Goal: Task Accomplishment & Management: Complete application form

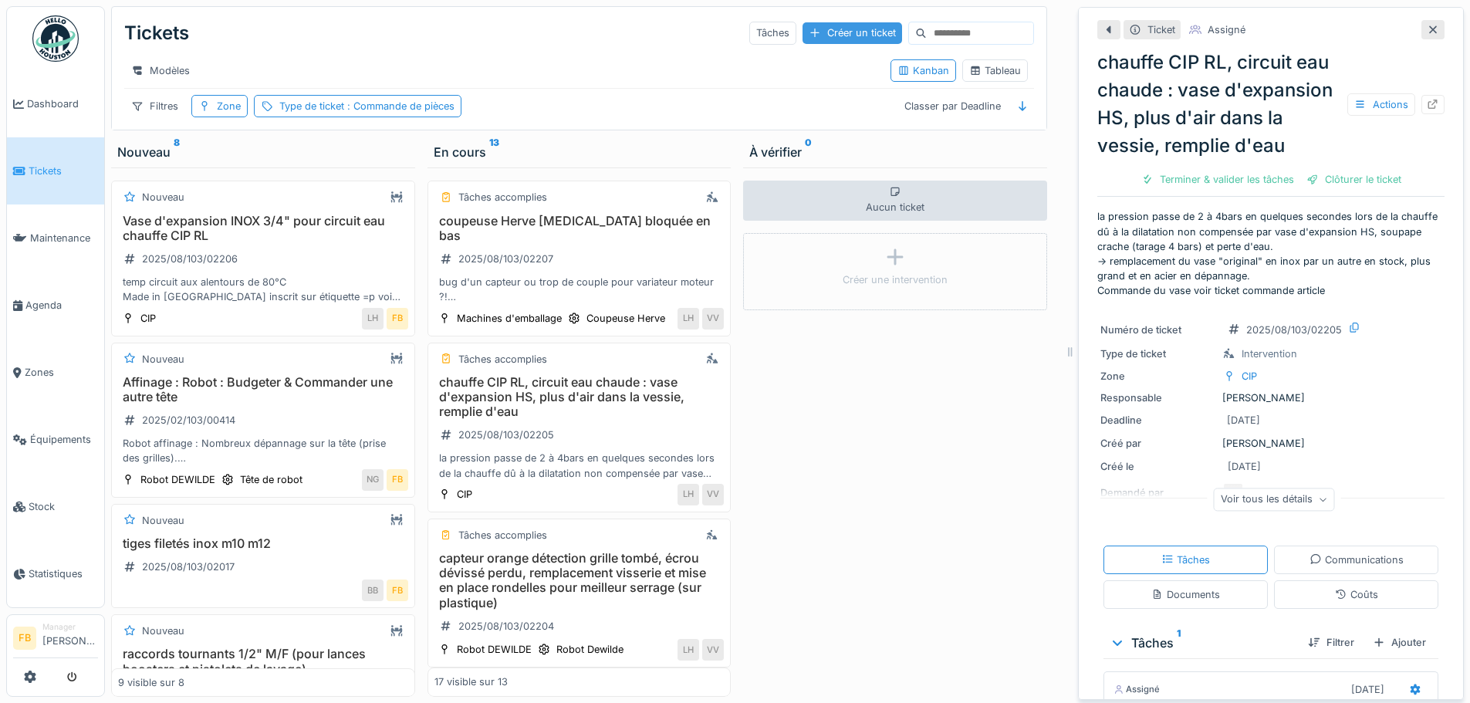
click at [809, 41] on div "Créer un ticket" at bounding box center [853, 32] width 100 height 21
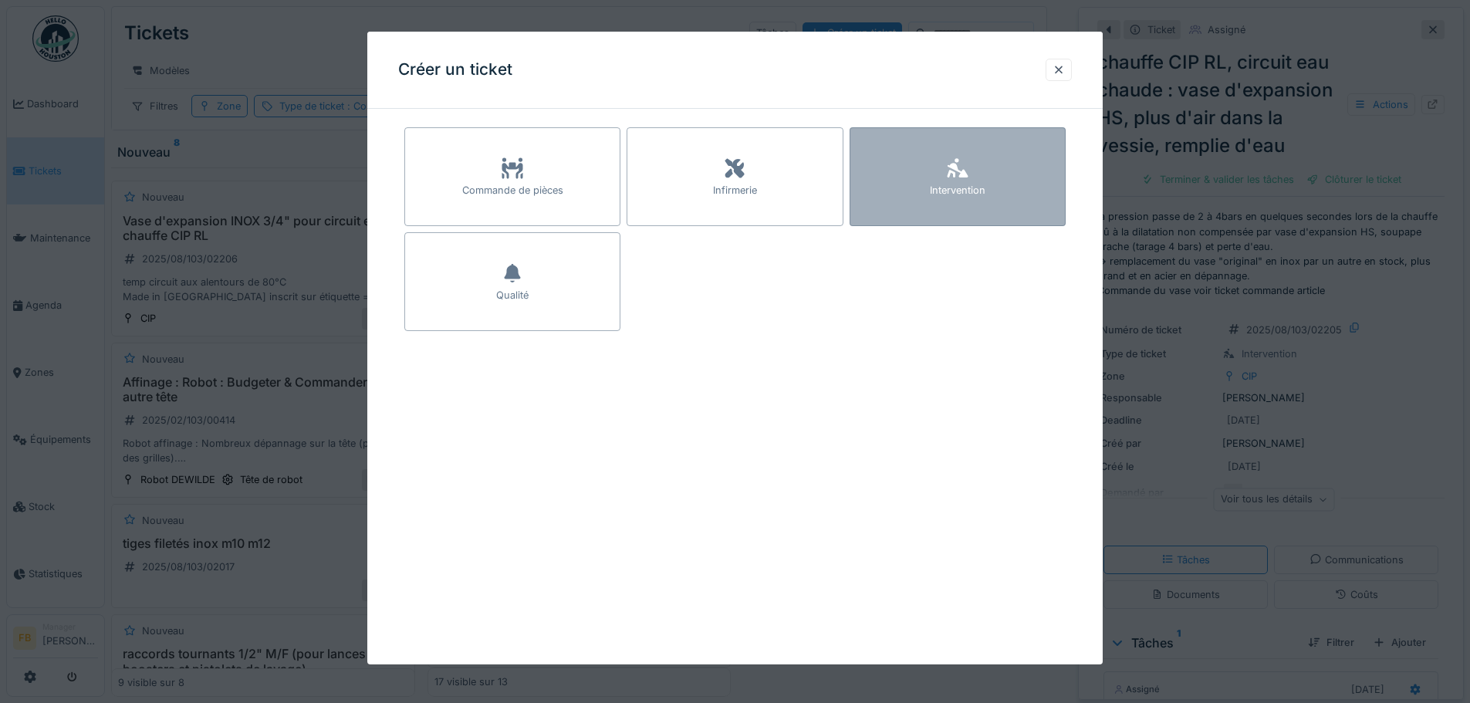
click at [884, 190] on div "Intervention" at bounding box center [958, 176] width 216 height 99
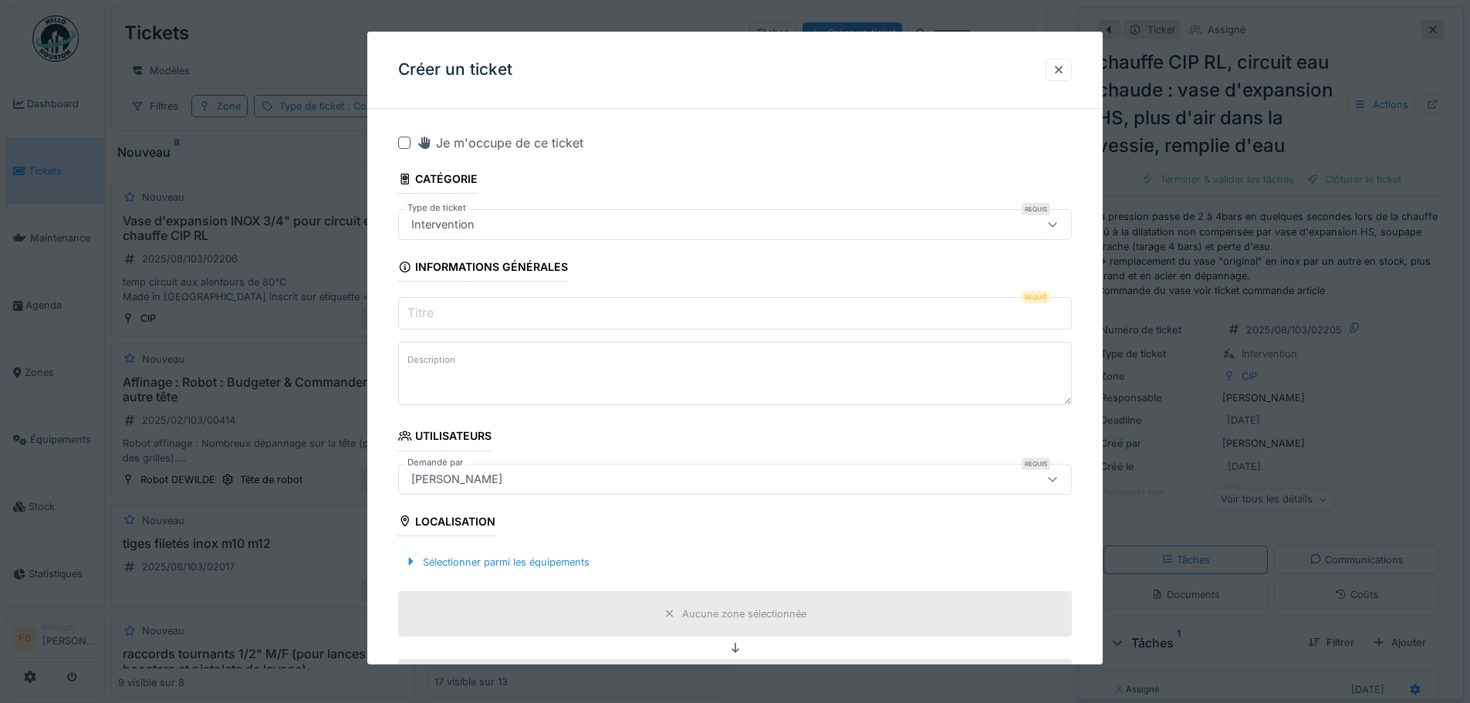
click at [510, 310] on input "Titre" at bounding box center [735, 313] width 674 height 32
click at [430, 308] on label "Titre" at bounding box center [420, 312] width 32 height 19
click at [430, 308] on input "Titre" at bounding box center [735, 313] width 674 height 32
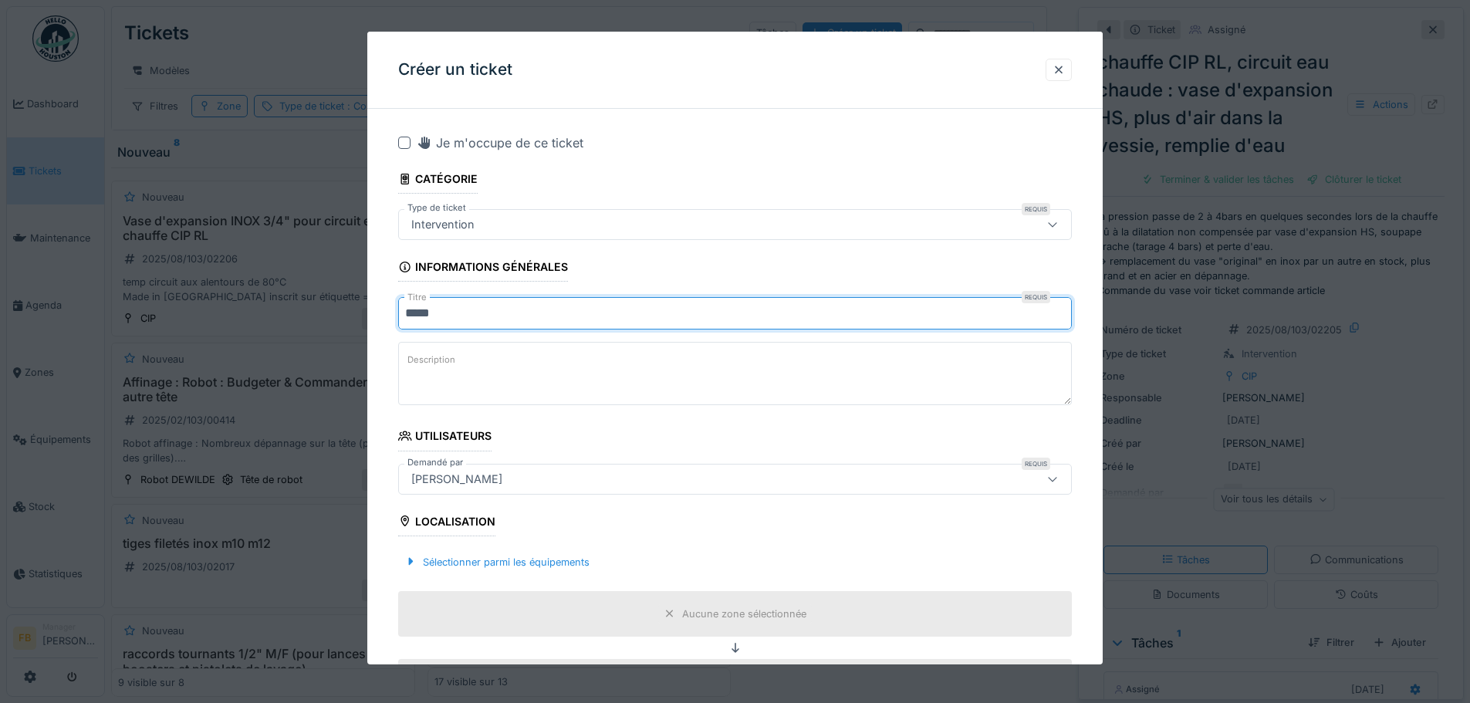
paste input "**********"
click at [452, 313] on input "**********" at bounding box center [735, 313] width 674 height 32
type input "**********"
drag, startPoint x: 453, startPoint y: 313, endPoint x: 434, endPoint y: 384, distance: 72.8
click at [434, 384] on textarea "Description" at bounding box center [735, 373] width 674 height 63
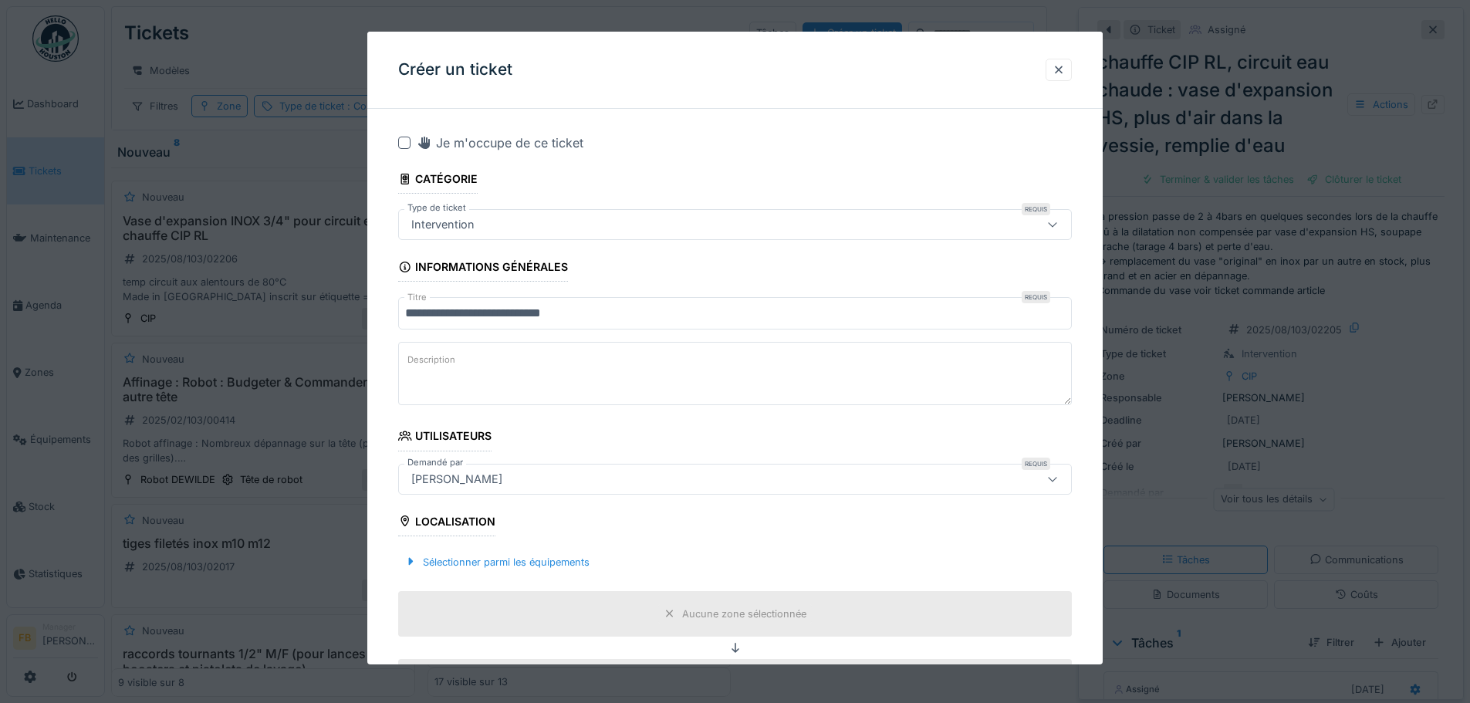
click at [462, 351] on textarea "Description" at bounding box center [735, 373] width 674 height 63
paste textarea "**********"
click at [462, 387] on textarea "**********" at bounding box center [735, 373] width 674 height 63
click at [988, 373] on textarea "**********" at bounding box center [735, 373] width 674 height 63
paste textarea "**********"
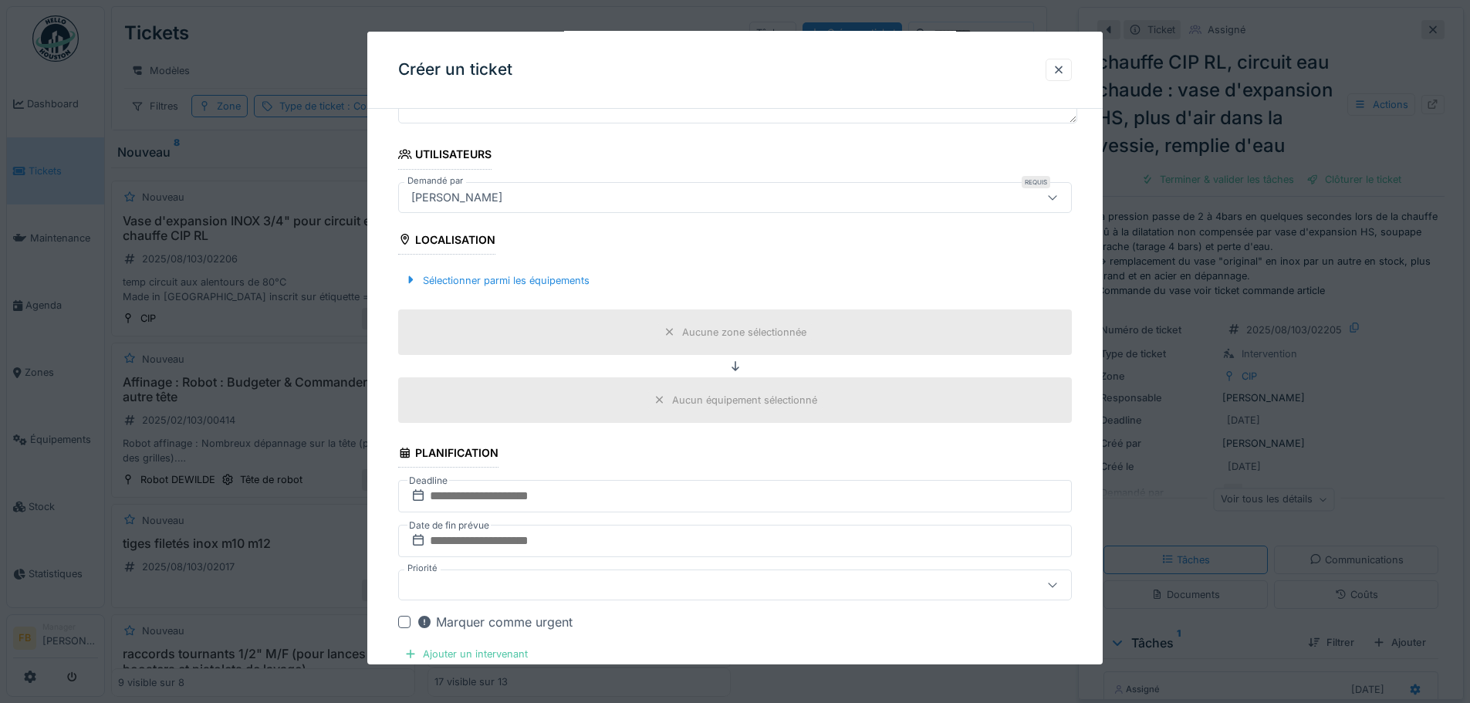
scroll to position [309, 0]
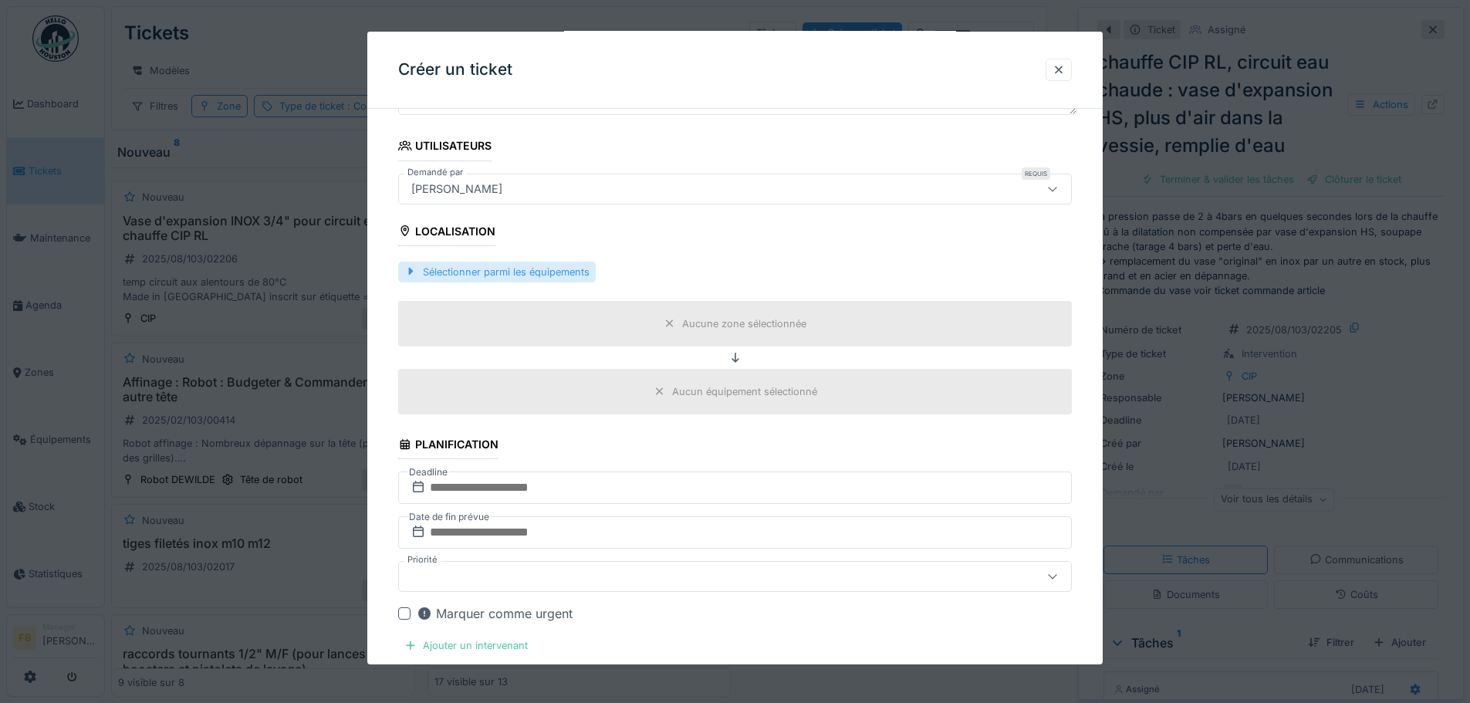
type textarea "**********"
click at [537, 267] on div "Sélectionner parmi les équipements" at bounding box center [497, 272] width 198 height 21
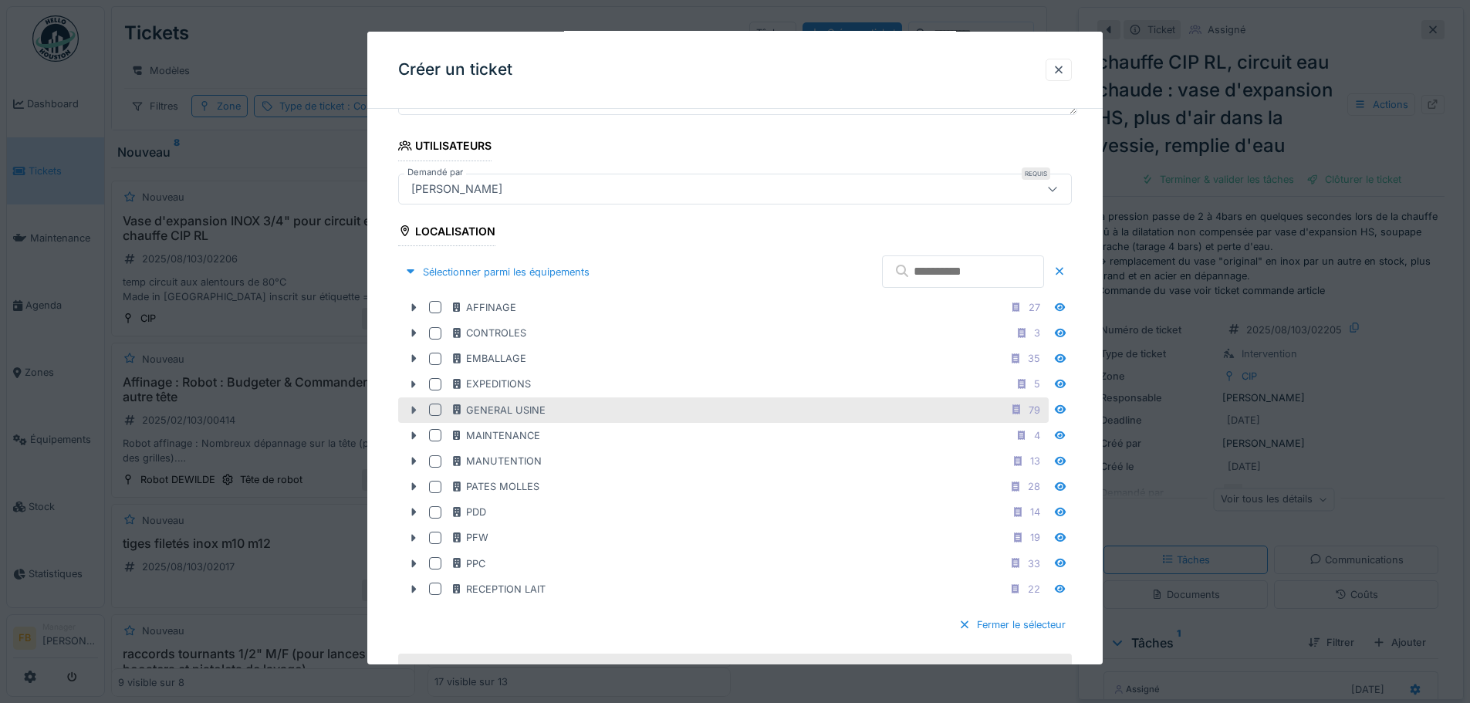
click at [408, 406] on icon at bounding box center [414, 410] width 12 height 10
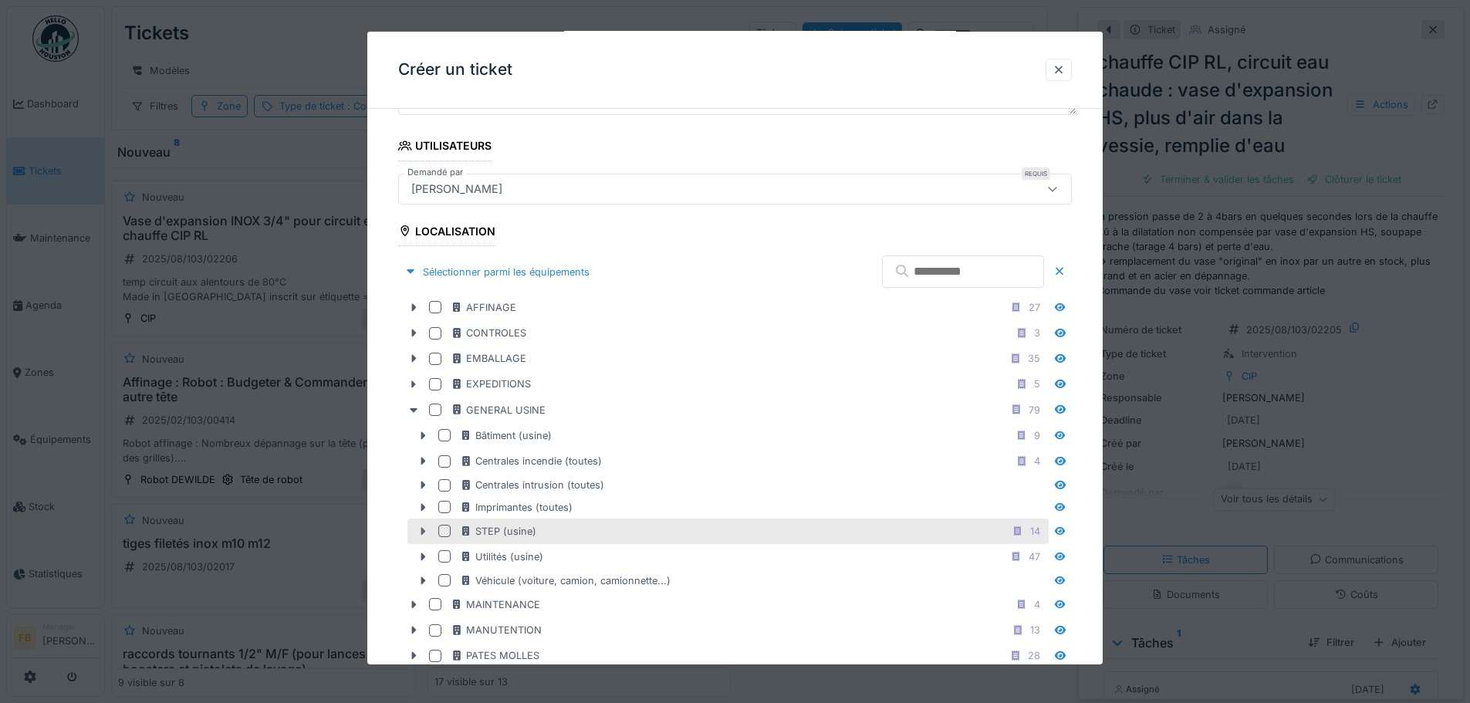
click at [421, 528] on icon at bounding box center [423, 531] width 5 height 8
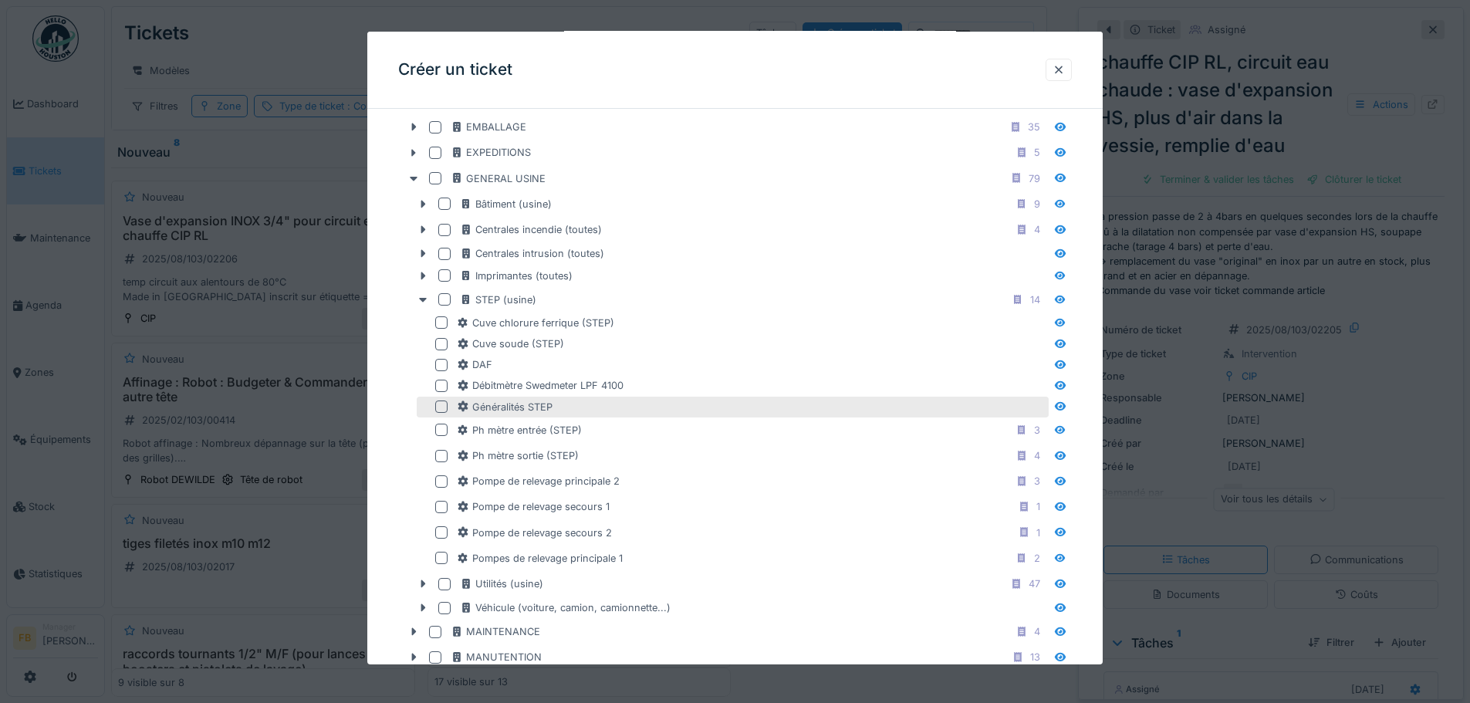
scroll to position [618, 0]
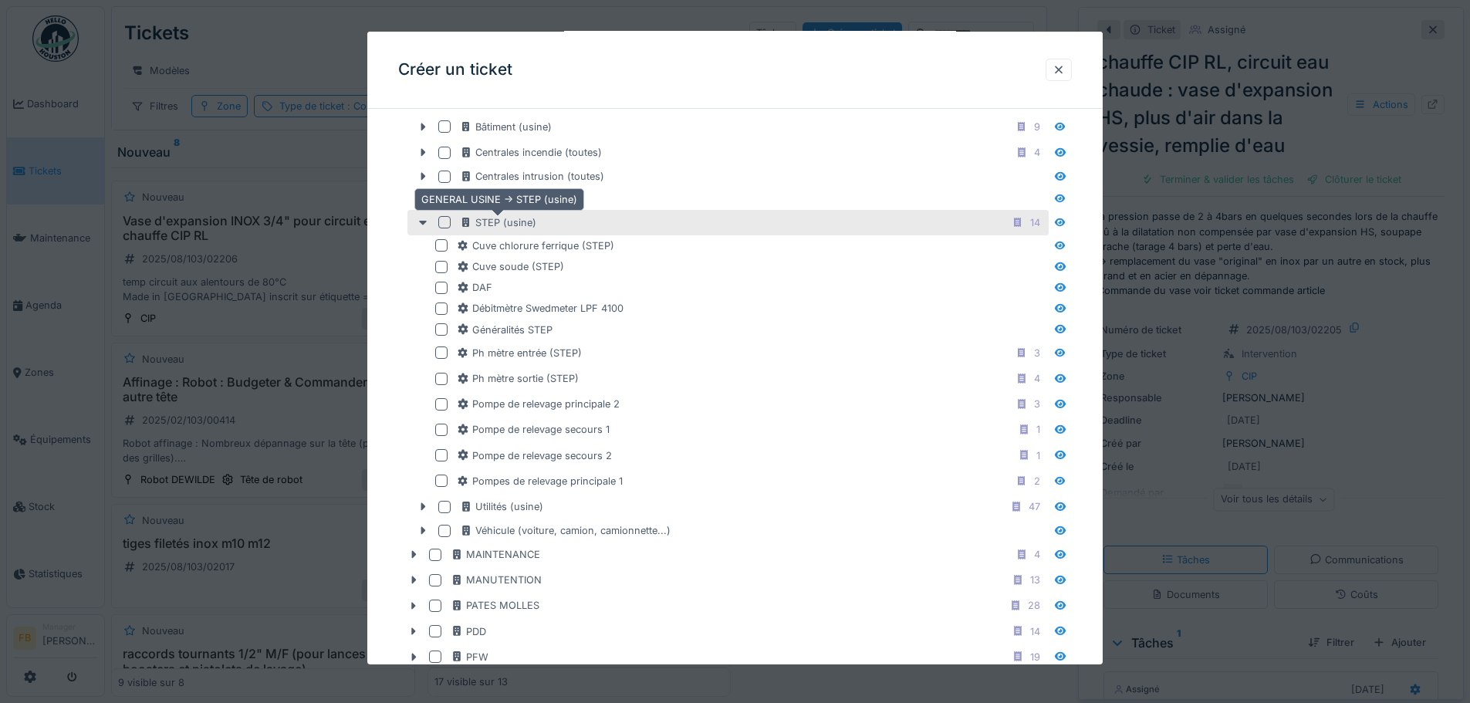
click at [461, 223] on icon at bounding box center [466, 222] width 12 height 10
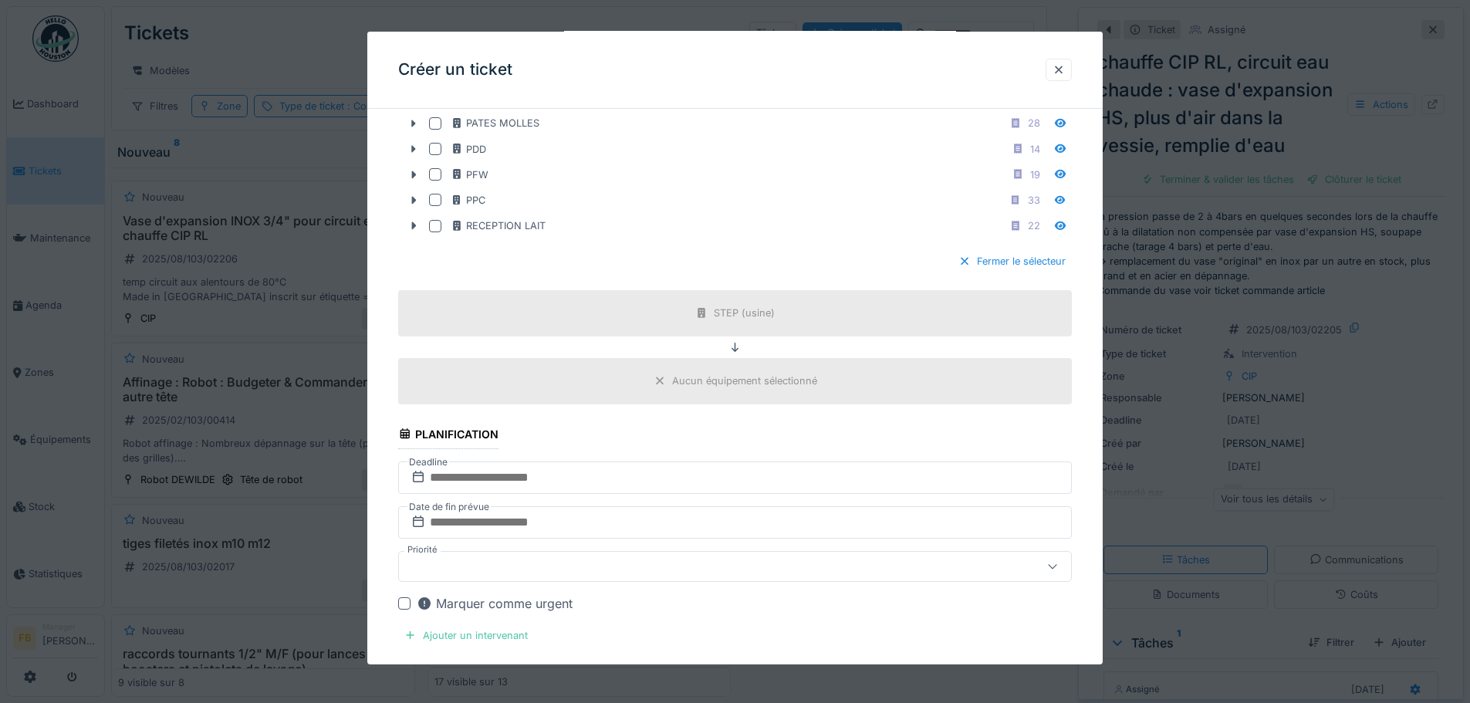
scroll to position [1158, 0]
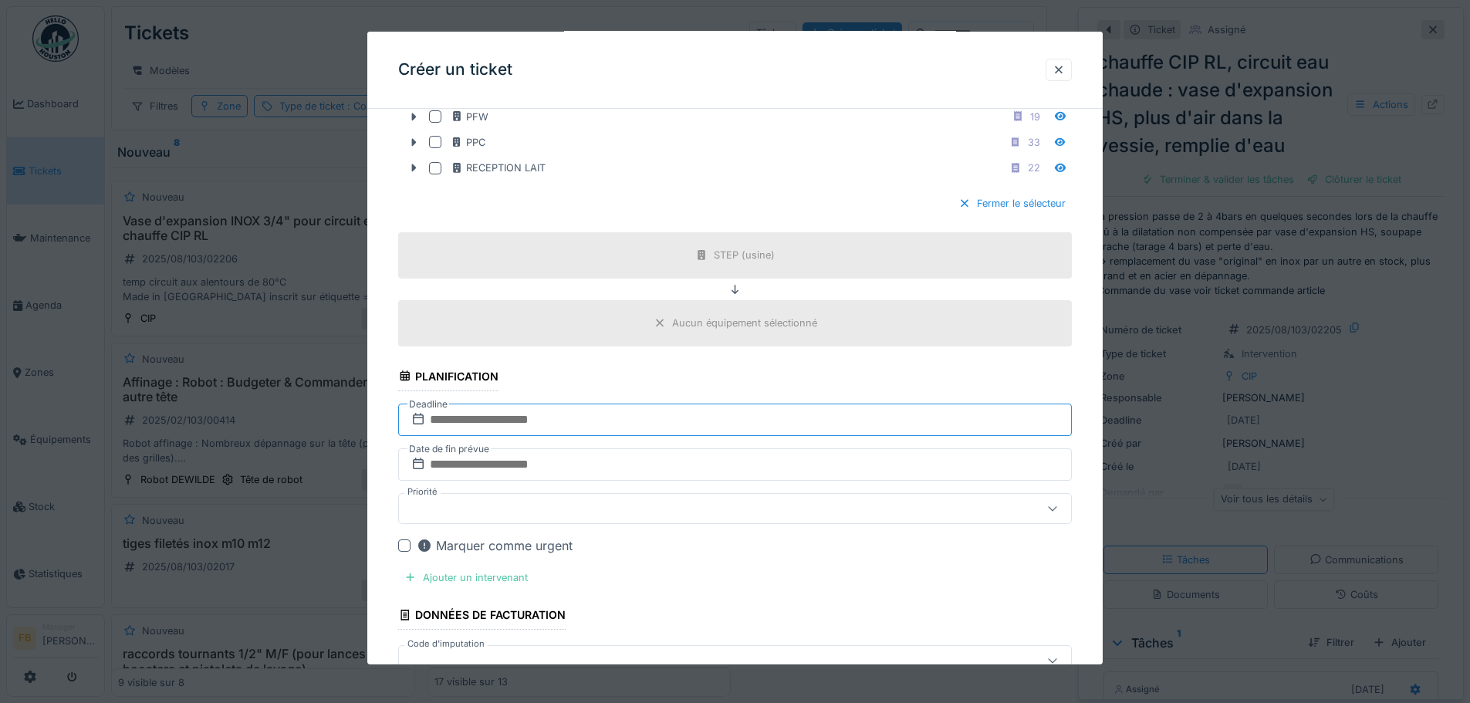
click at [584, 418] on input "text" at bounding box center [735, 420] width 674 height 32
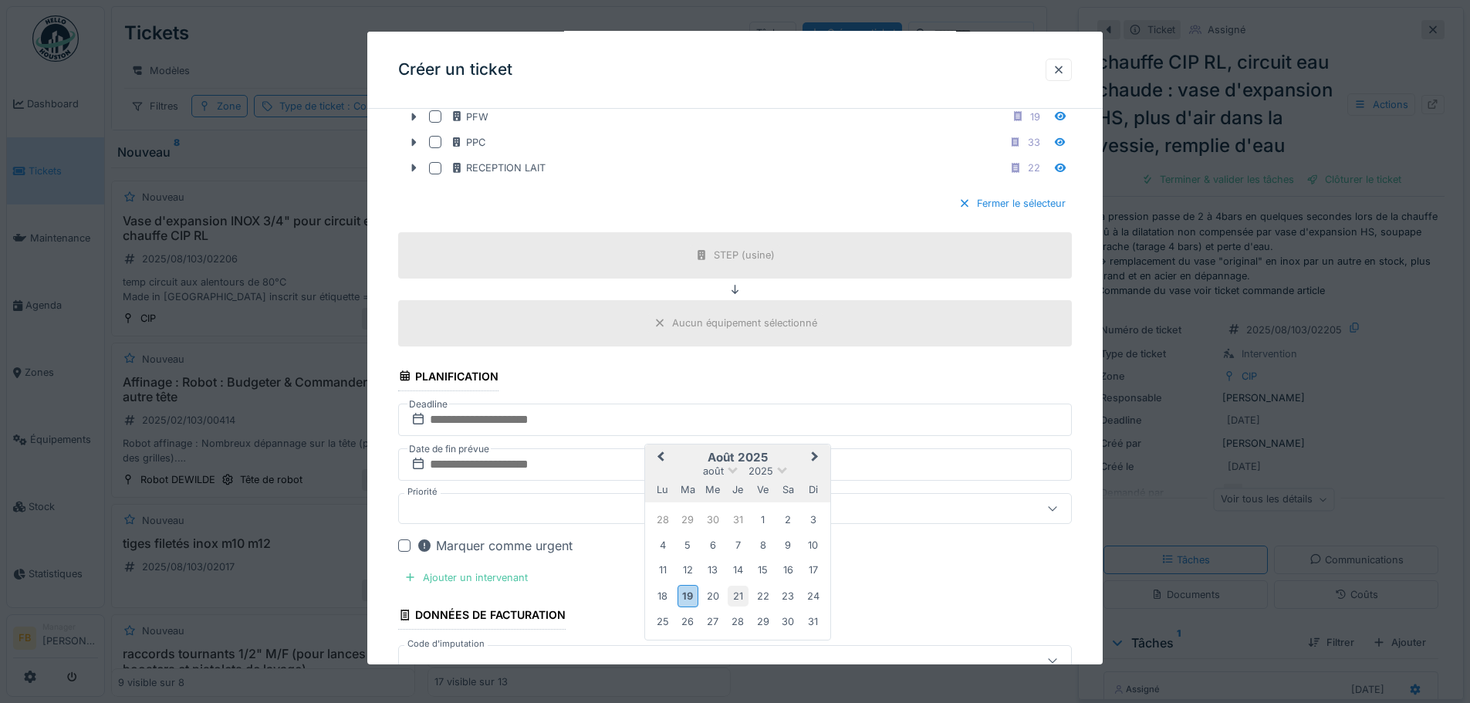
click at [739, 594] on div "21" at bounding box center [738, 596] width 21 height 21
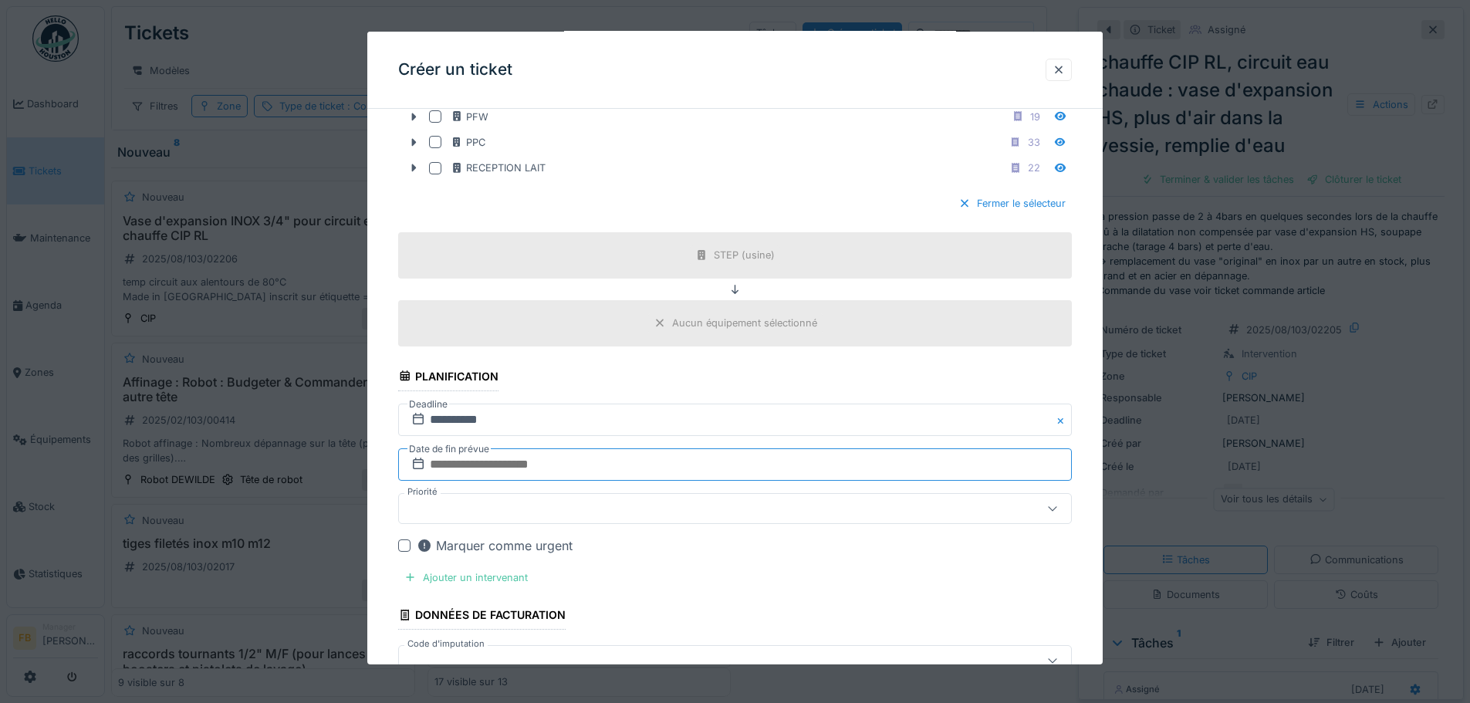
click at [709, 467] on input "text" at bounding box center [735, 464] width 674 height 32
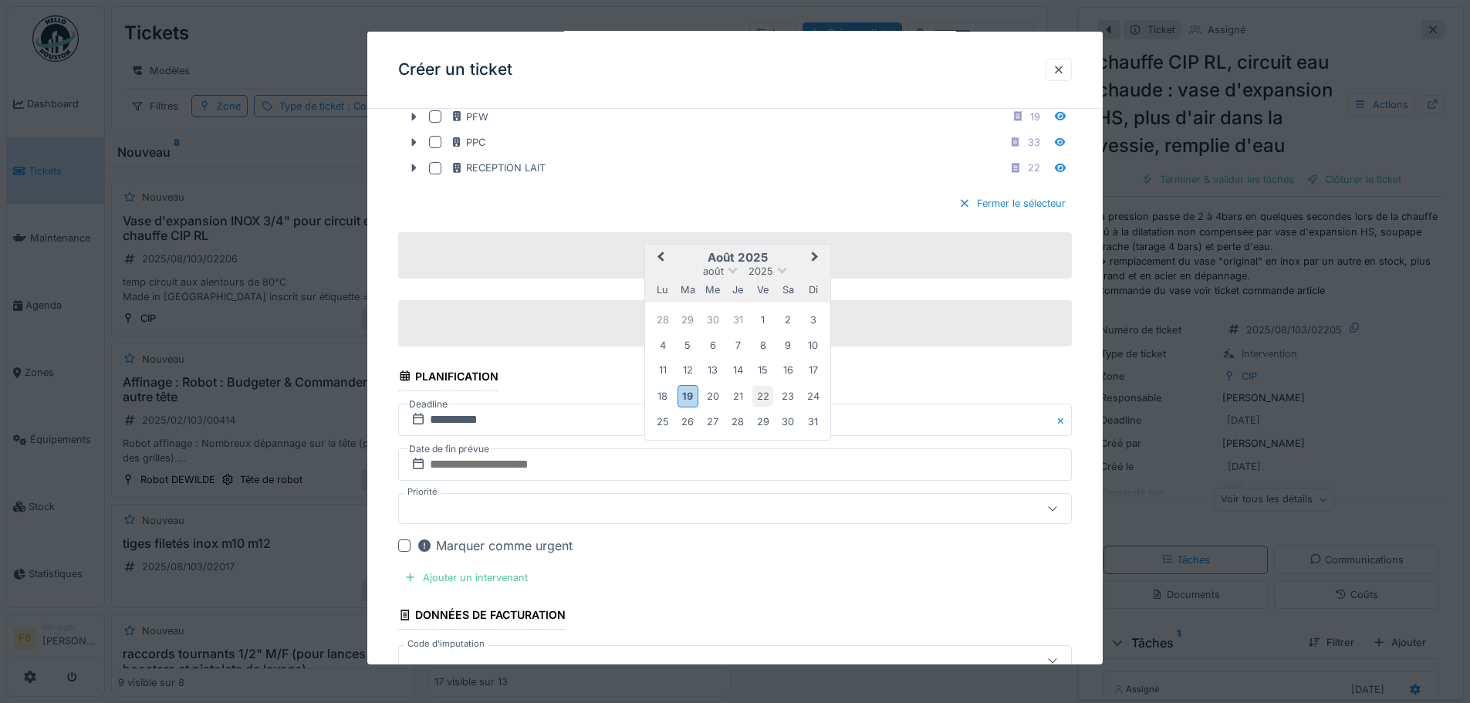
click at [762, 396] on div "22" at bounding box center [763, 396] width 21 height 21
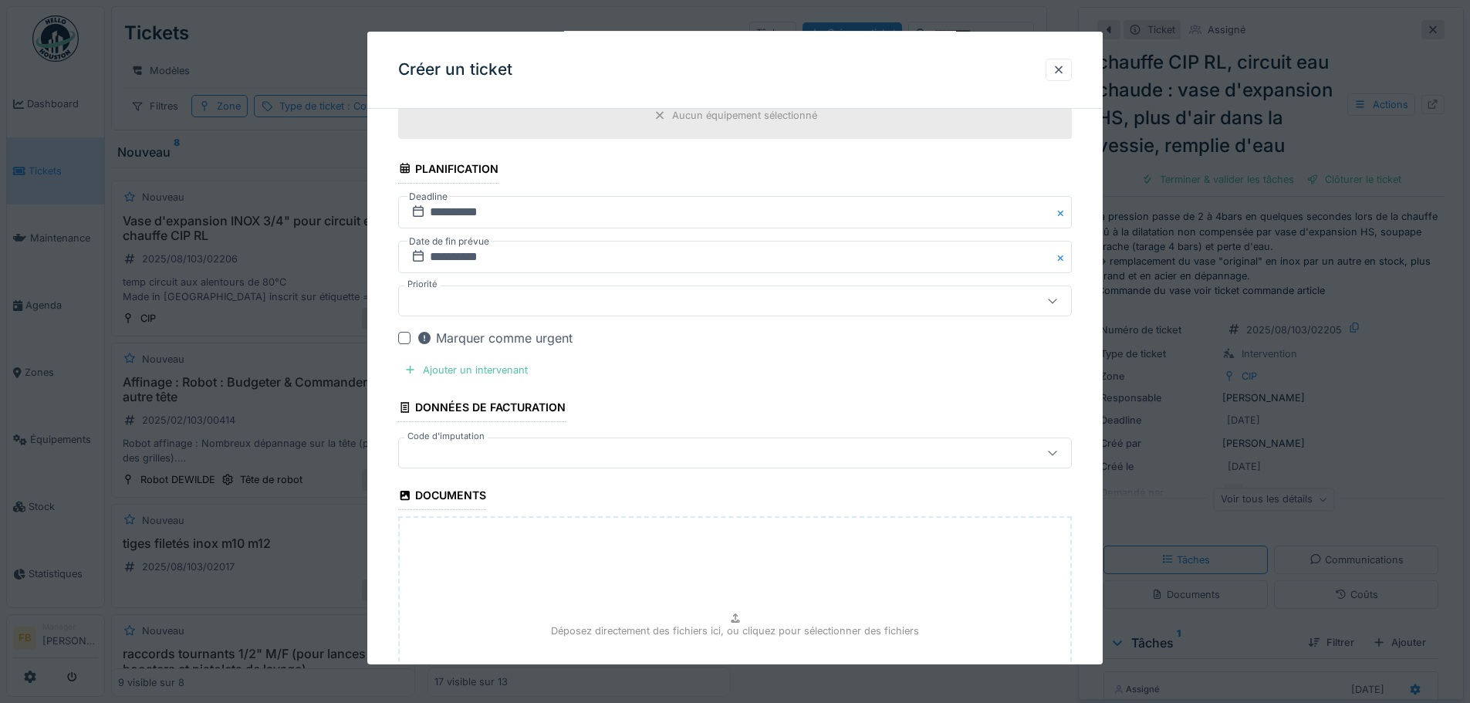
scroll to position [1389, 0]
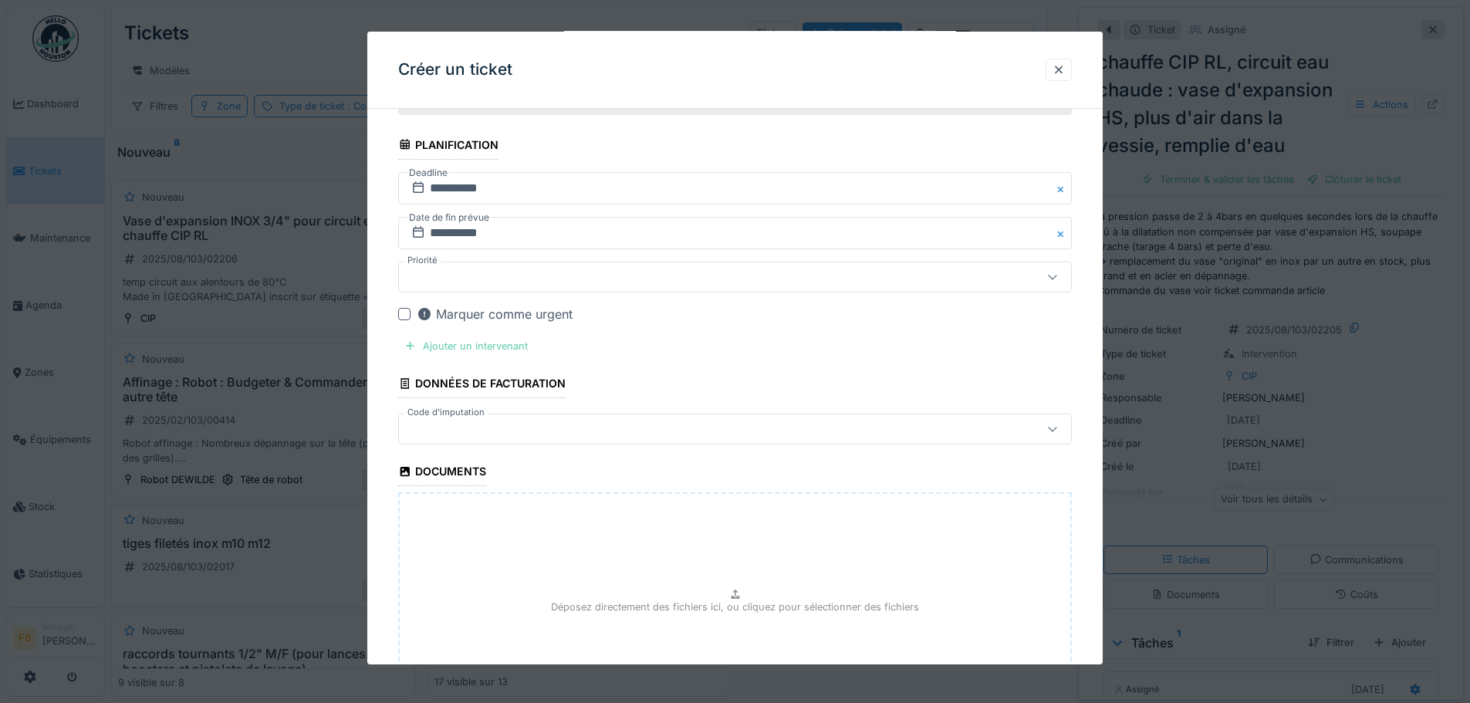
click at [499, 341] on div "Ajouter un intervenant" at bounding box center [466, 346] width 136 height 21
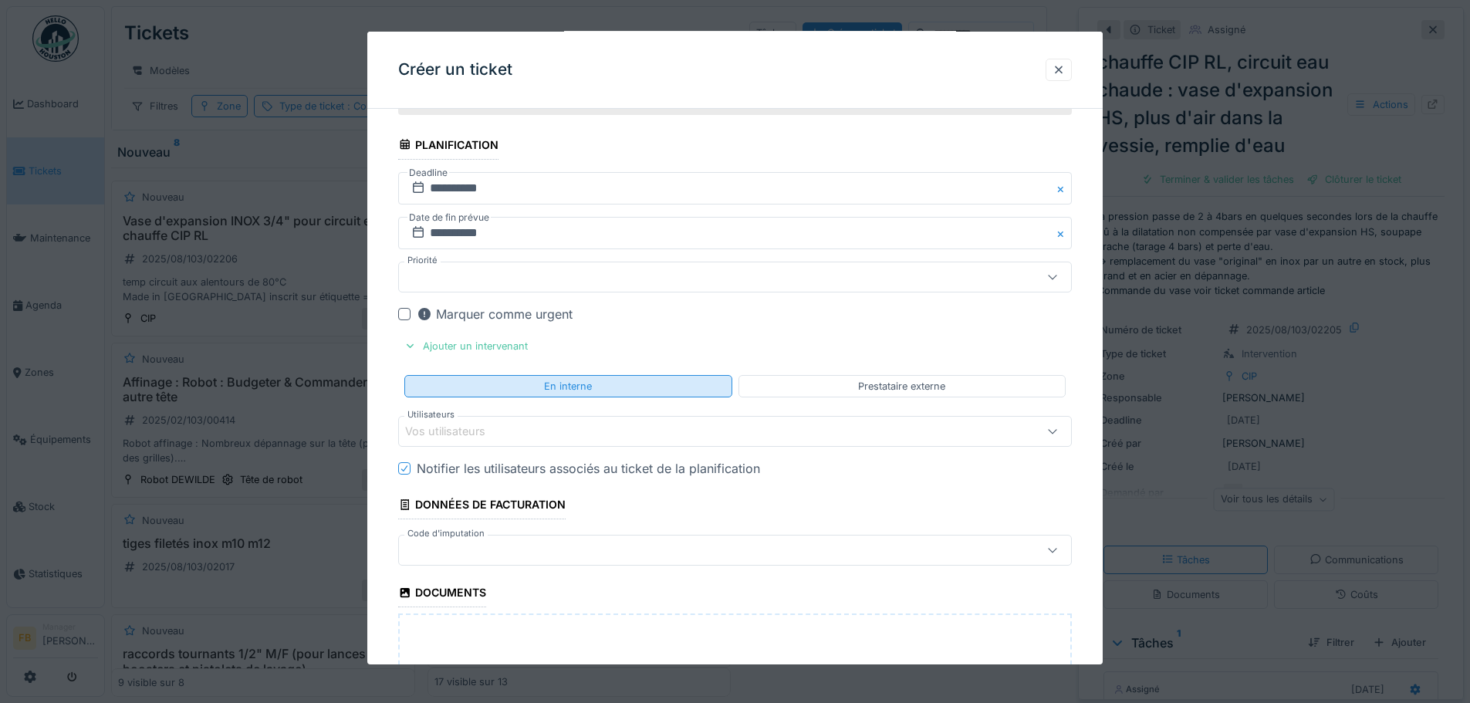
click at [601, 389] on div "En interne" at bounding box center [567, 386] width 327 height 22
click at [594, 425] on div "Vos utilisateurs" at bounding box center [695, 431] width 581 height 17
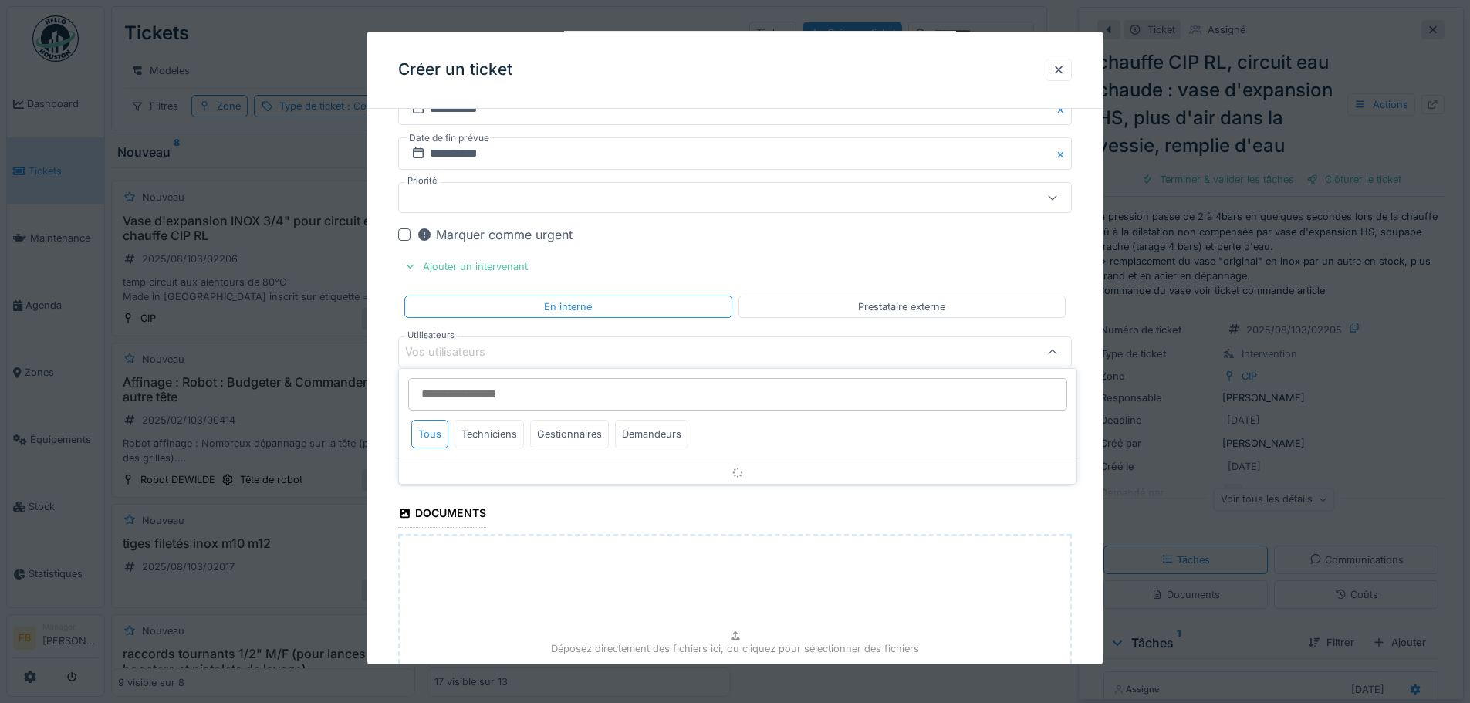
scroll to position [1473, 0]
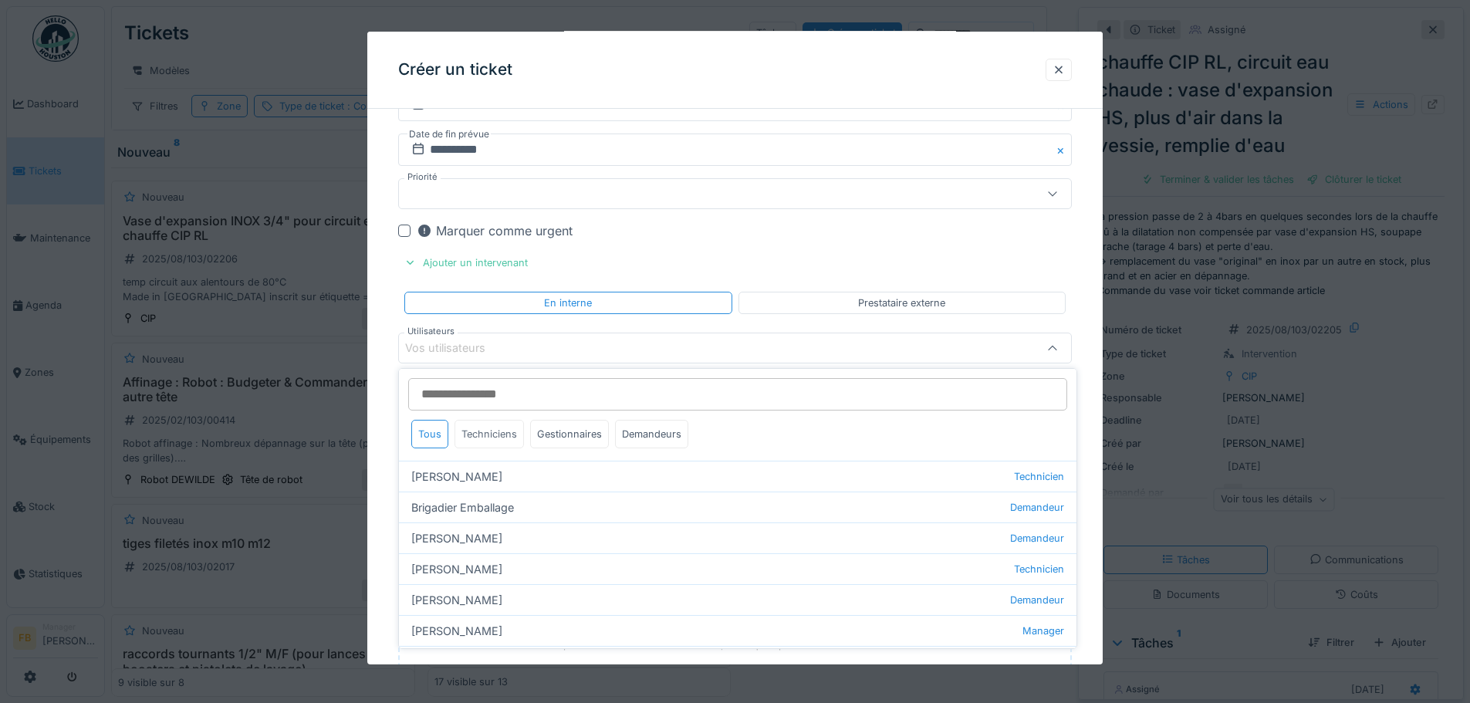
click at [489, 431] on div "Techniciens" at bounding box center [489, 434] width 69 height 29
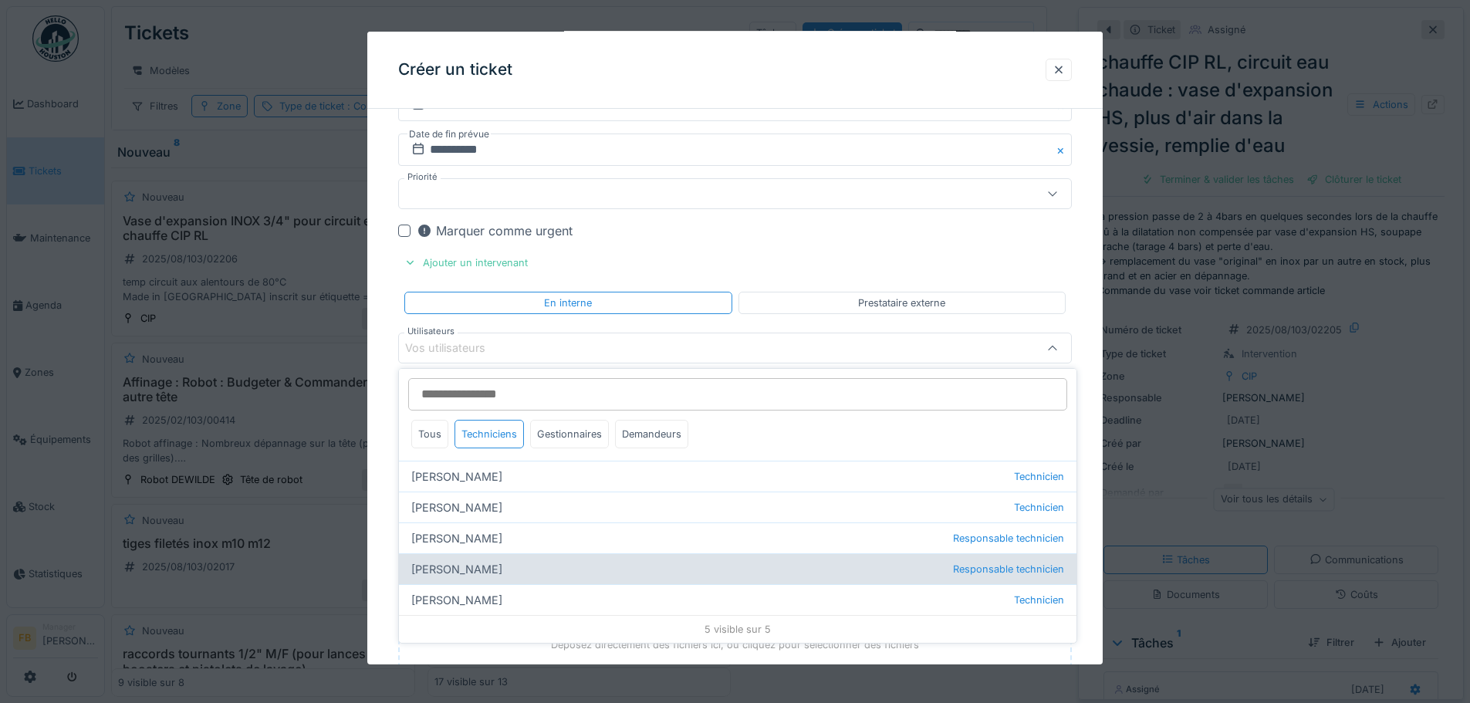
click at [475, 569] on div "Lucas Herbet Responsable technicien" at bounding box center [738, 568] width 678 height 31
type input "*****"
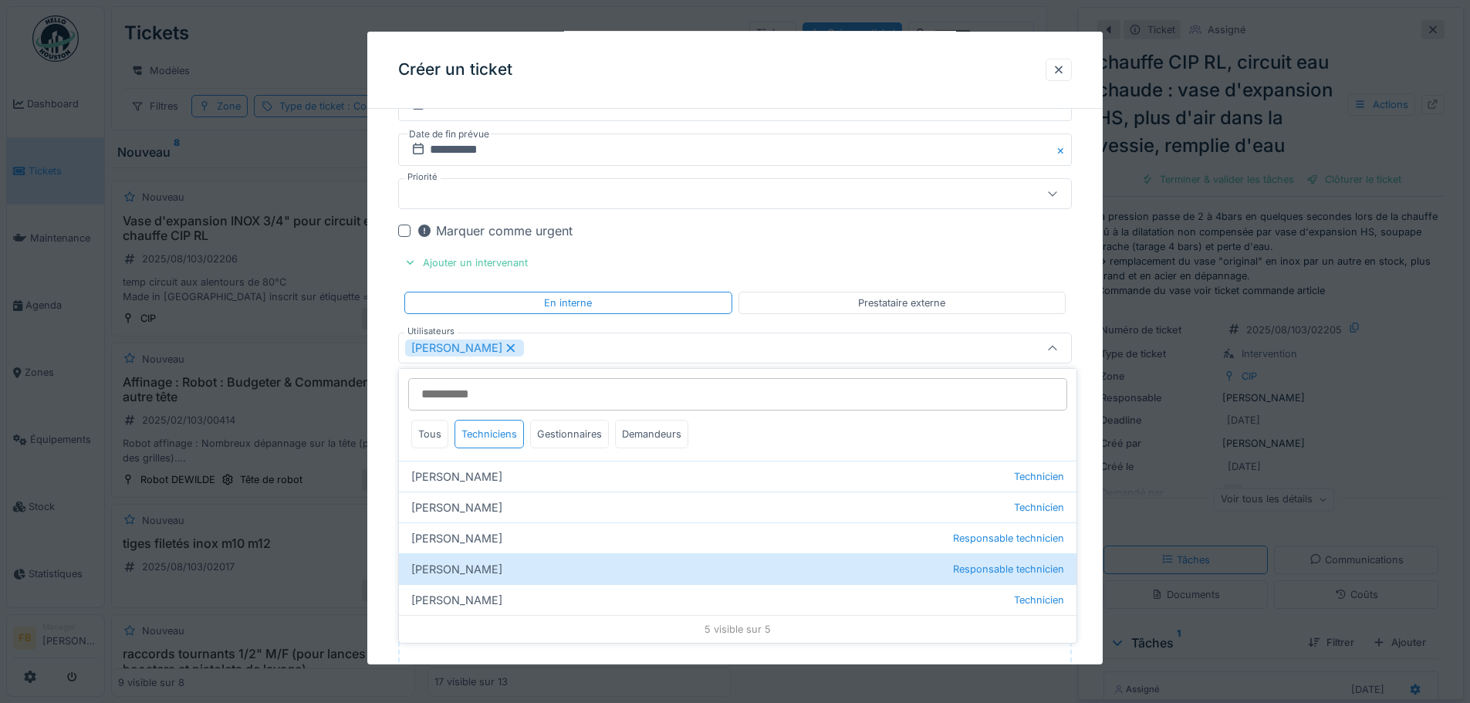
click at [717, 342] on div "Lucas Herbet" at bounding box center [695, 348] width 581 height 17
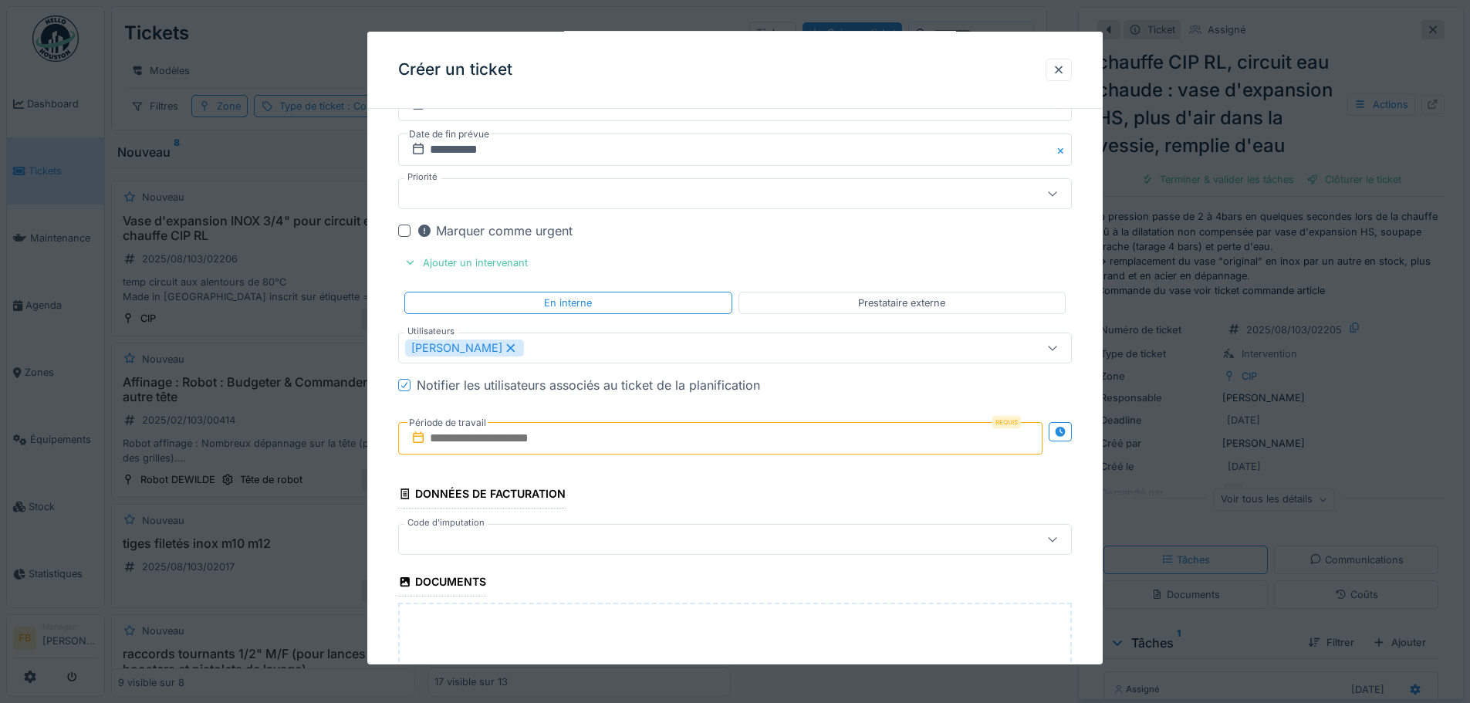
click at [652, 438] on input "text" at bounding box center [720, 438] width 645 height 32
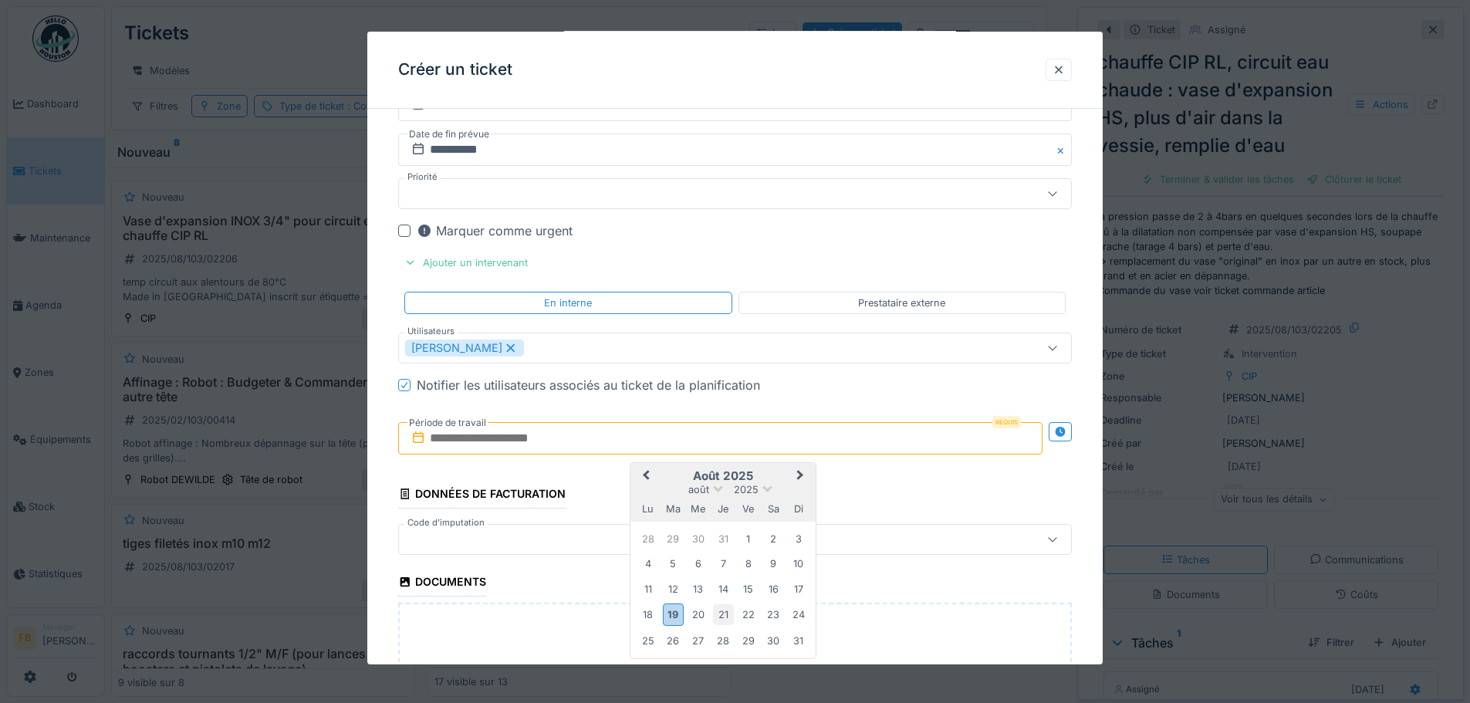
click at [732, 620] on div "21" at bounding box center [723, 614] width 21 height 21
click at [732, 618] on div "21" at bounding box center [723, 614] width 21 height 21
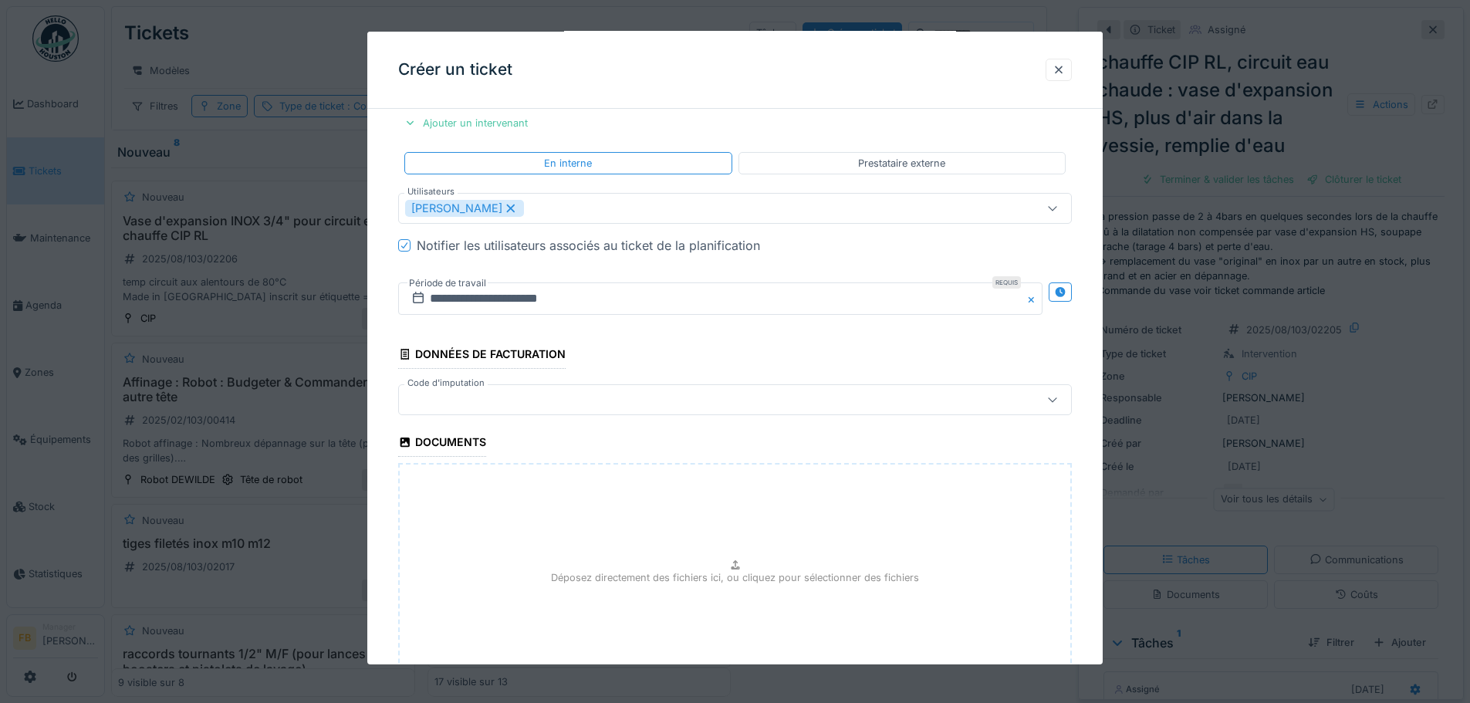
scroll to position [1743, 0]
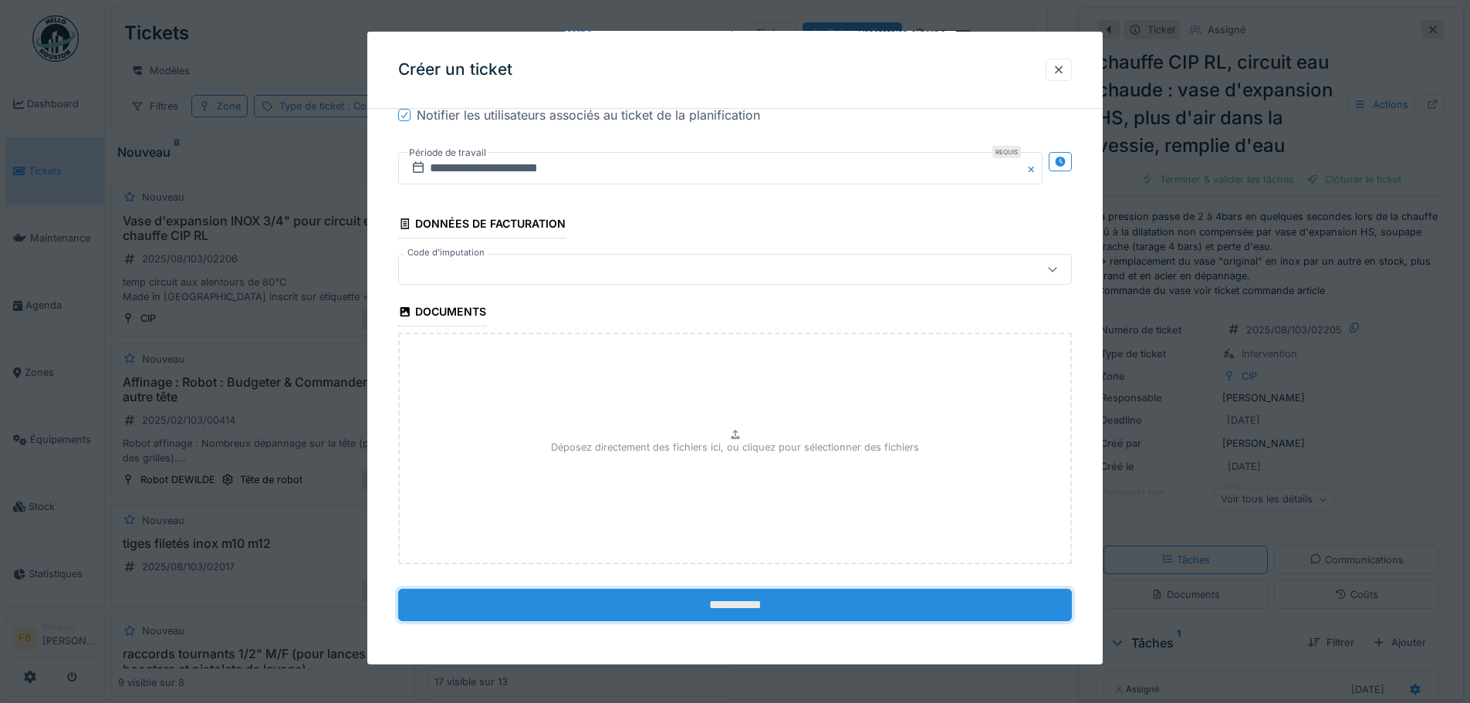
click at [733, 603] on input "**********" at bounding box center [735, 605] width 674 height 32
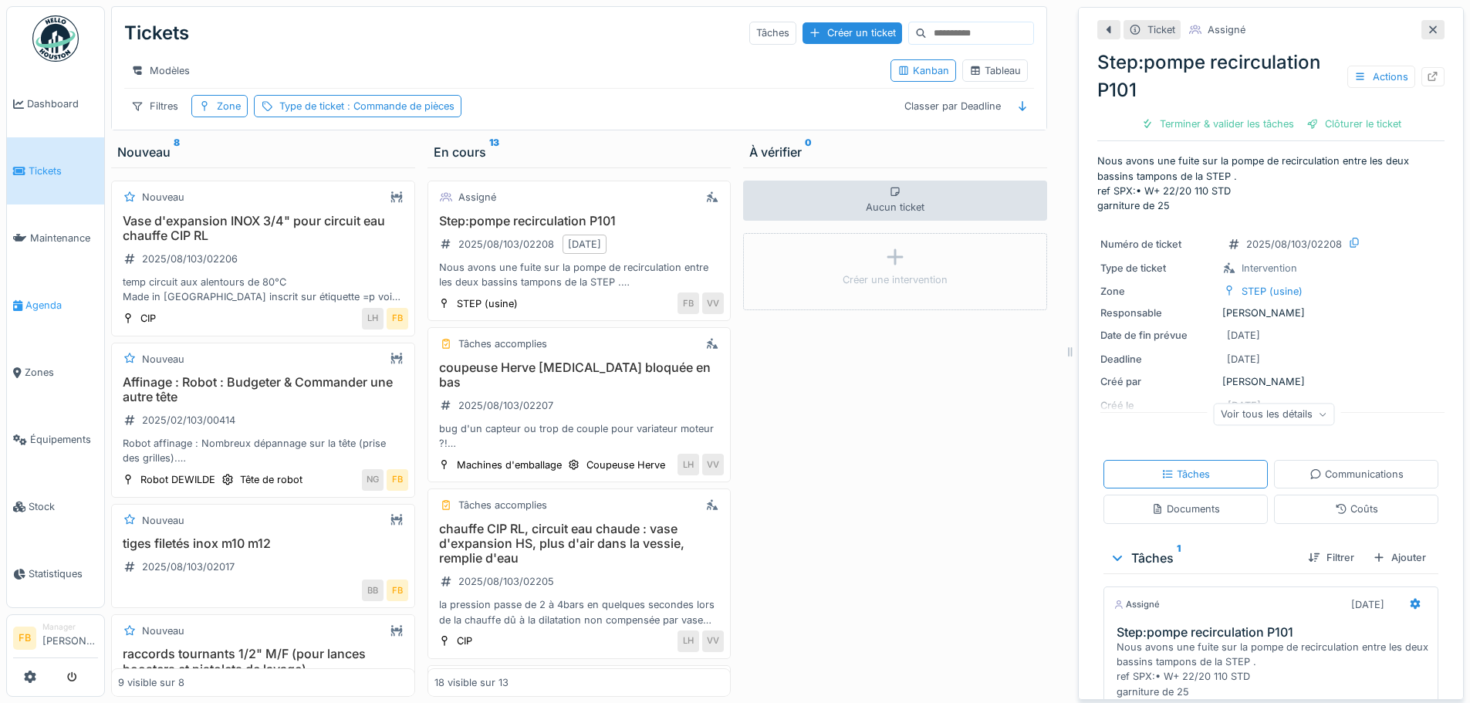
click at [78, 303] on span "Agenda" at bounding box center [61, 305] width 73 height 15
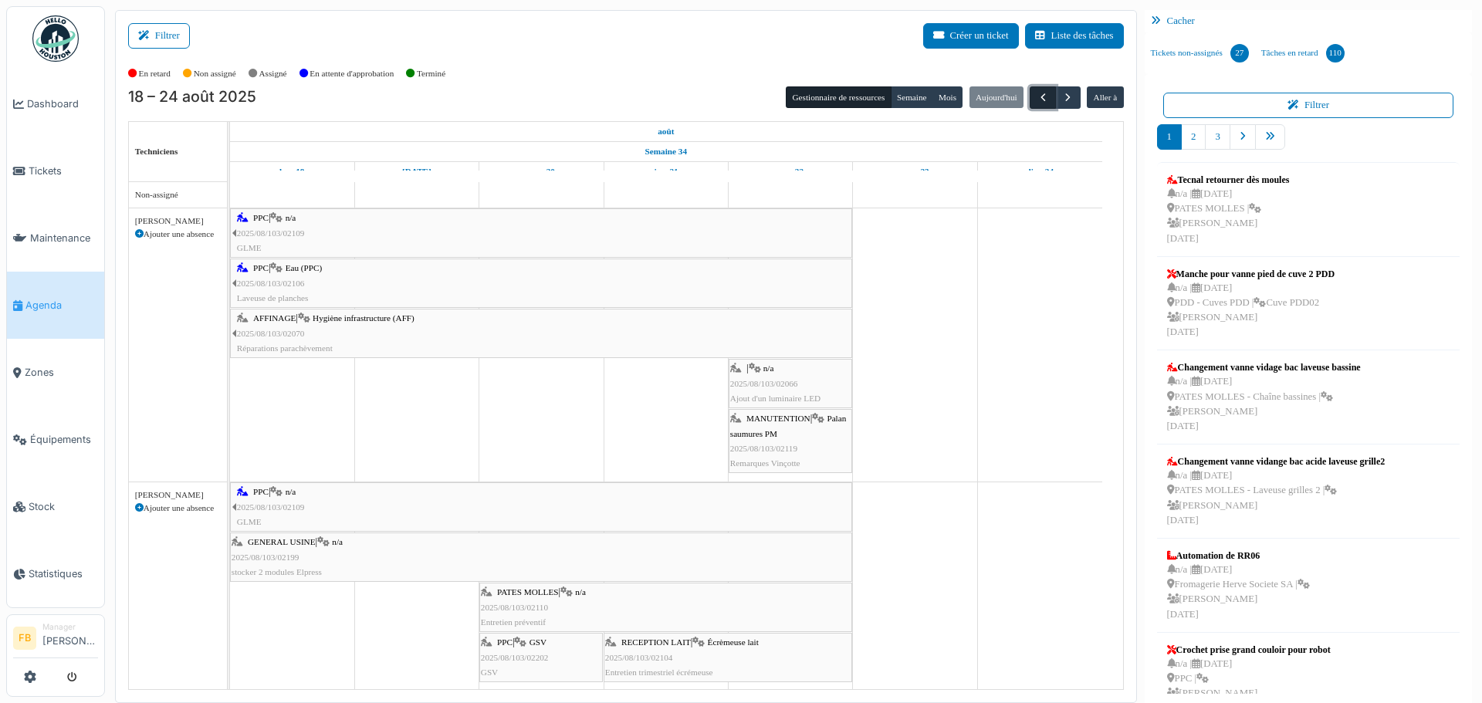
click at [1037, 98] on span "button" at bounding box center [1043, 97] width 13 height 13
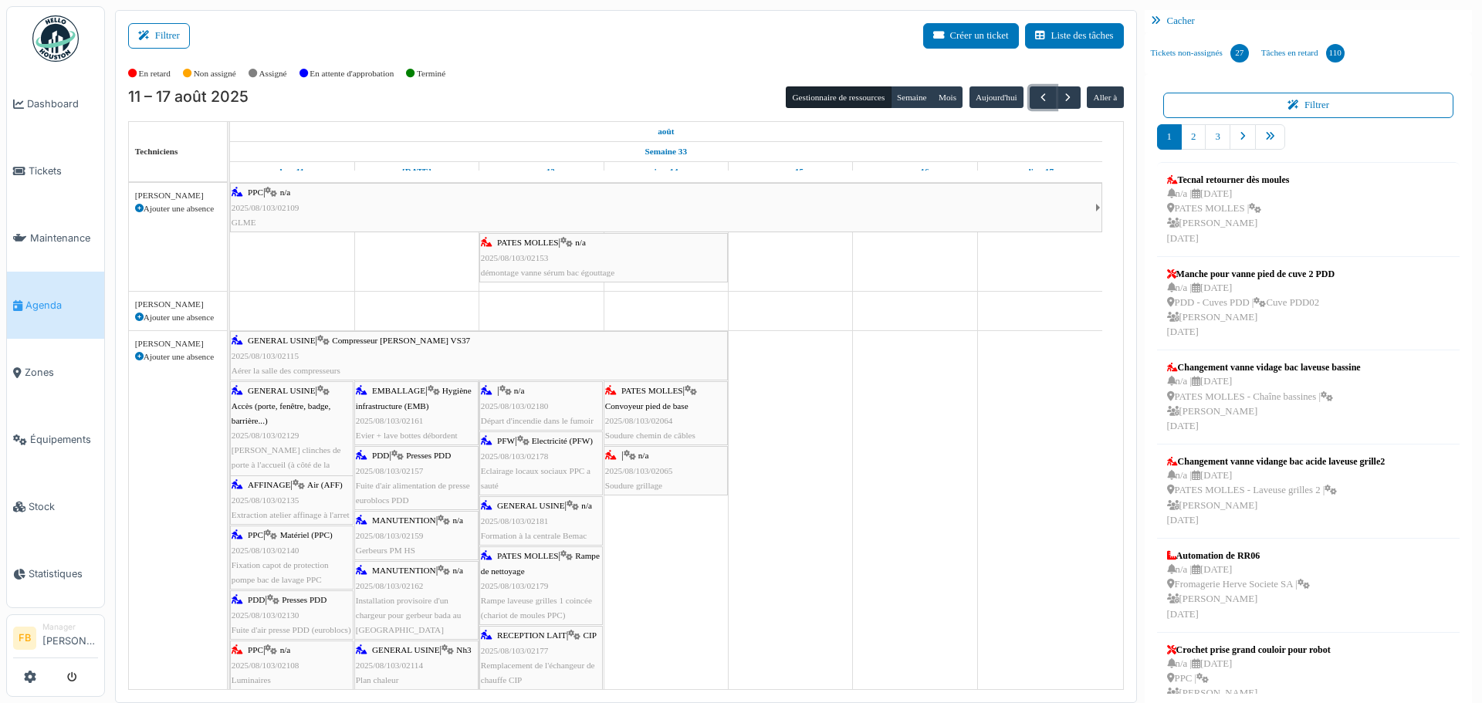
scroll to position [540, 0]
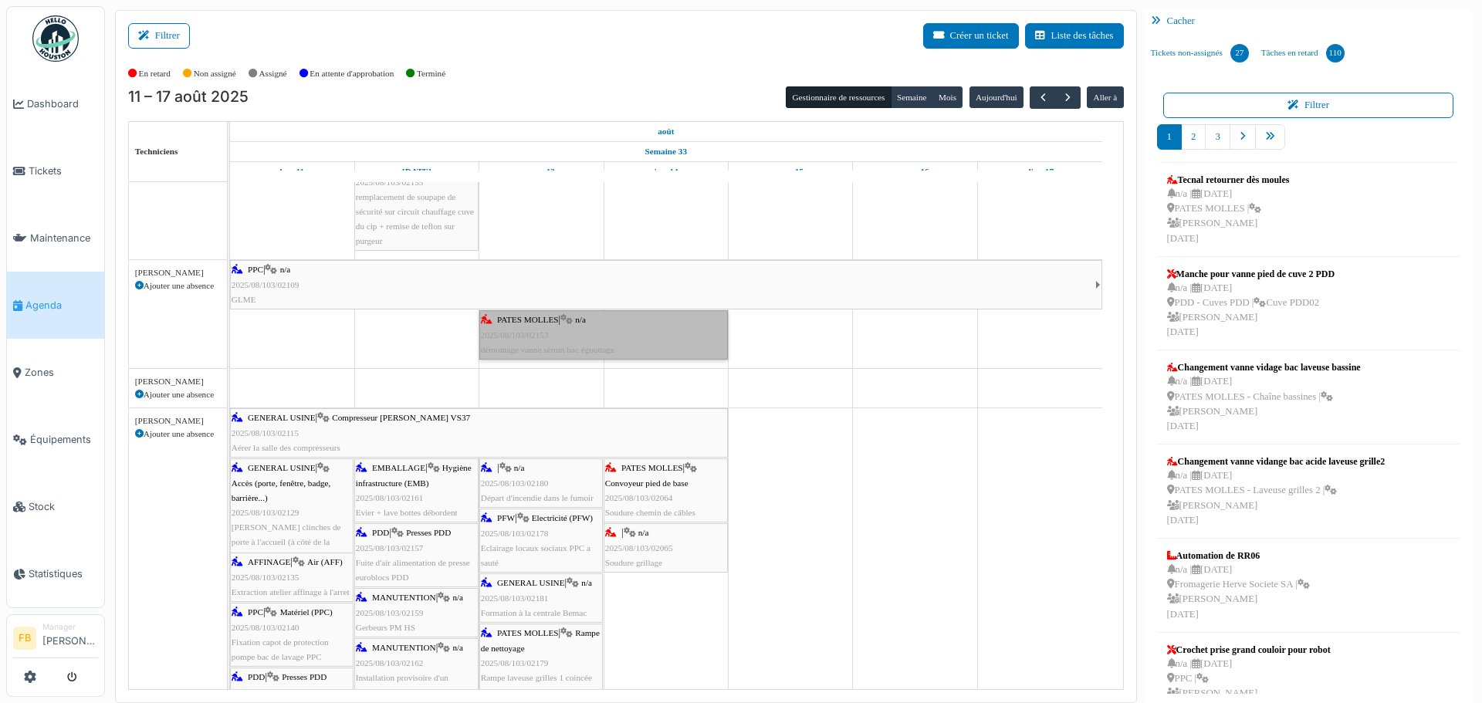
drag, startPoint x: 568, startPoint y: 325, endPoint x: 536, endPoint y: 327, distance: 31.7
click at [536, 327] on link "PATES MOLLES | n/a 2025/08/103/02153 démontage vanne sérum bac égouttage" at bounding box center [603, 334] width 249 height 49
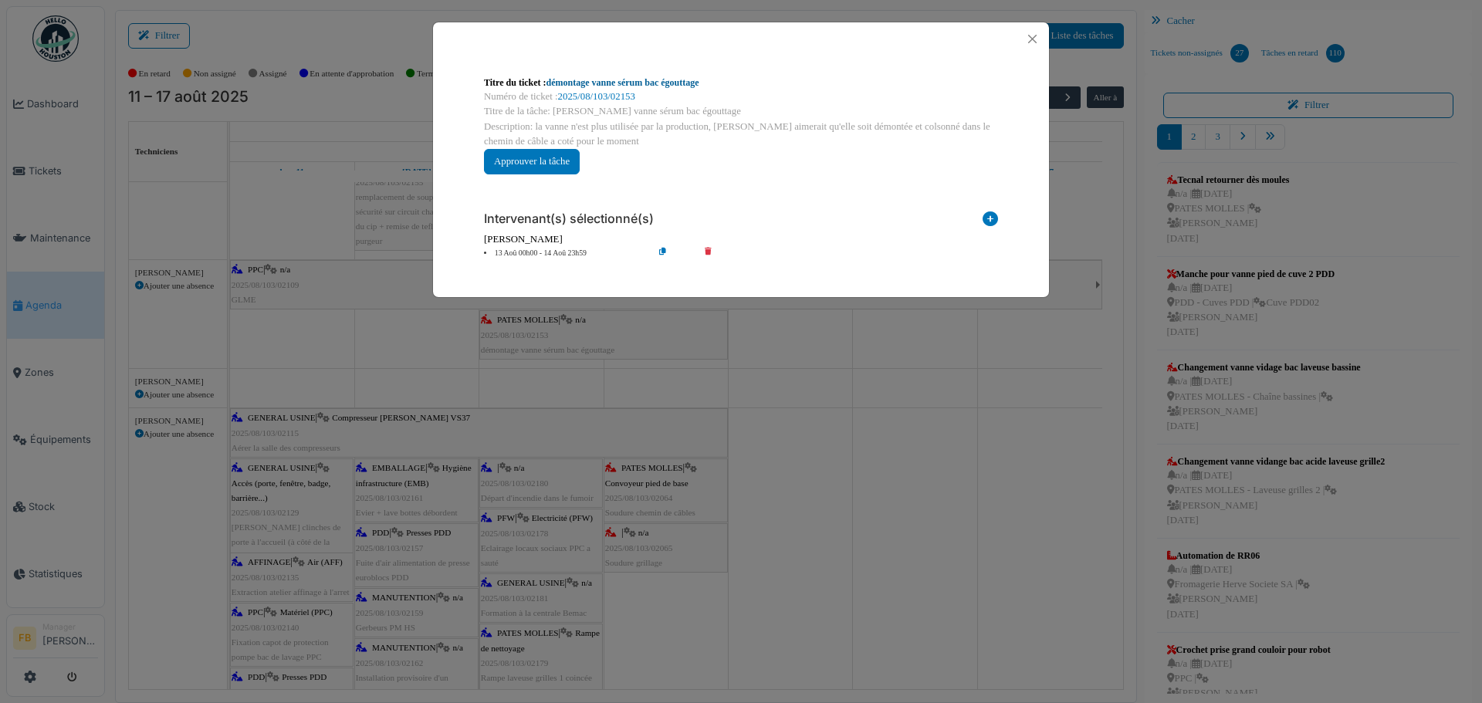
click at [674, 81] on link "démontage vanne sérum bac égouttage" at bounding box center [622, 82] width 153 height 11
click at [1034, 40] on button "Close" at bounding box center [1032, 39] width 21 height 21
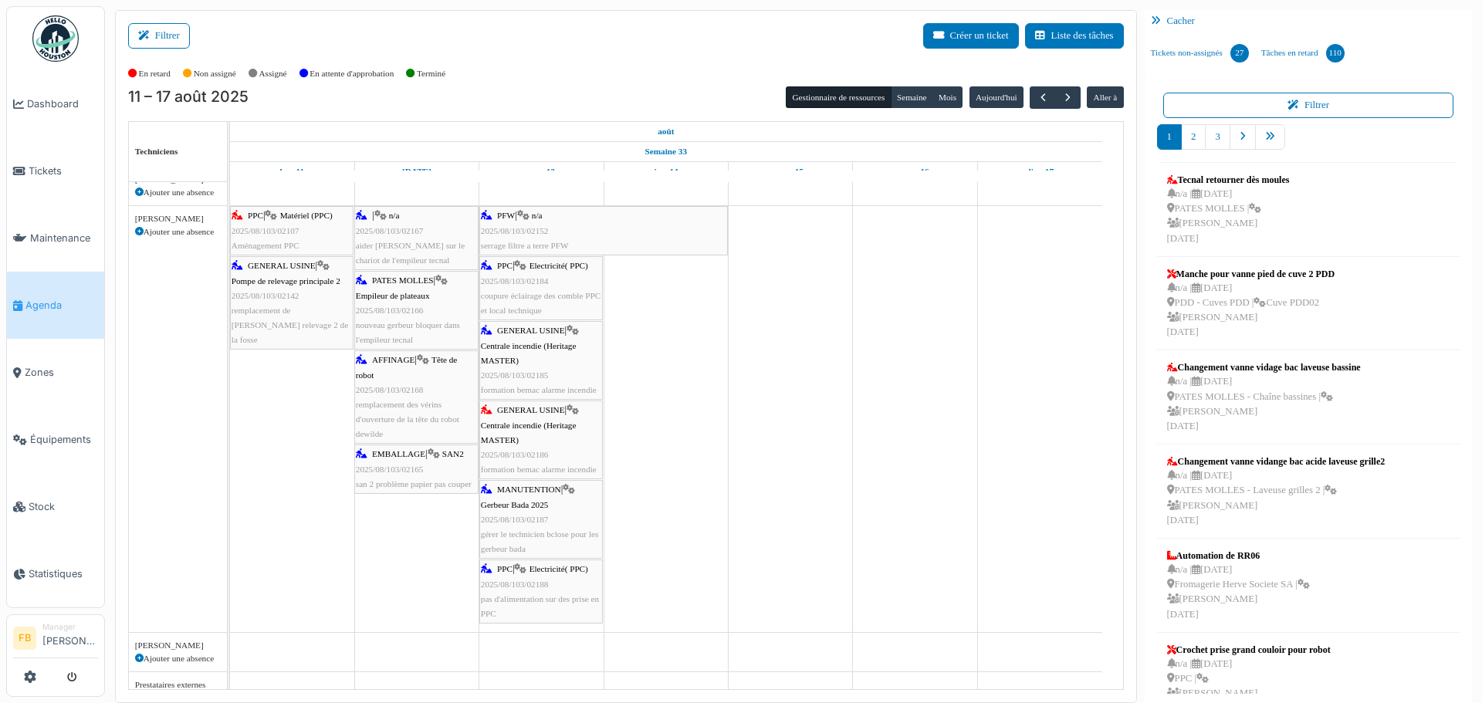
scroll to position [0, 0]
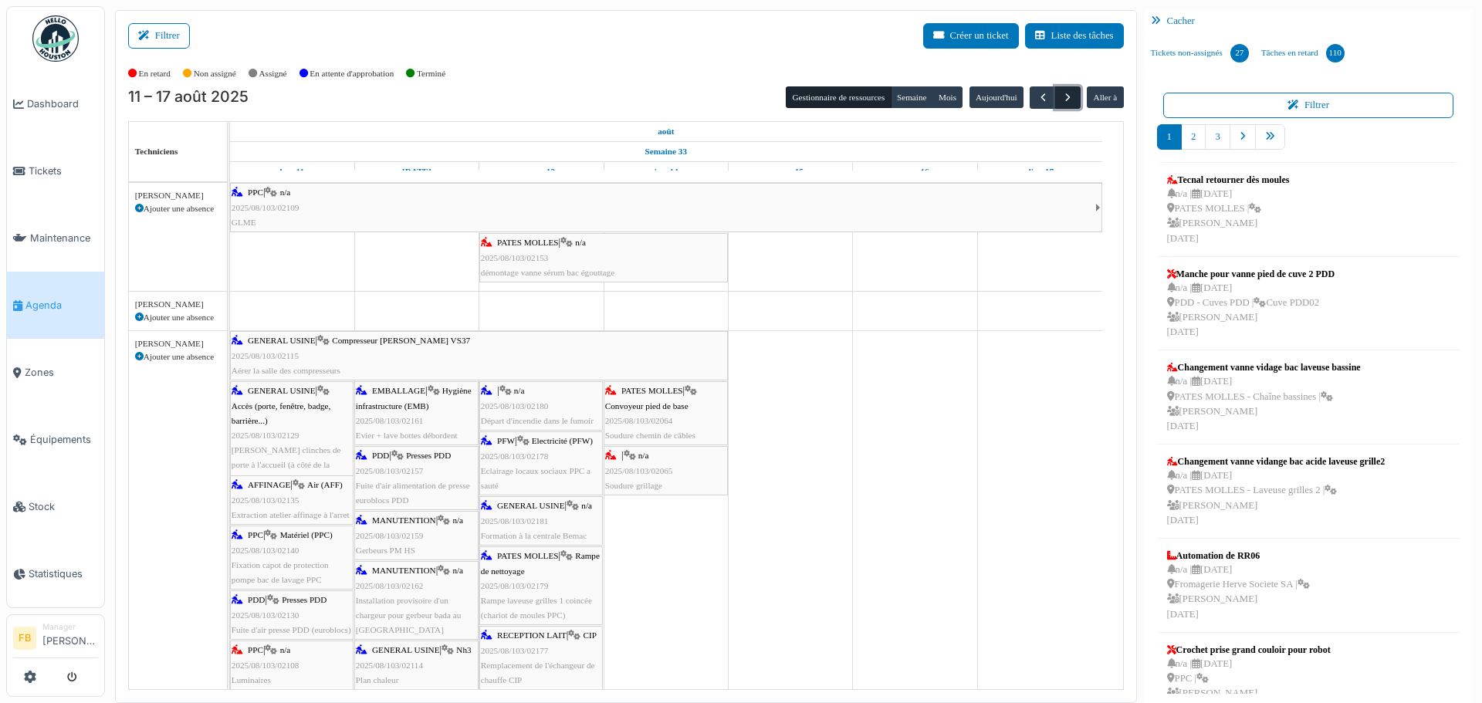
click at [1061, 96] on span "button" at bounding box center [1067, 97] width 13 height 13
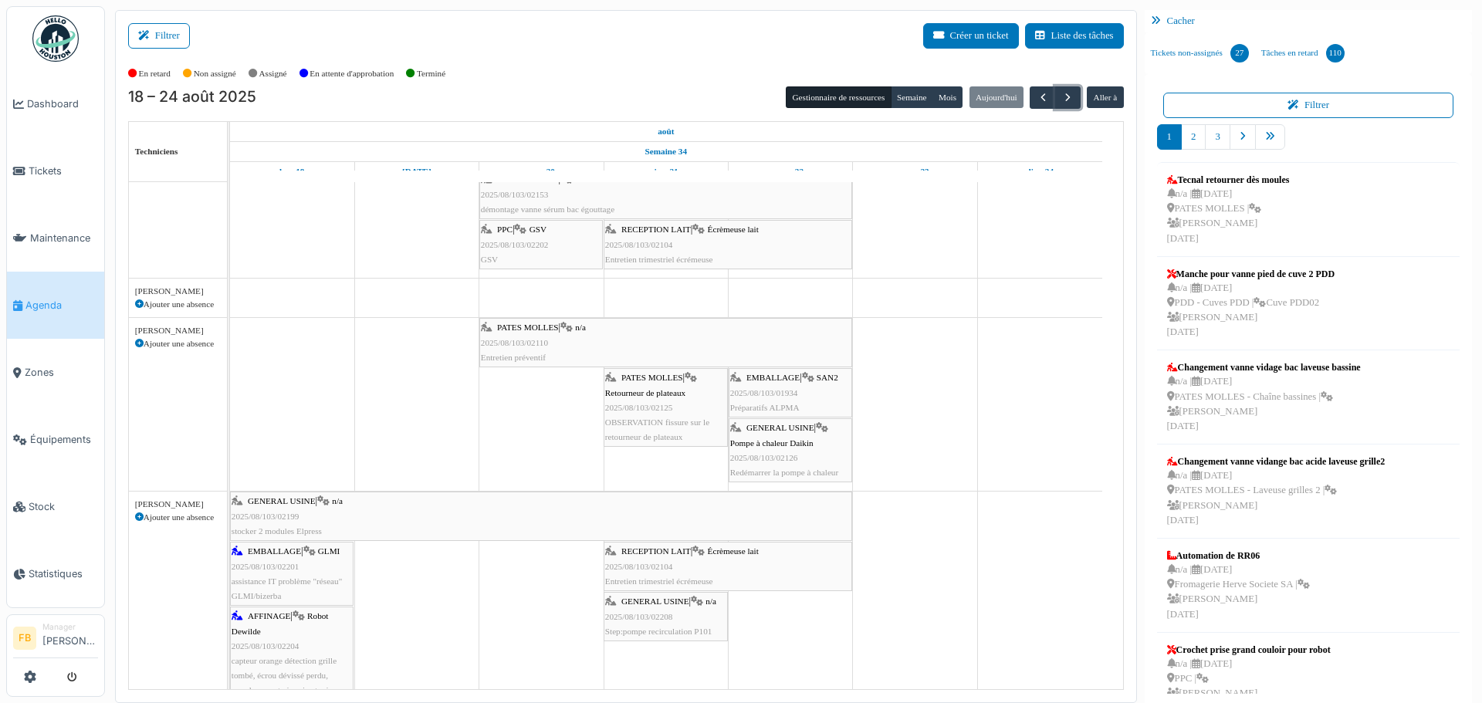
click at [708, 563] on div "RECEPTION LAIT | Écrèmeuse lait 2025/08/103/02104 Entretien trimestriel écrémeu…" at bounding box center [727, 566] width 245 height 45
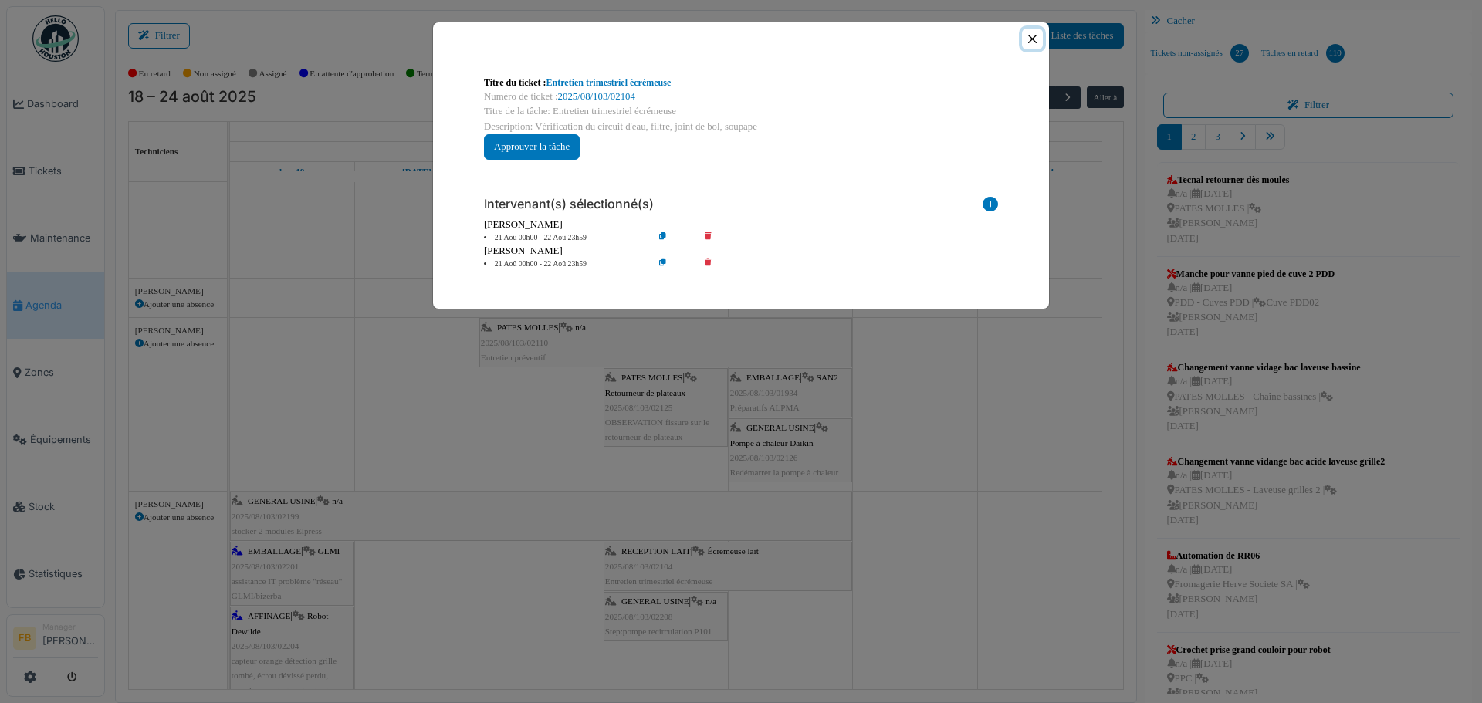
click at [1036, 33] on button "Close" at bounding box center [1032, 39] width 21 height 21
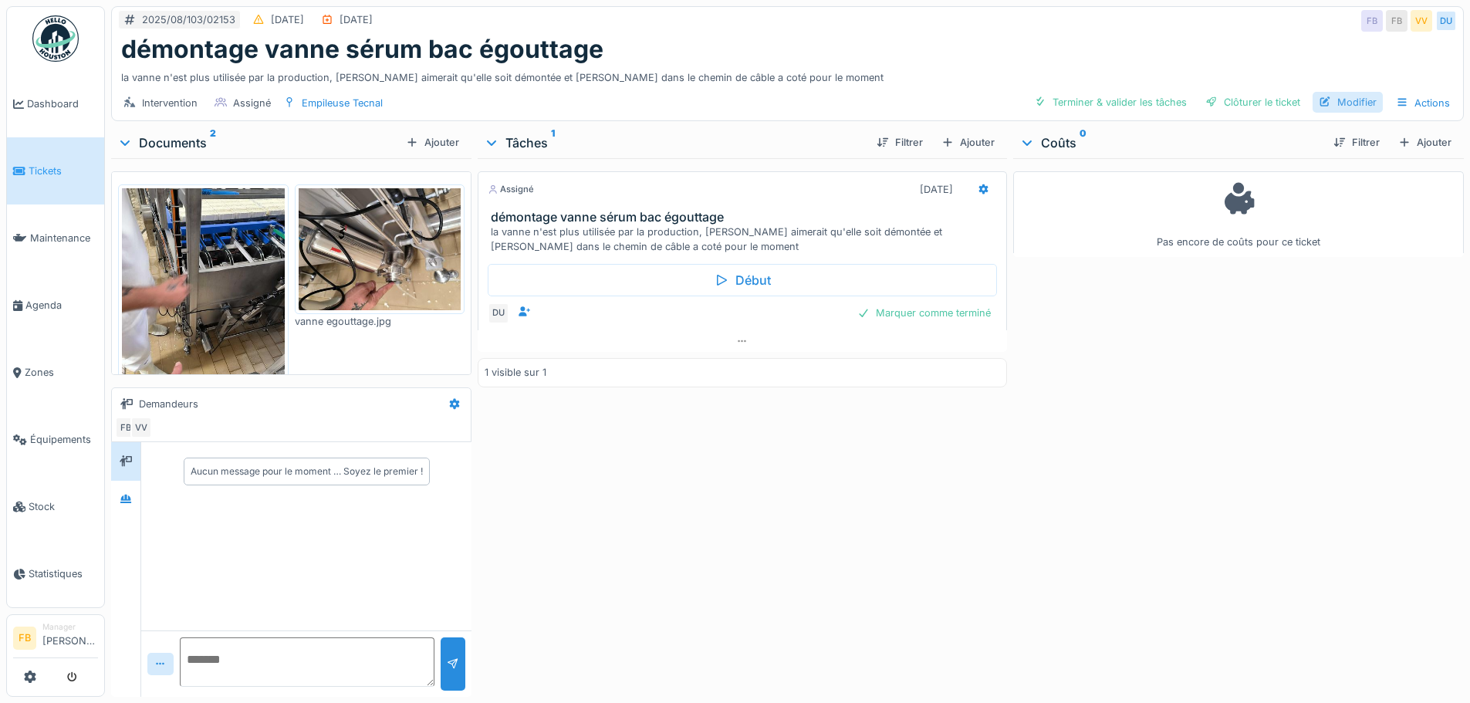
click at [1327, 97] on div "Modifier" at bounding box center [1348, 102] width 70 height 21
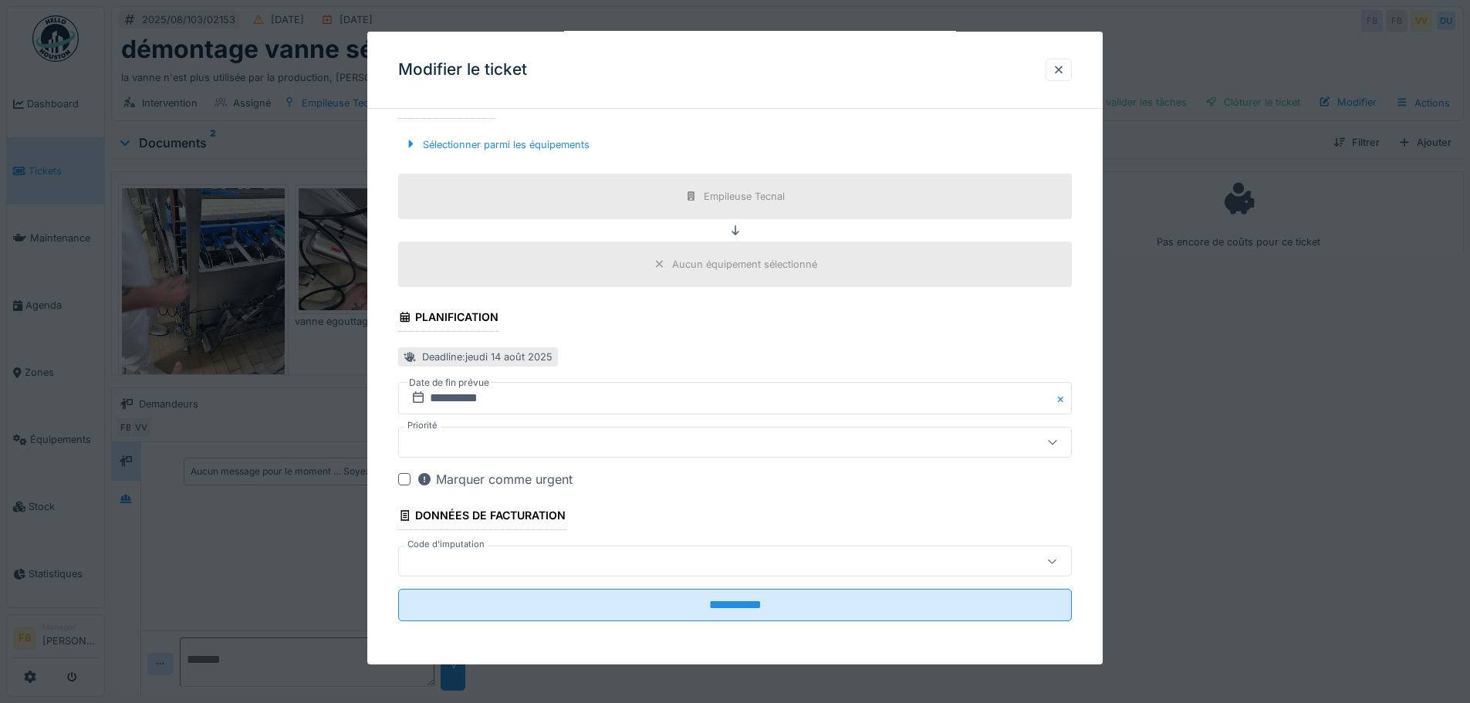
scroll to position [12, 0]
click at [694, 398] on input "**********" at bounding box center [735, 398] width 674 height 32
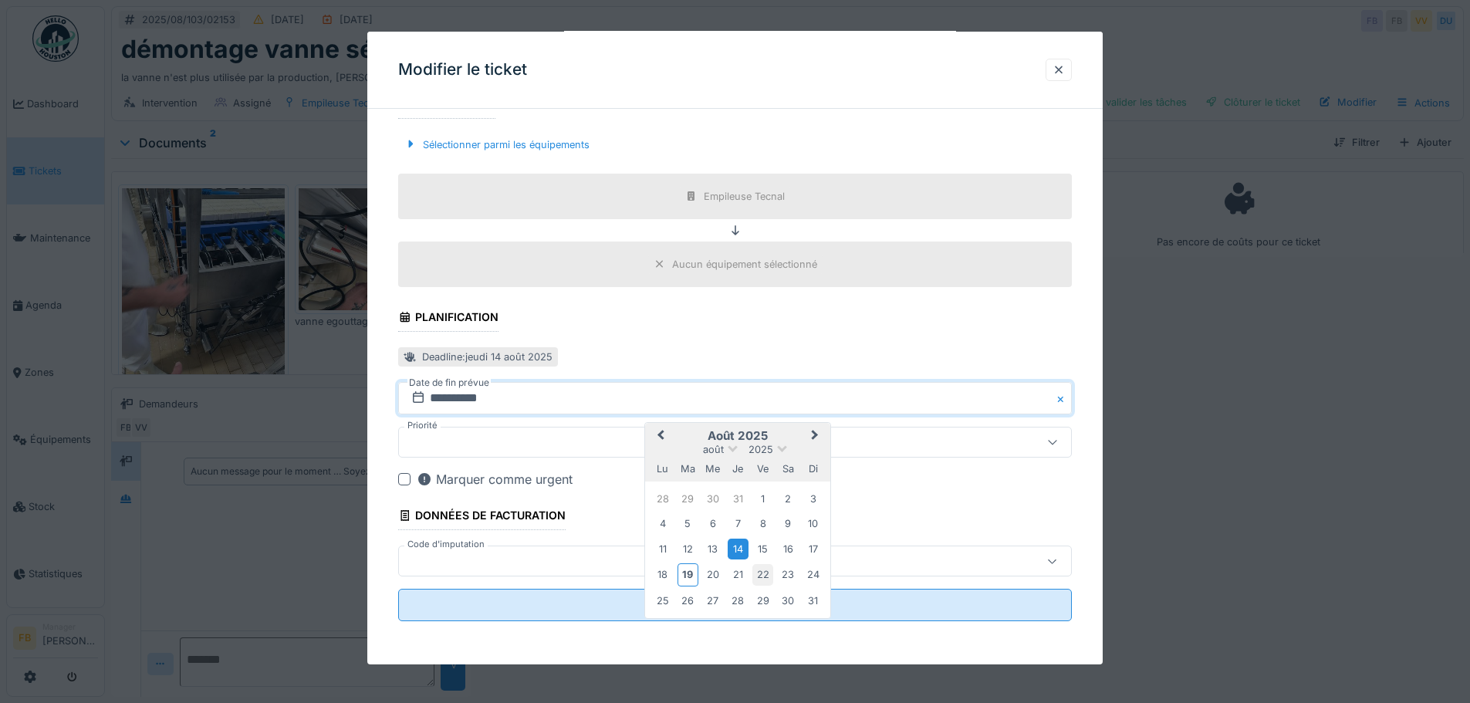
click at [758, 572] on div "22" at bounding box center [763, 574] width 21 height 21
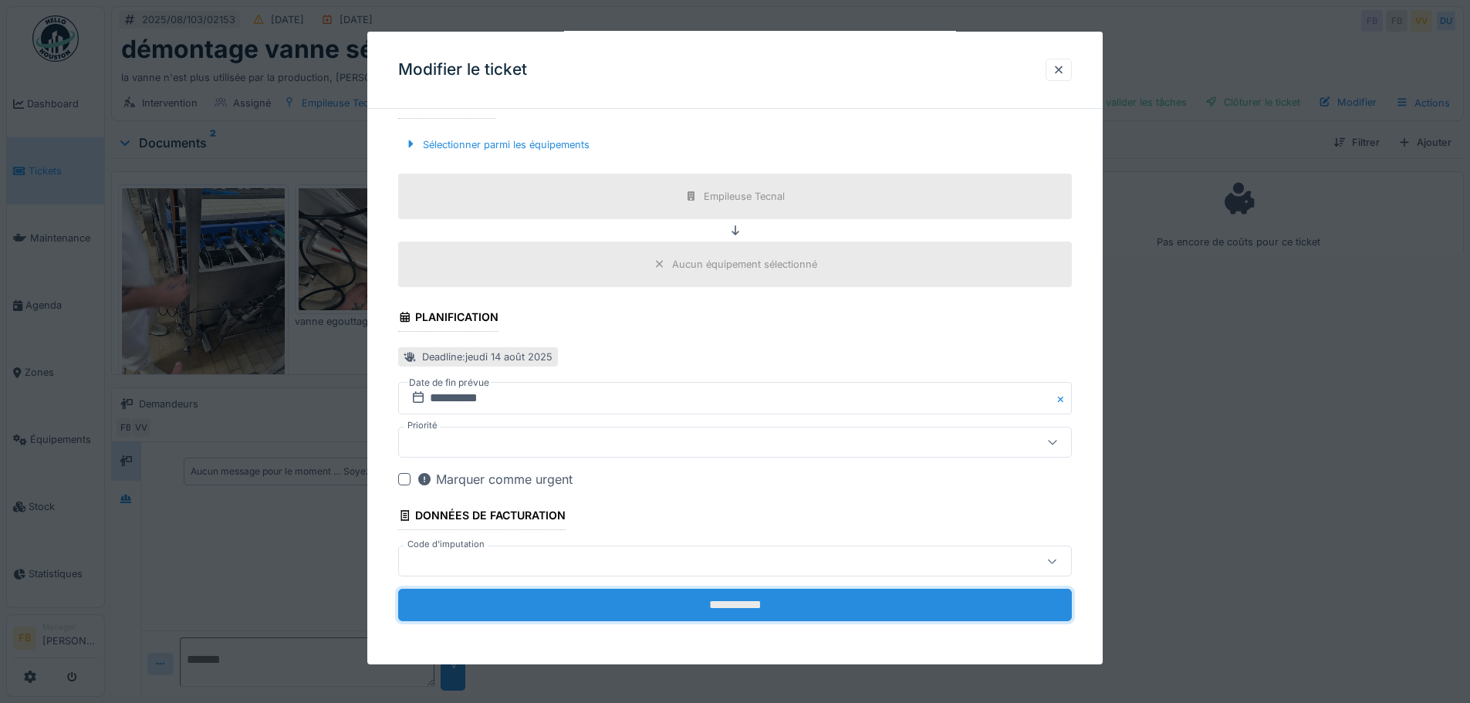
click at [752, 601] on input "**********" at bounding box center [735, 605] width 674 height 32
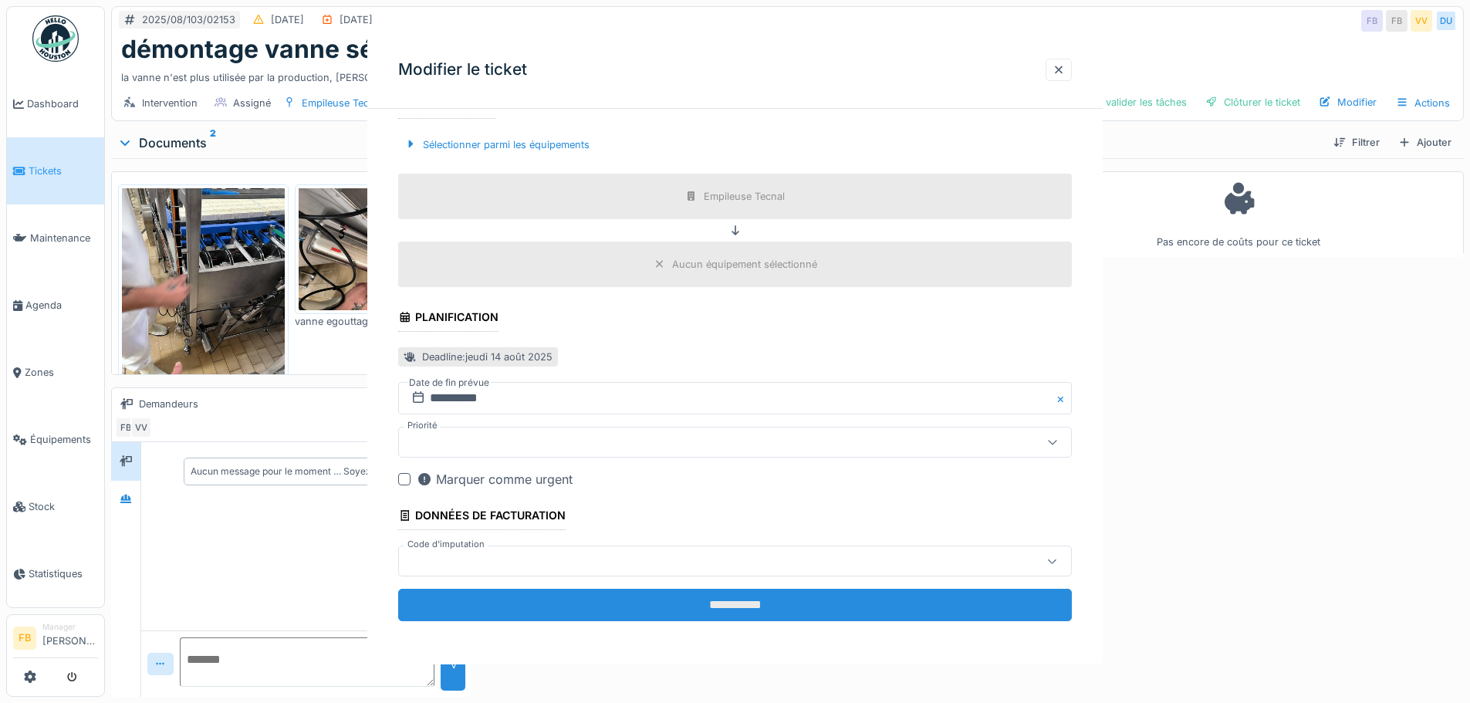
scroll to position [0, 0]
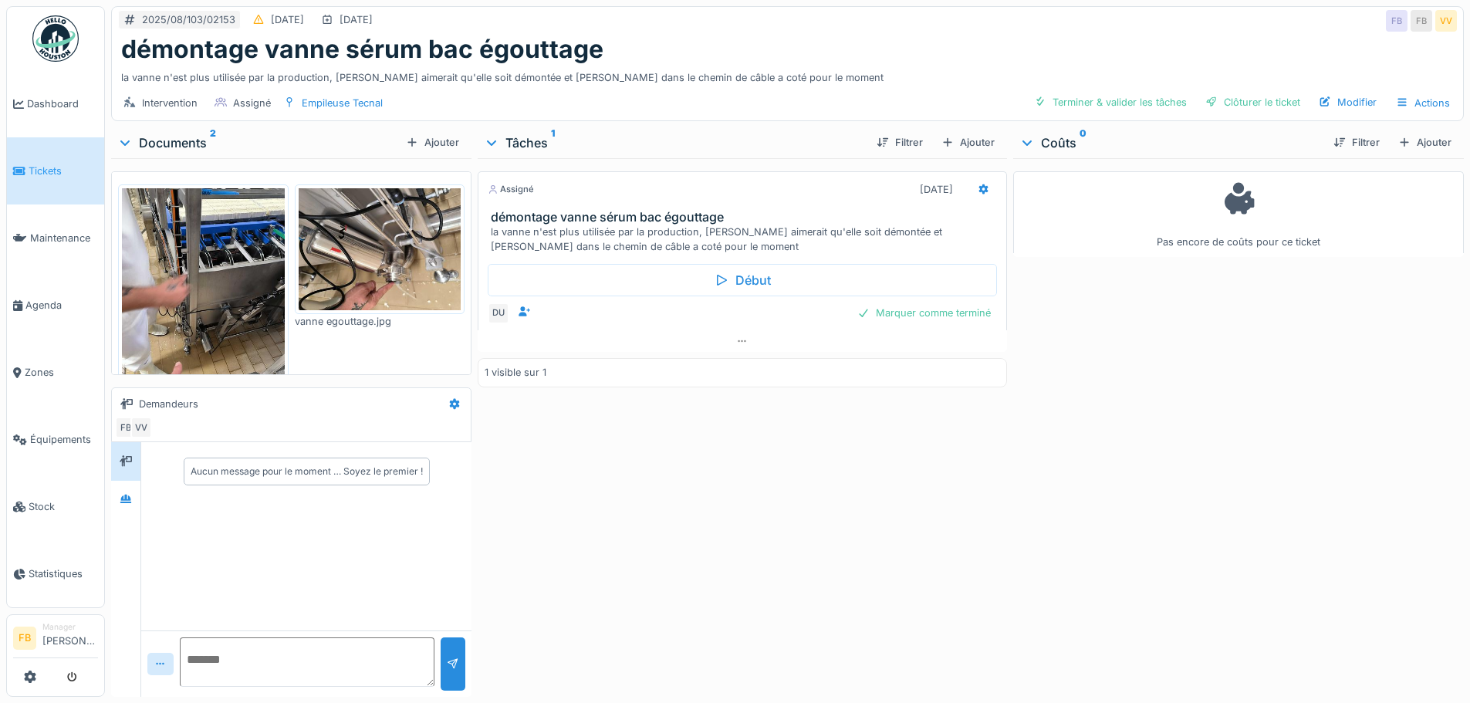
click at [557, 210] on h3 "démontage vanne sérum bac égouttage" at bounding box center [745, 217] width 509 height 15
click at [942, 306] on div at bounding box center [954, 317] width 25 height 22
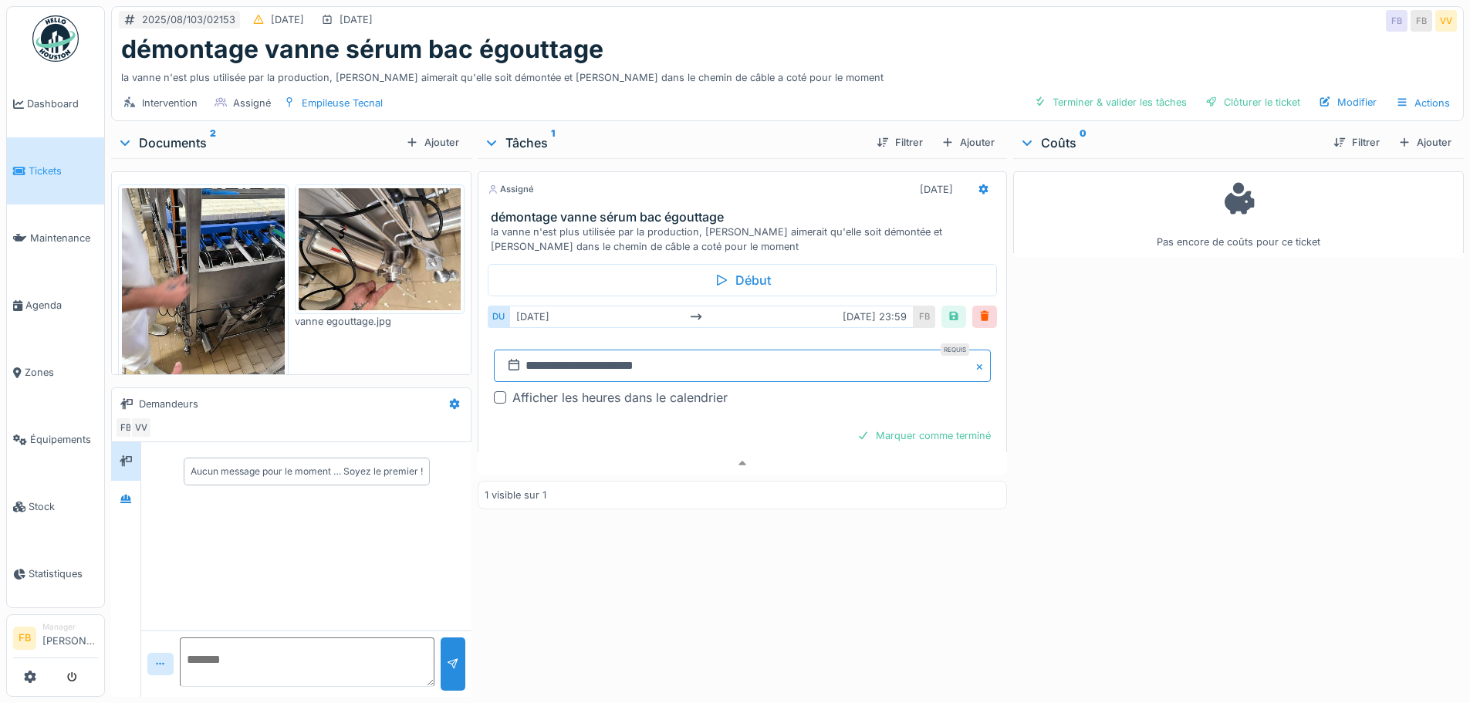
click at [803, 352] on input "**********" at bounding box center [742, 366] width 496 height 32
click at [758, 532] on div "22" at bounding box center [765, 542] width 21 height 21
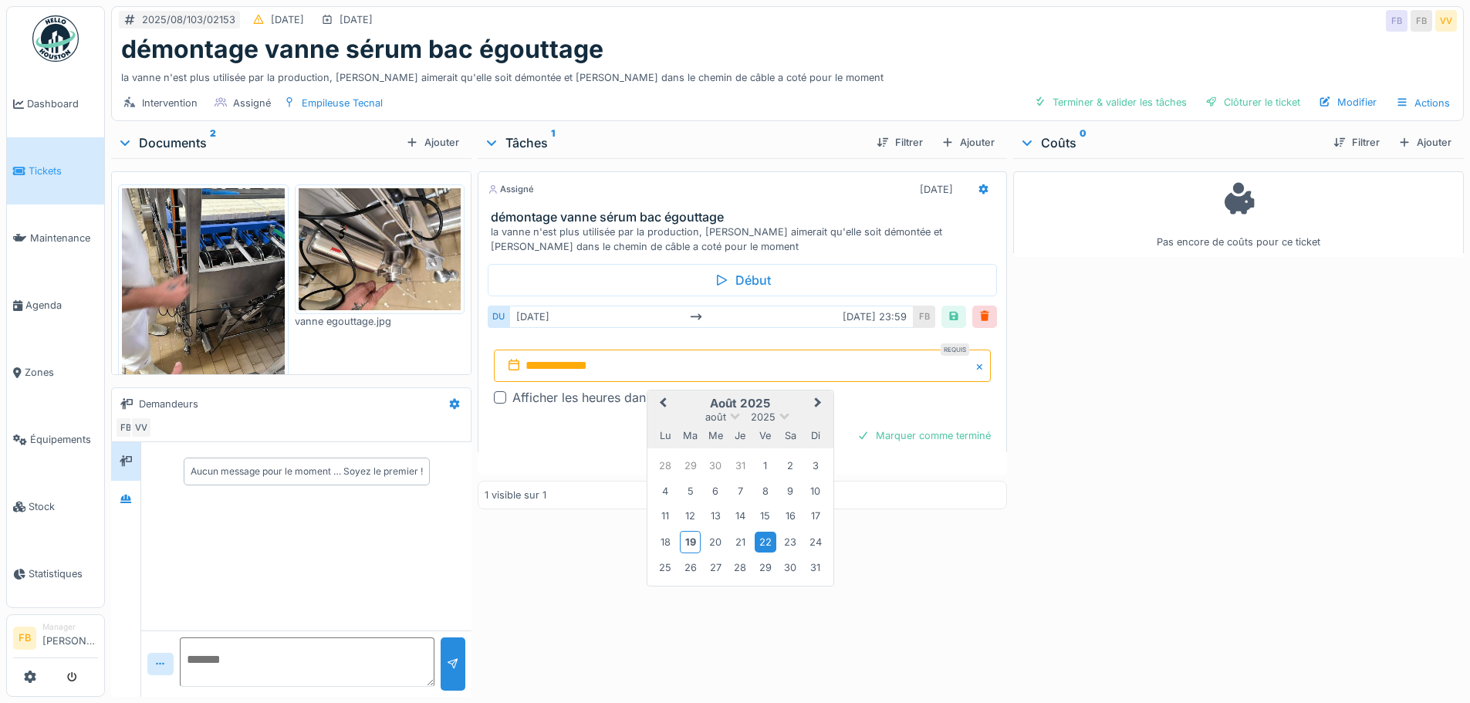
click at [761, 532] on div "22" at bounding box center [765, 542] width 21 height 21
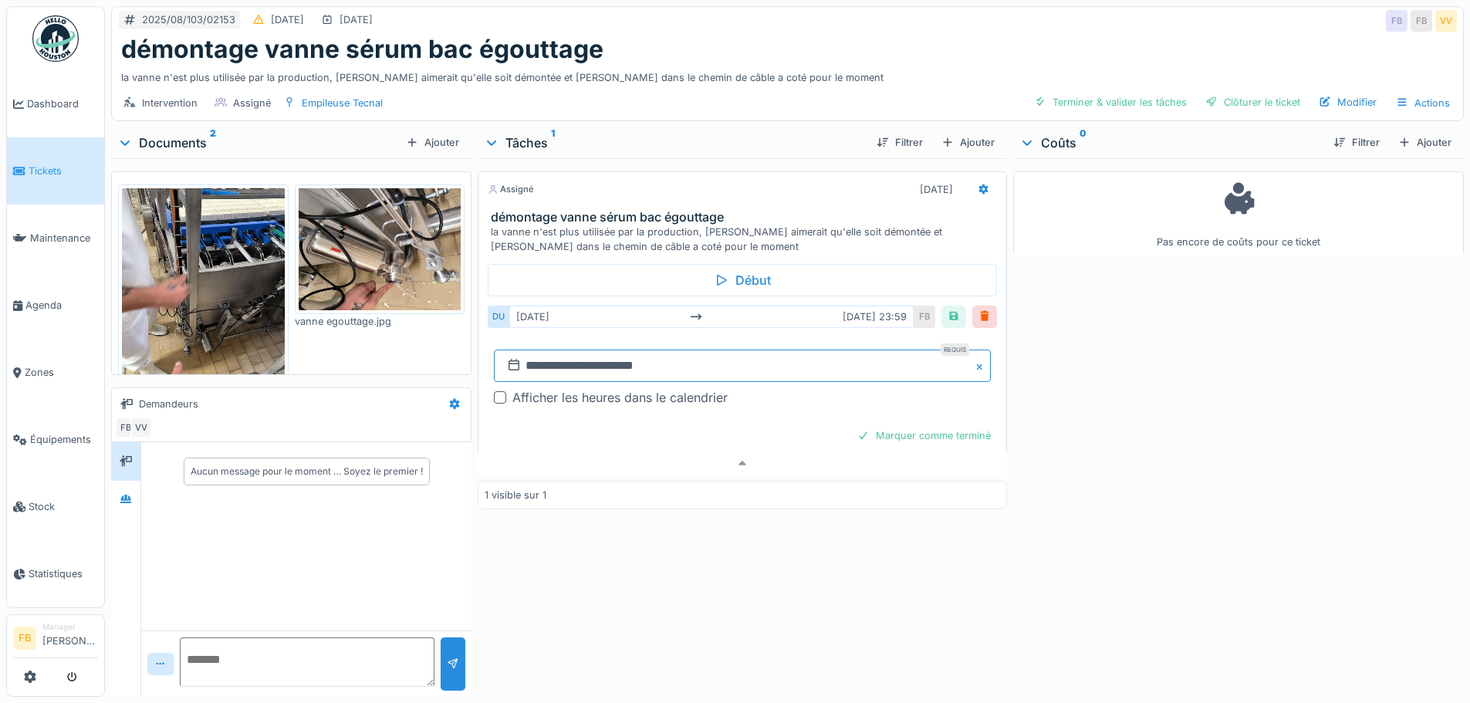
click at [580, 350] on input "**********" at bounding box center [742, 366] width 496 height 32
click at [709, 532] on div "20" at bounding box center [715, 542] width 21 height 21
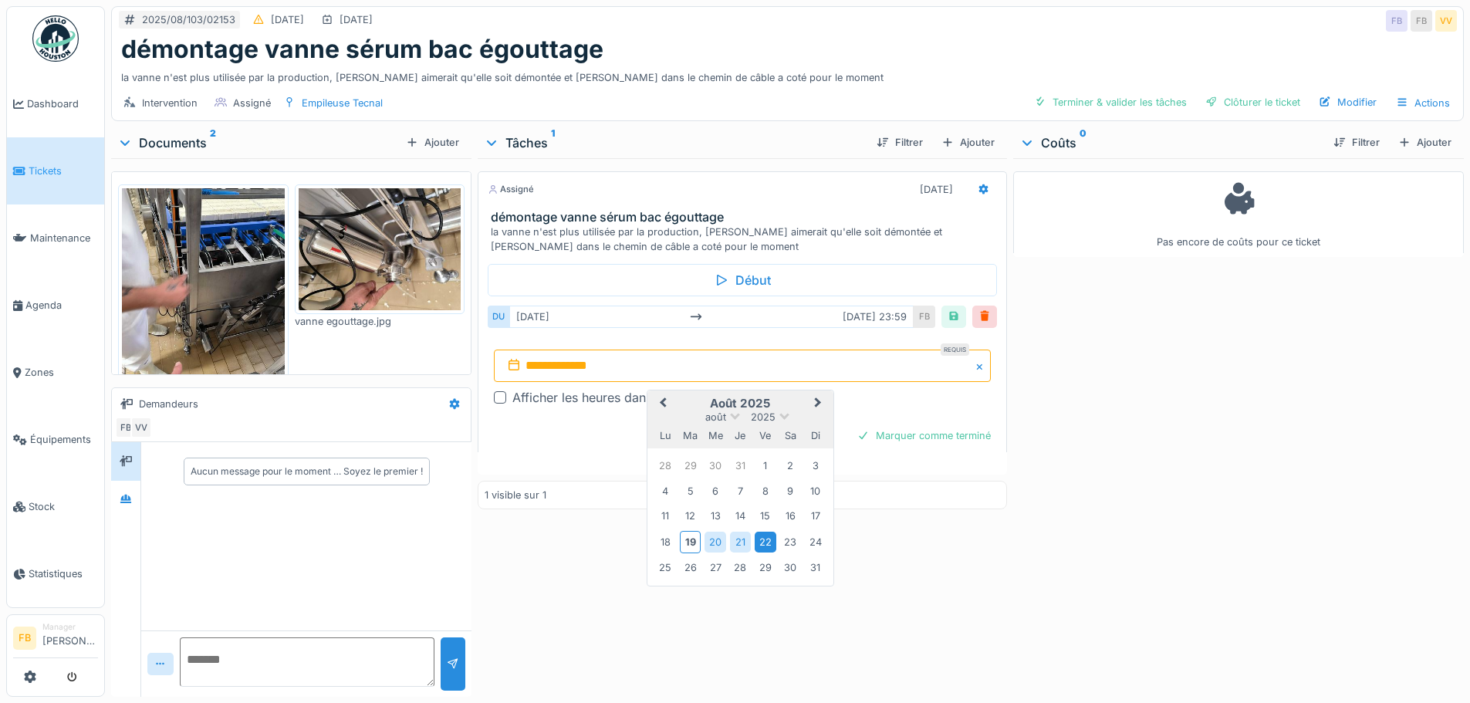
click at [760, 532] on div "22" at bounding box center [765, 542] width 21 height 21
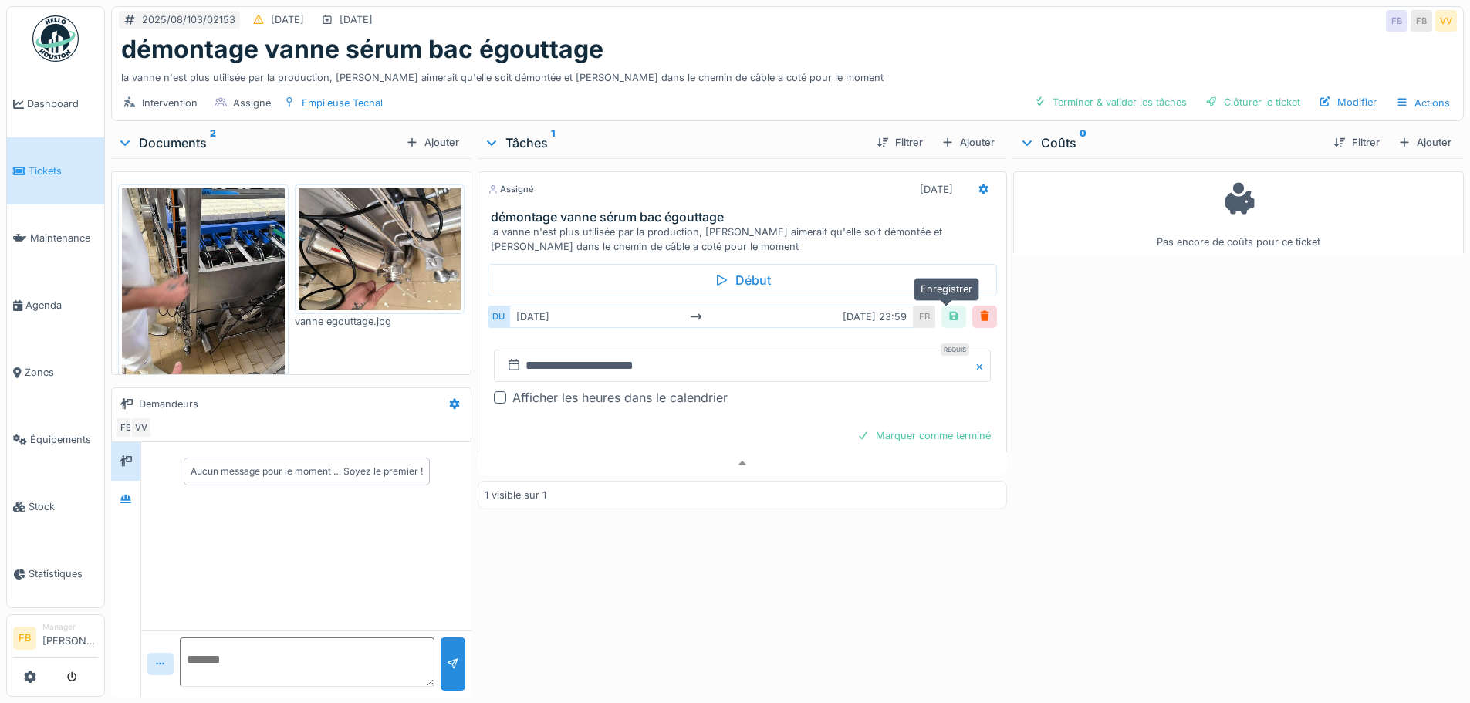
click at [948, 310] on div at bounding box center [954, 317] width 12 height 15
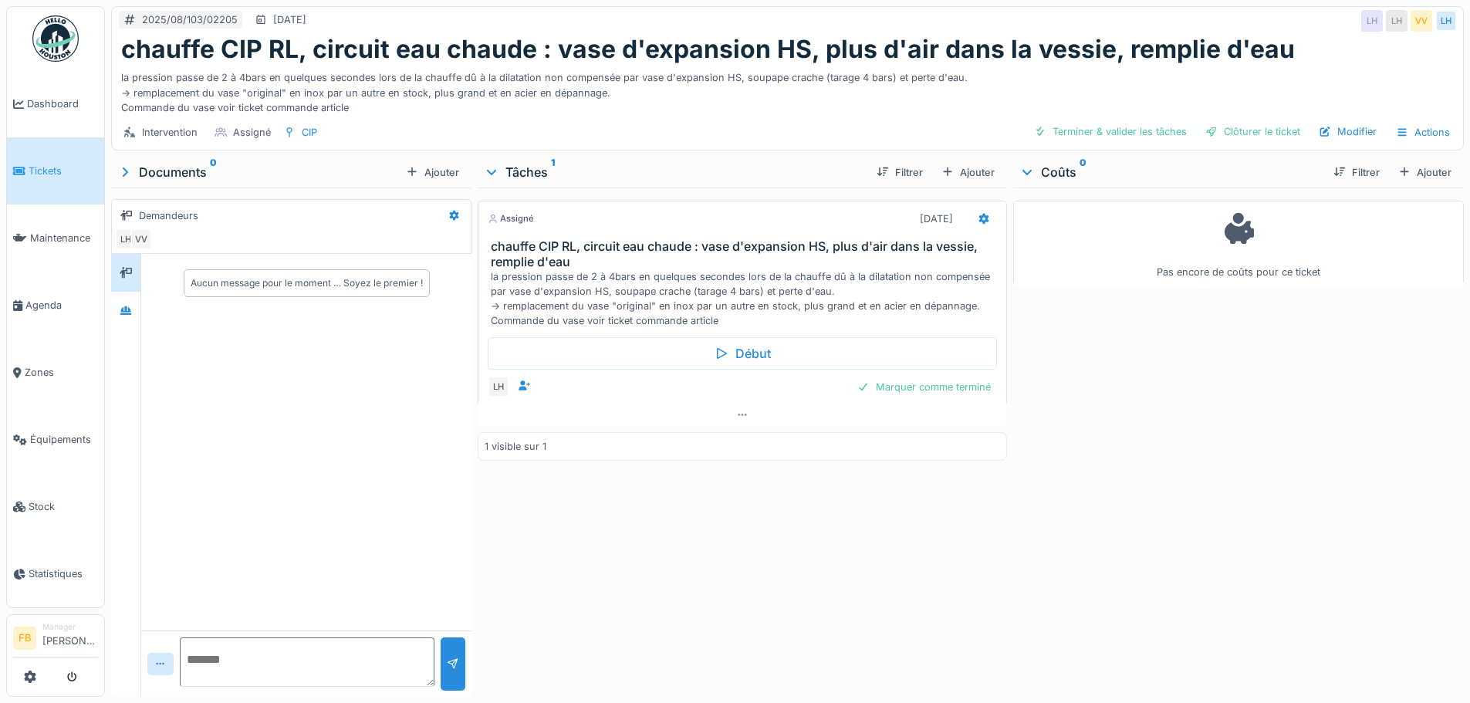
click at [705, 462] on div "Assigné [DATE] chauffe CIP RL, circuit eau chaude : vase d'expansion HS, plus d…" at bounding box center [742, 439] width 529 height 503
click at [61, 164] on span "Tickets" at bounding box center [63, 171] width 69 height 15
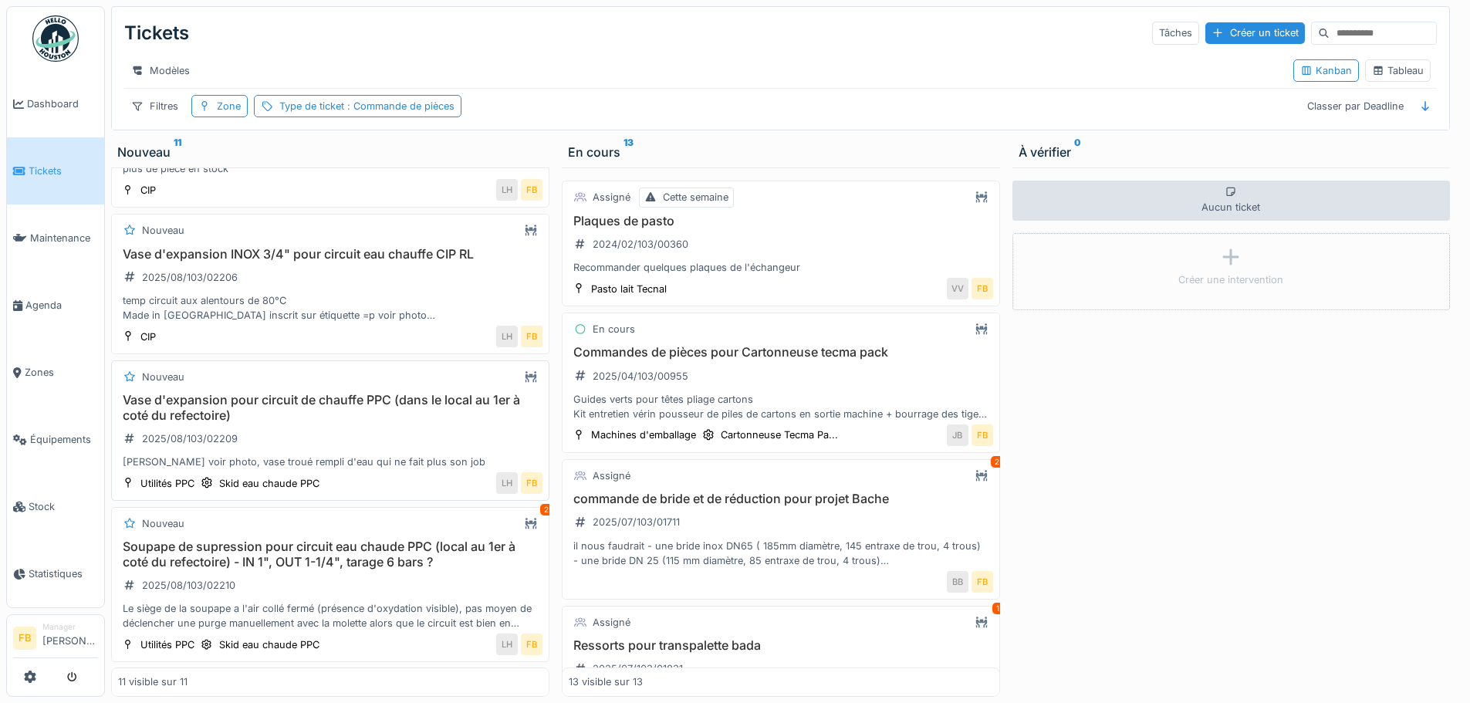
scroll to position [12, 0]
click at [269, 540] on h3 "Soupape de supression pour circuit eau chaude PPC (local au 1er à coté du refec…" at bounding box center [330, 554] width 425 height 29
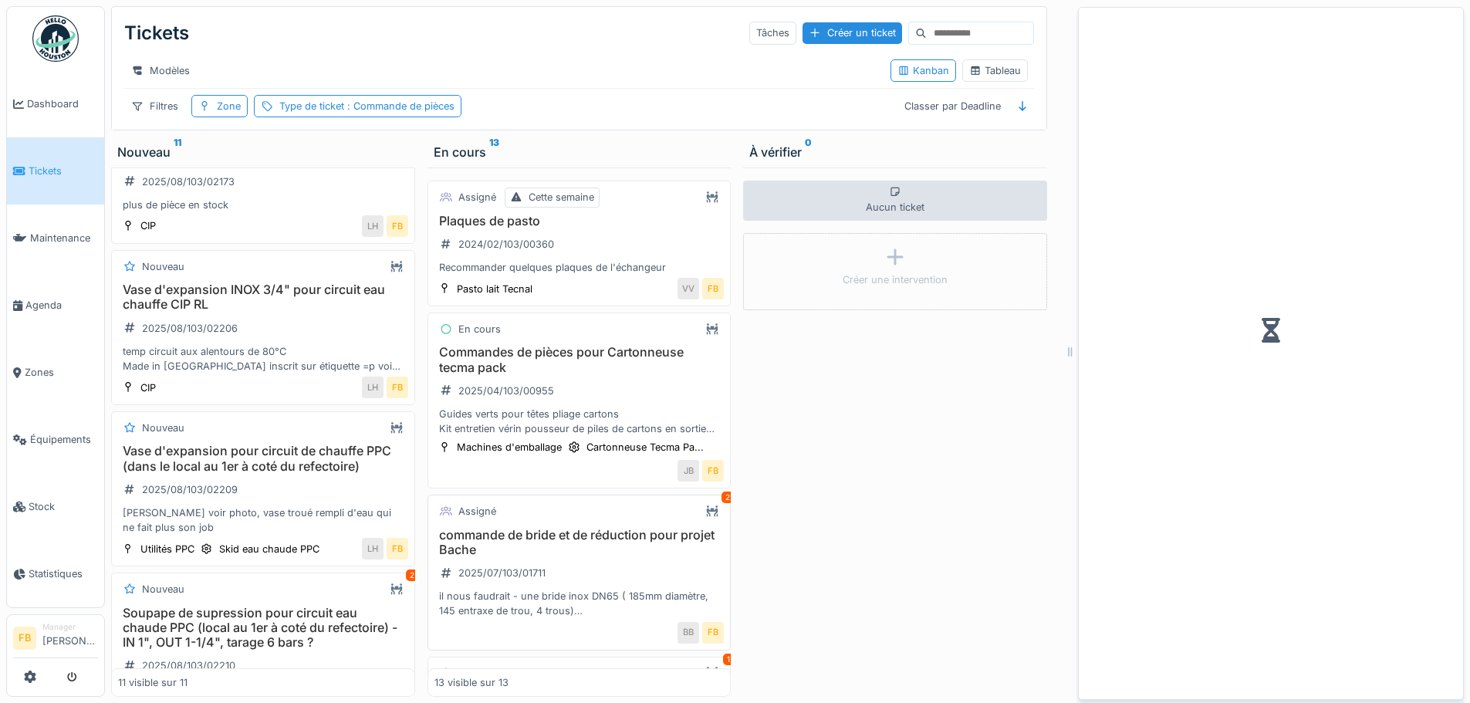
scroll to position [1157, 0]
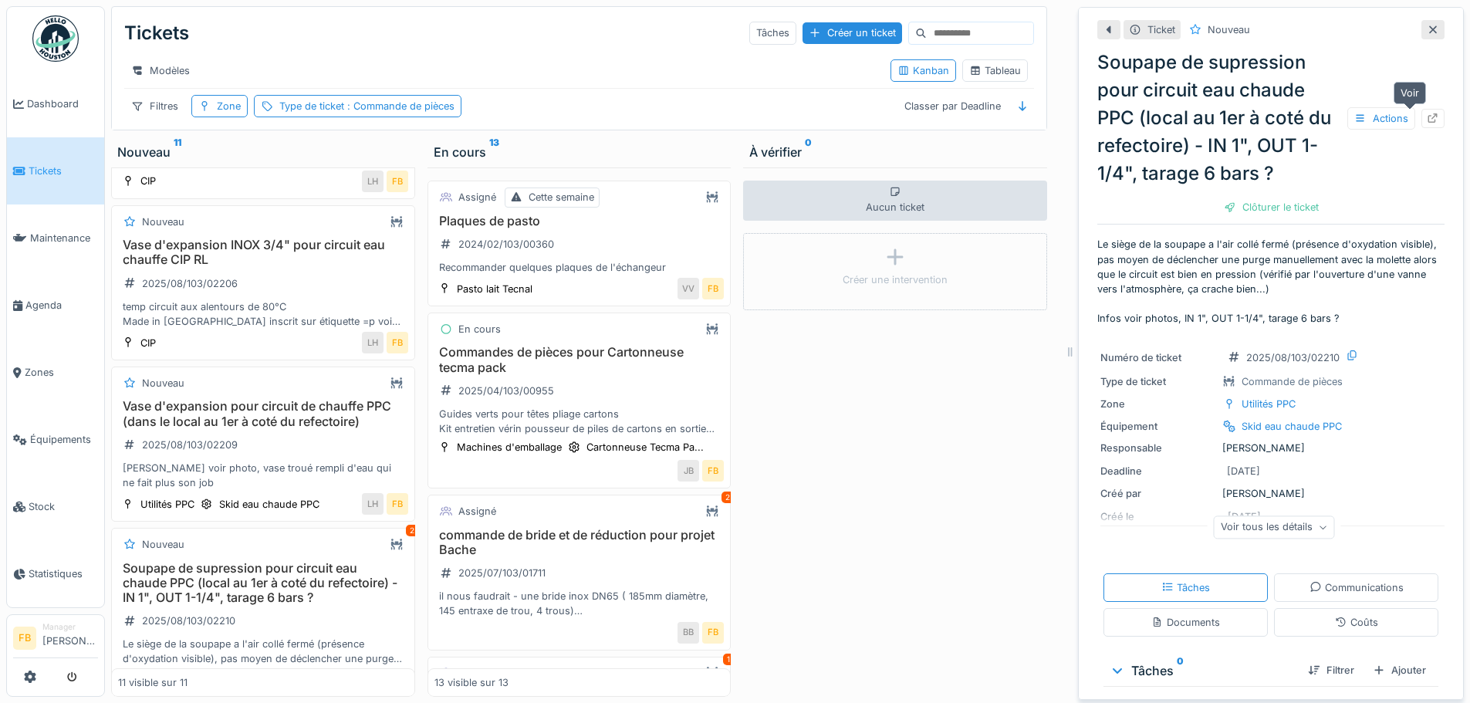
click at [1427, 113] on icon at bounding box center [1433, 118] width 12 height 10
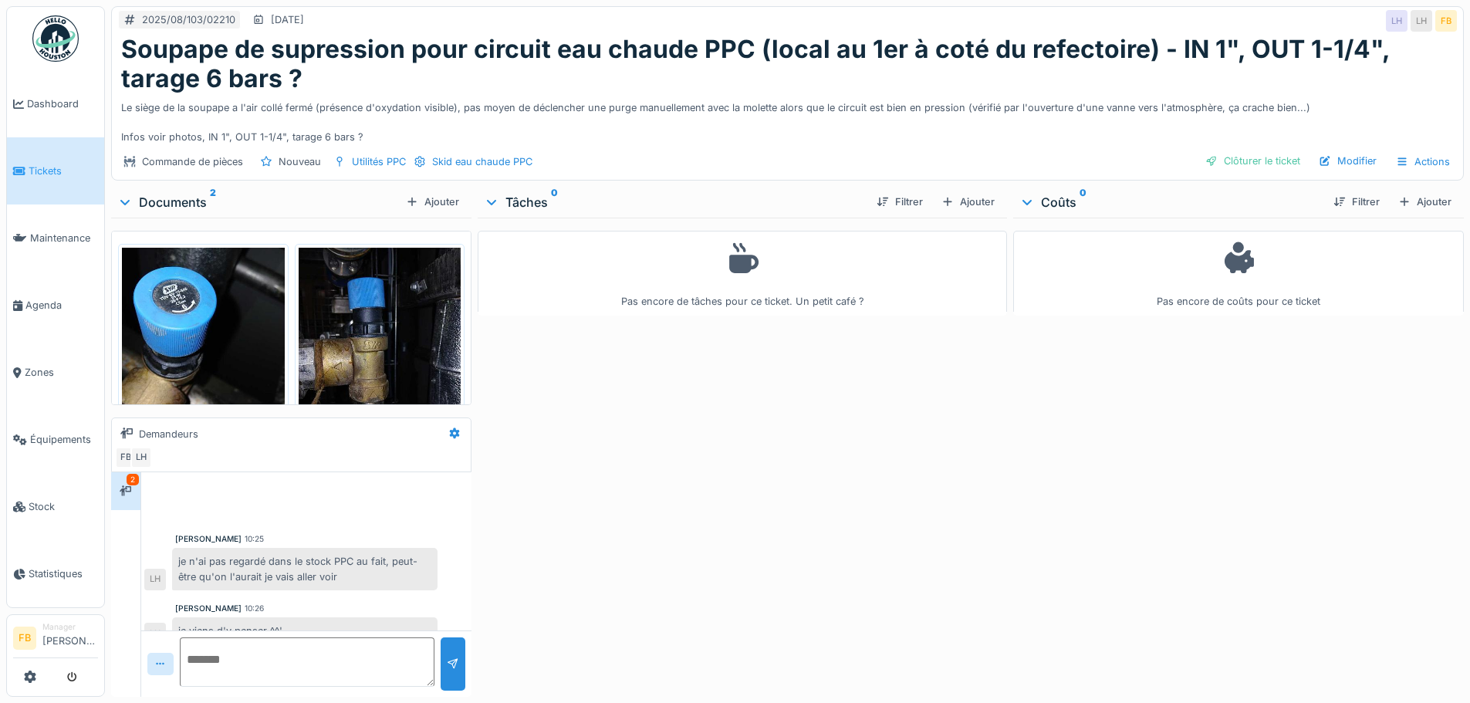
scroll to position [21, 0]
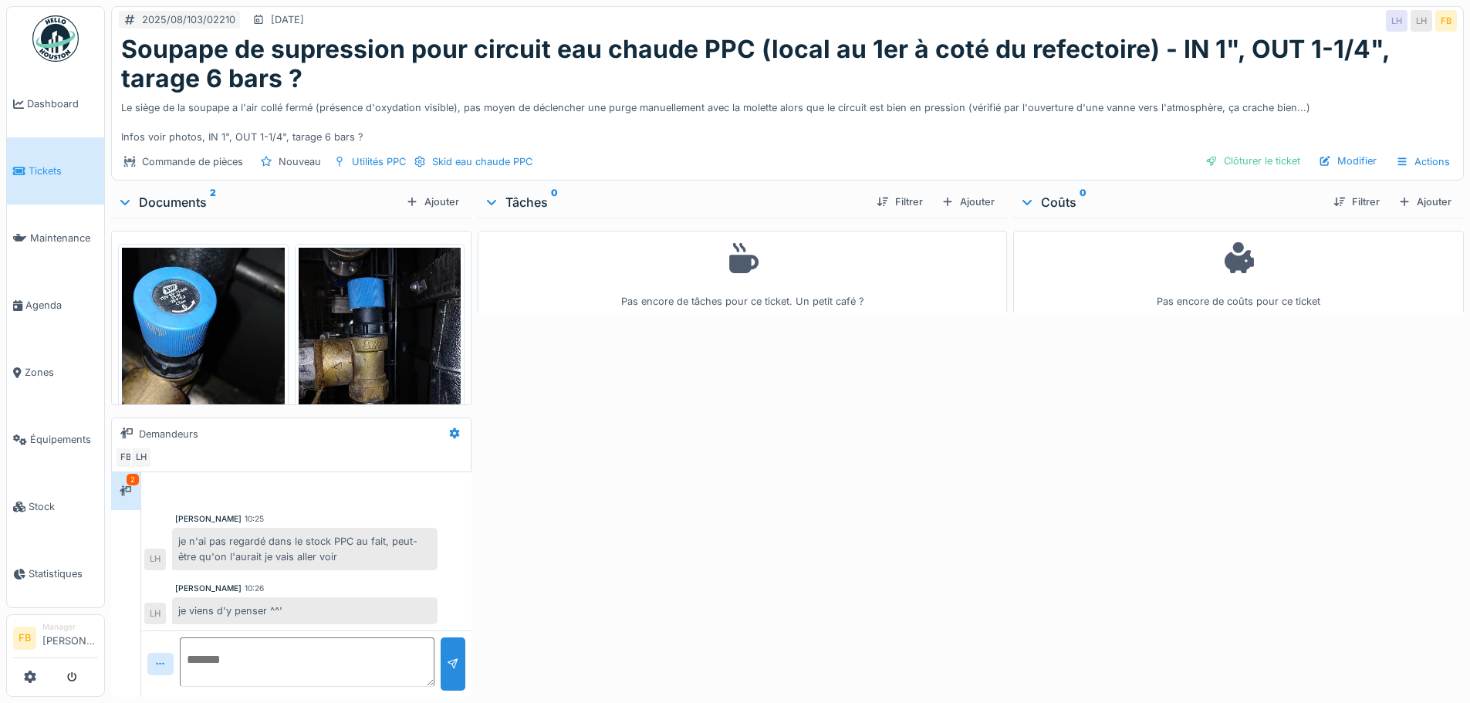
click at [343, 352] on img at bounding box center [380, 356] width 163 height 217
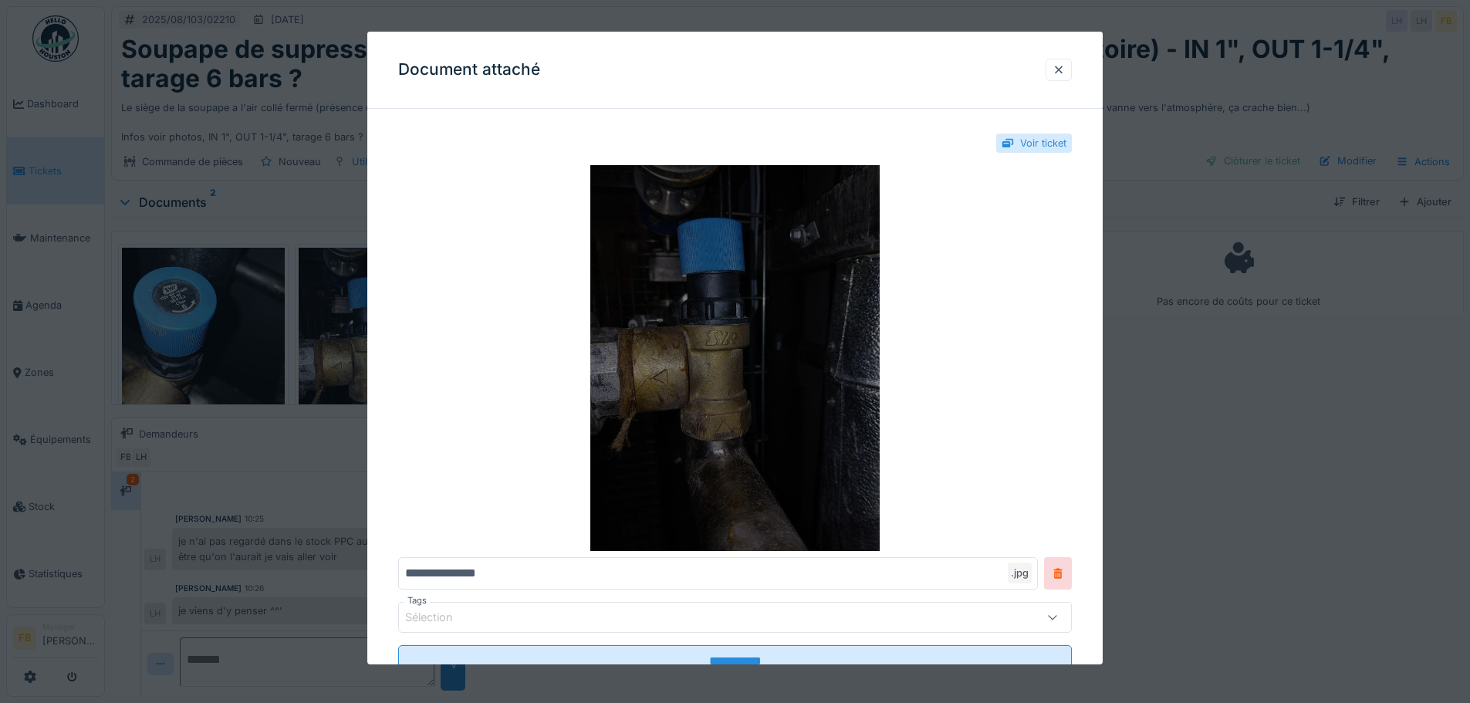
click at [697, 377] on img at bounding box center [735, 358] width 674 height 386
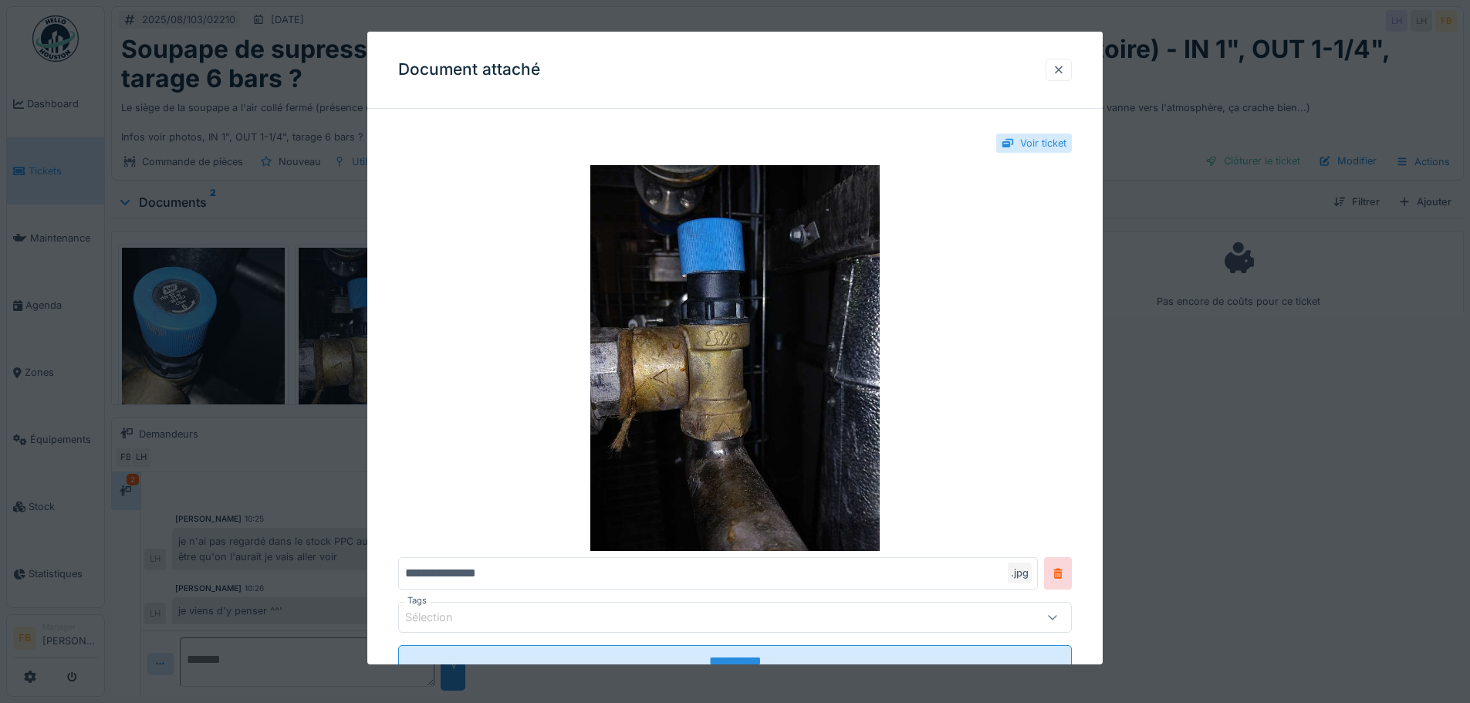
click at [1062, 66] on div at bounding box center [1059, 70] width 12 height 15
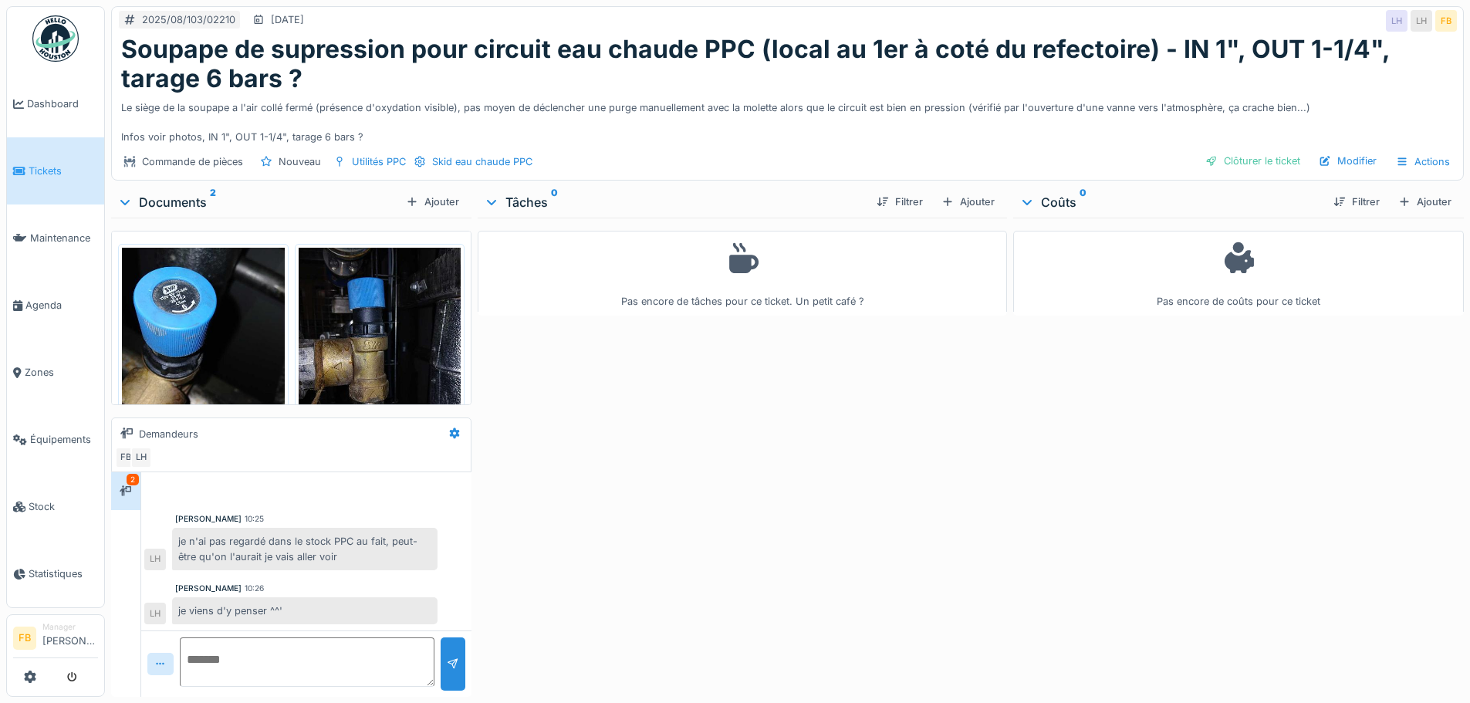
click at [205, 319] on img at bounding box center [203, 356] width 163 height 217
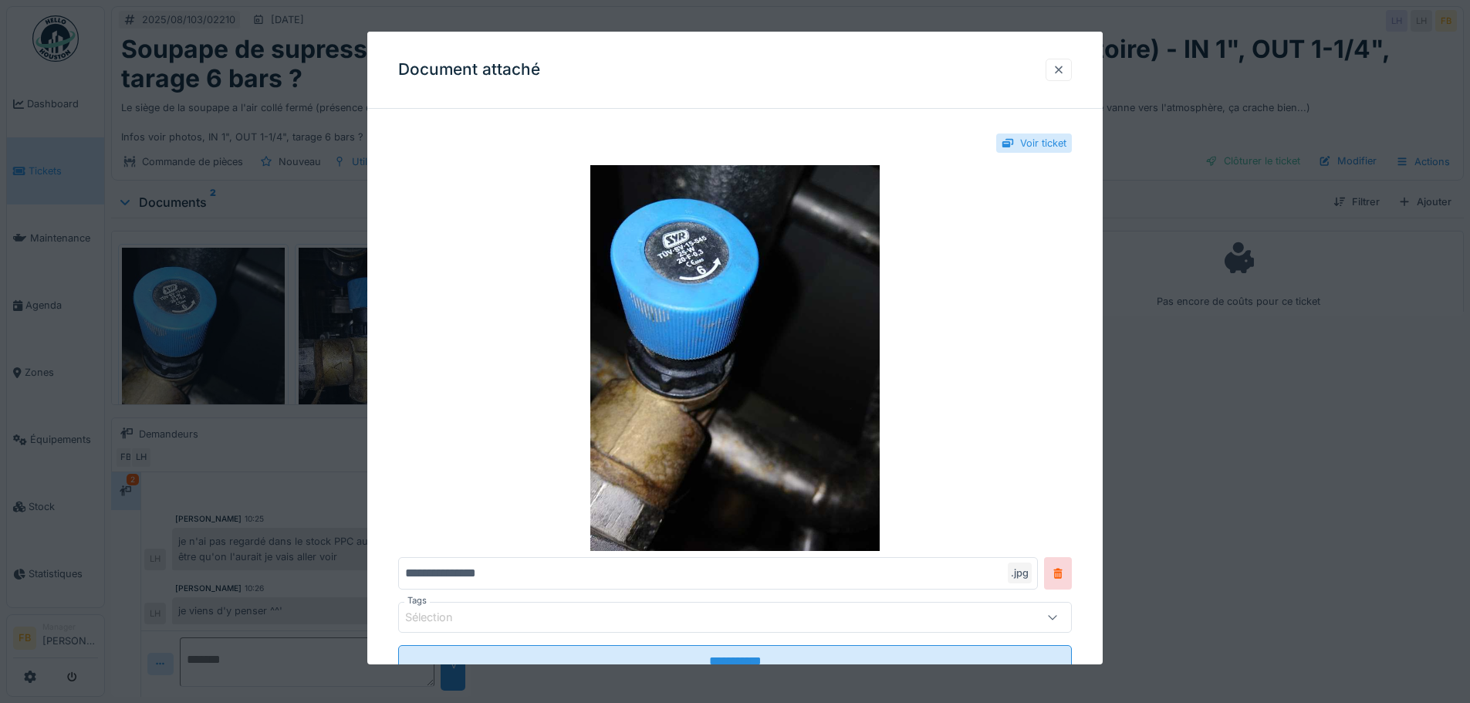
click at [1058, 69] on div at bounding box center [1059, 70] width 12 height 15
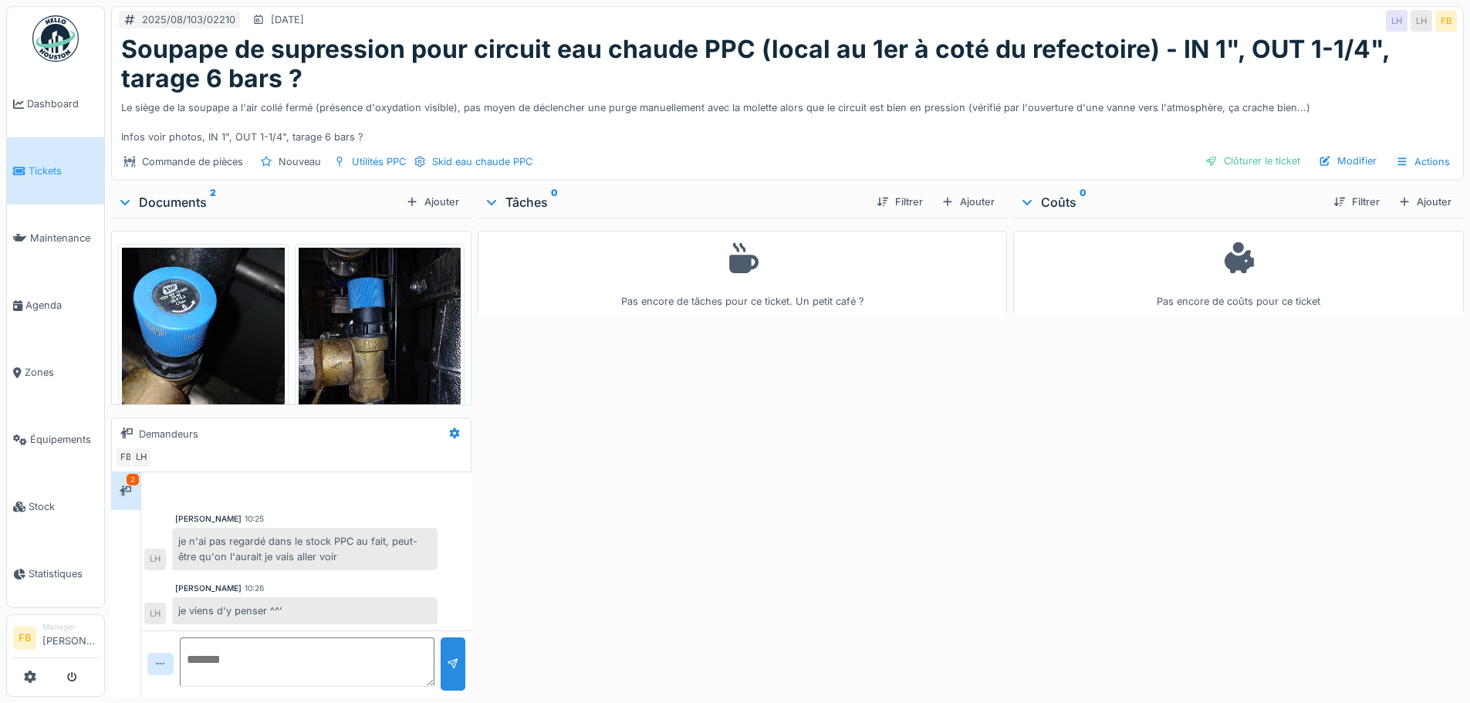
click at [217, 312] on img at bounding box center [203, 356] width 163 height 217
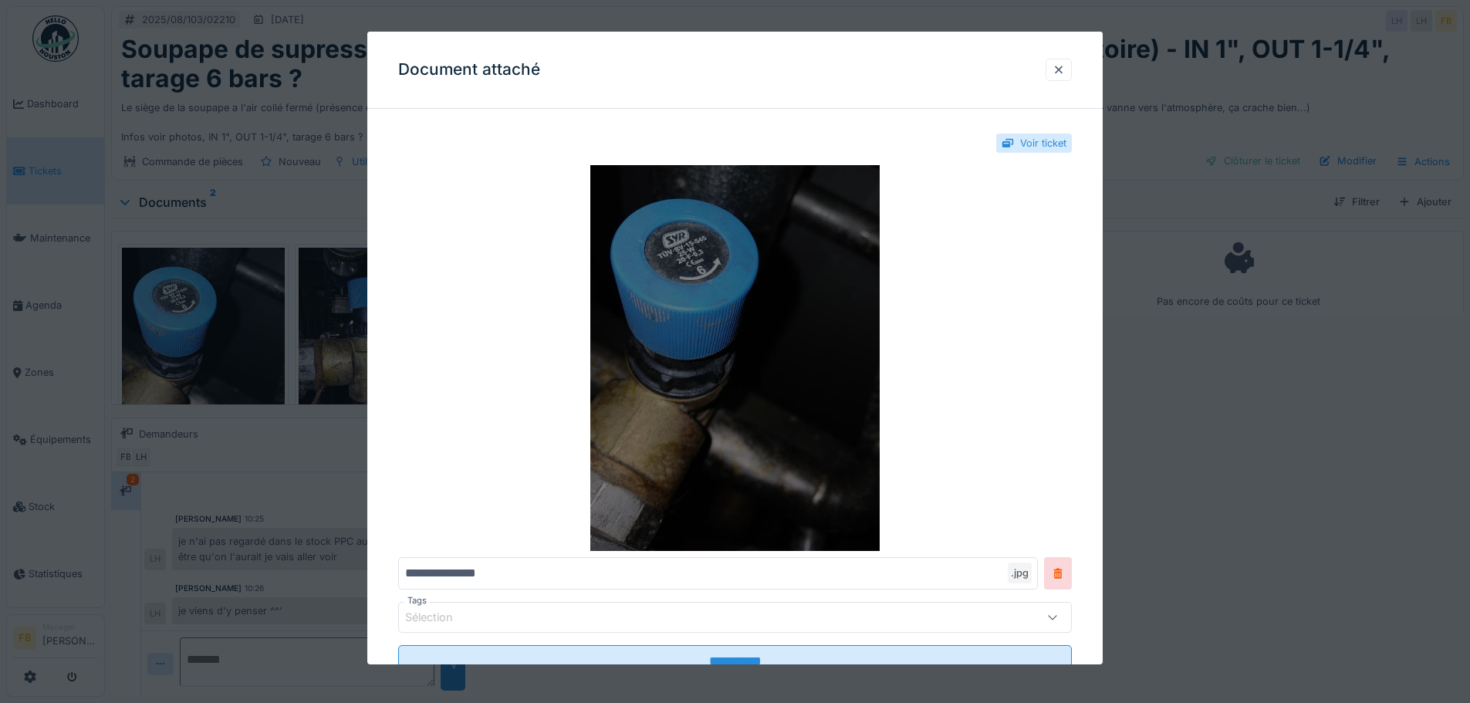
click at [655, 344] on img at bounding box center [735, 358] width 674 height 386
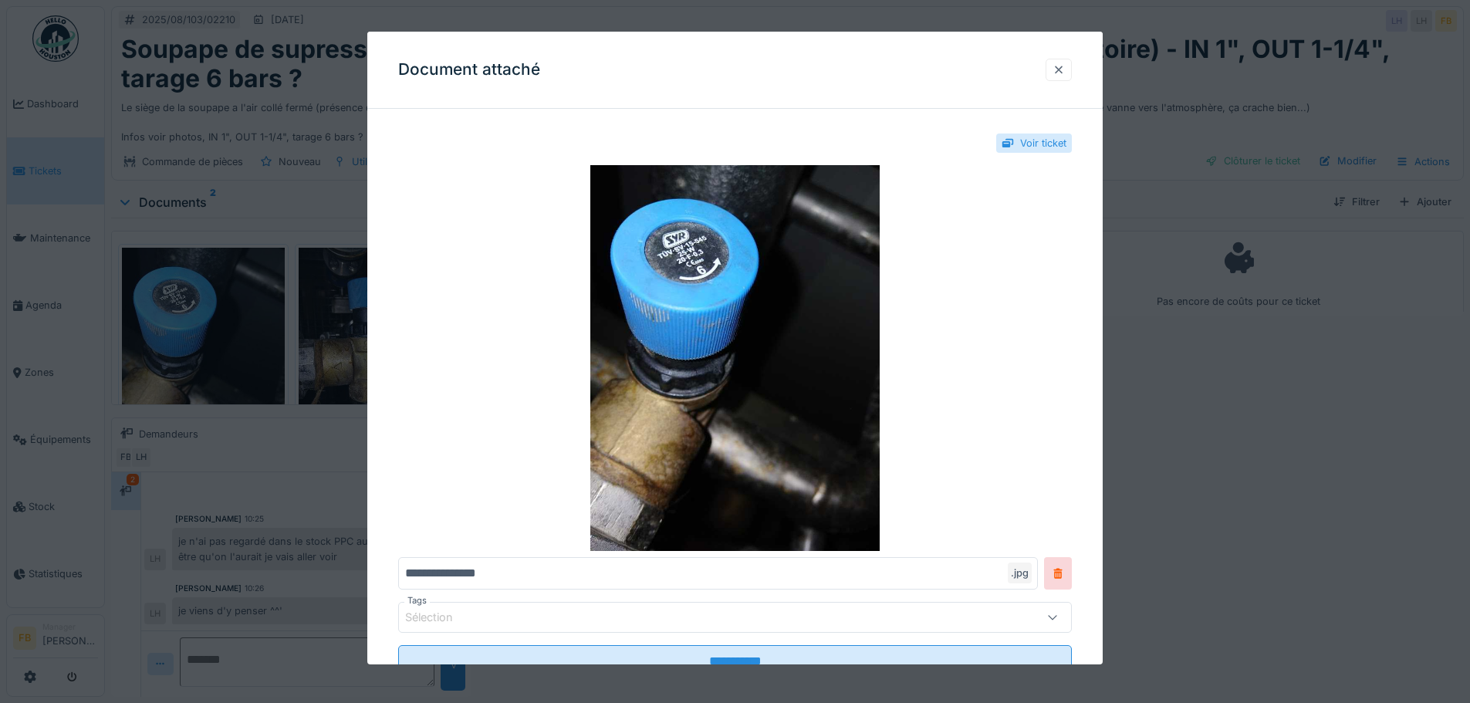
click at [1065, 63] on div at bounding box center [1059, 70] width 12 height 15
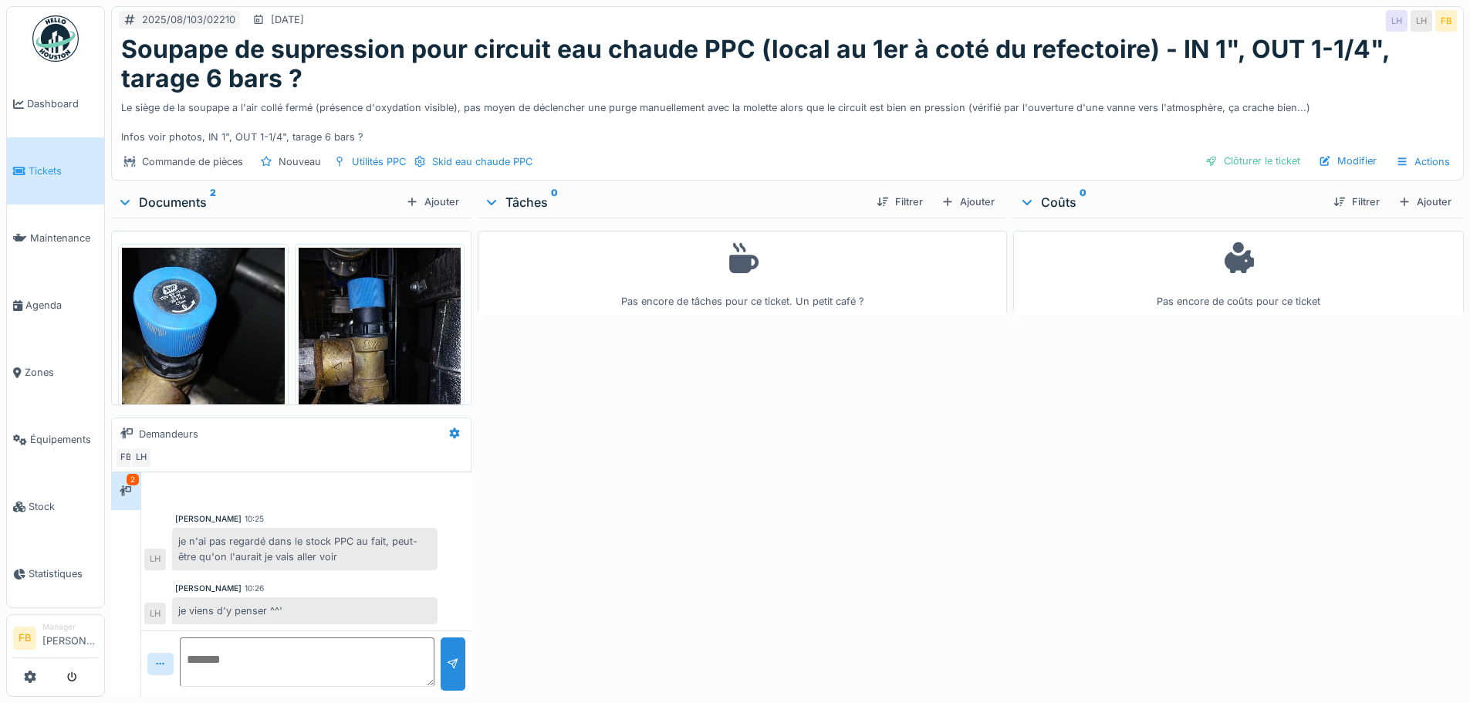
click at [211, 306] on img at bounding box center [203, 356] width 163 height 217
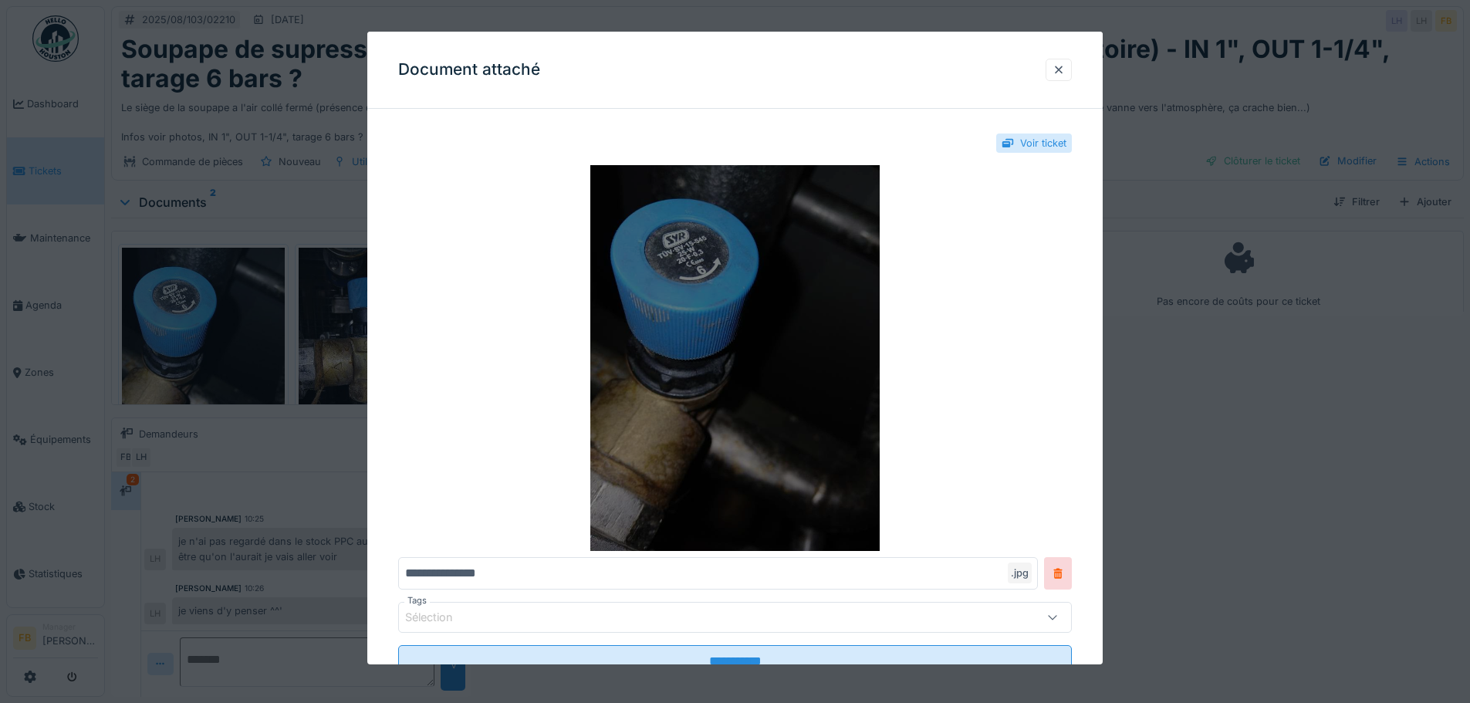
click at [708, 330] on img at bounding box center [735, 358] width 674 height 386
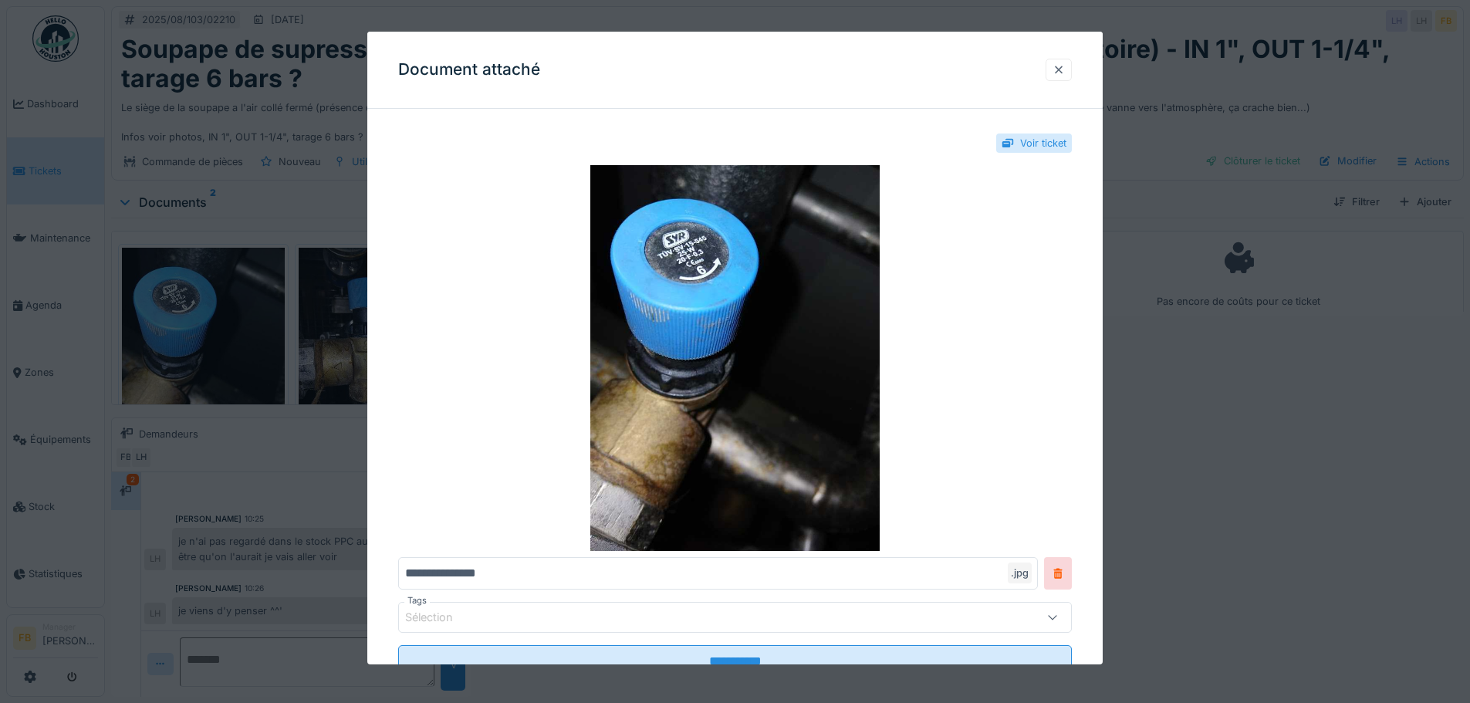
click at [1064, 68] on div at bounding box center [1059, 70] width 12 height 15
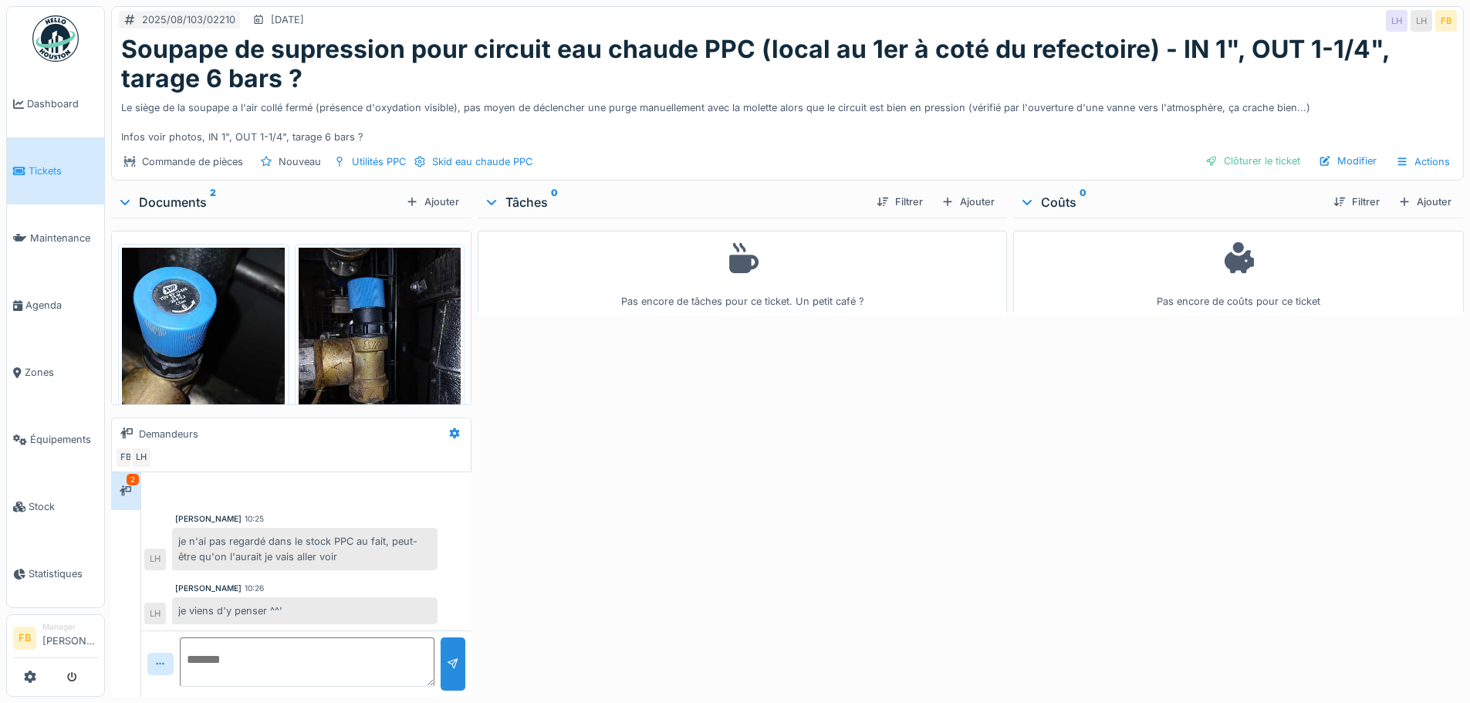
click at [401, 333] on img at bounding box center [380, 356] width 163 height 217
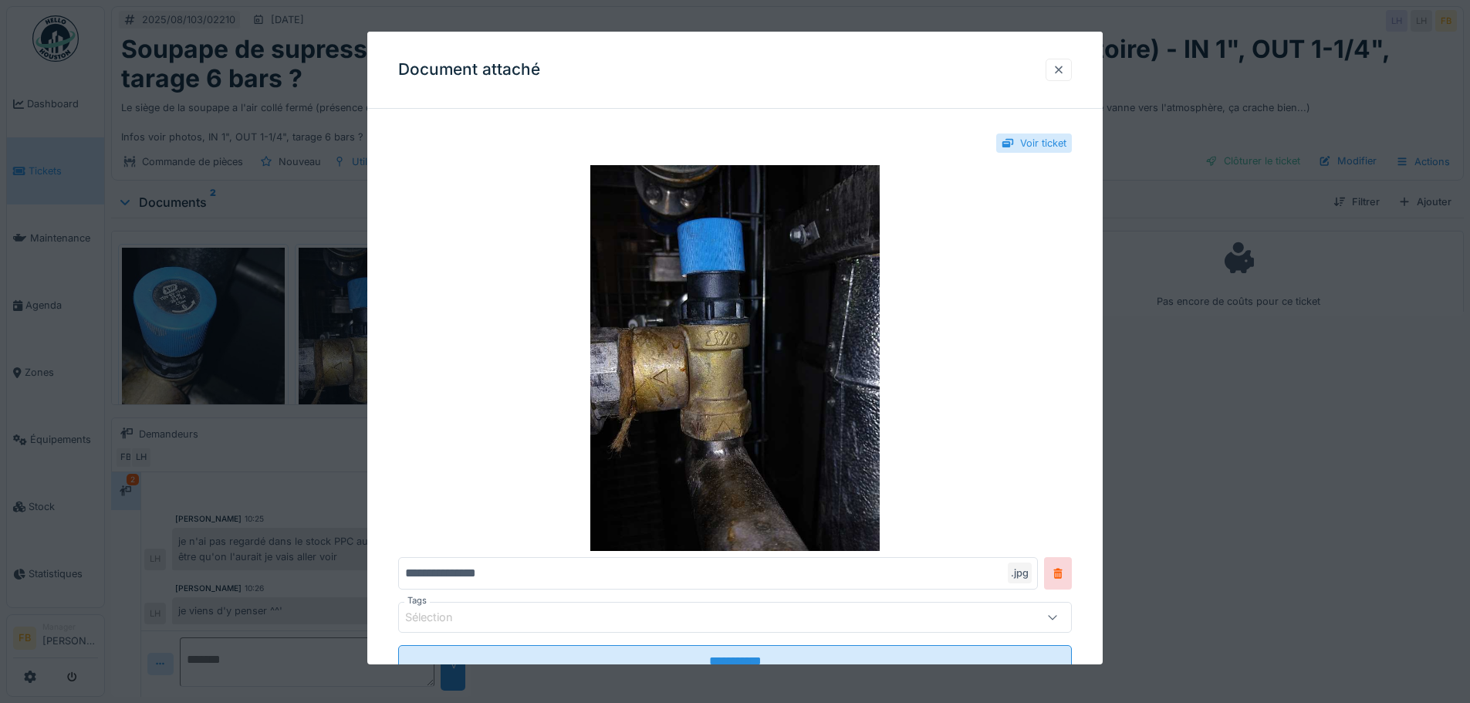
click at [1064, 71] on div at bounding box center [1059, 70] width 12 height 15
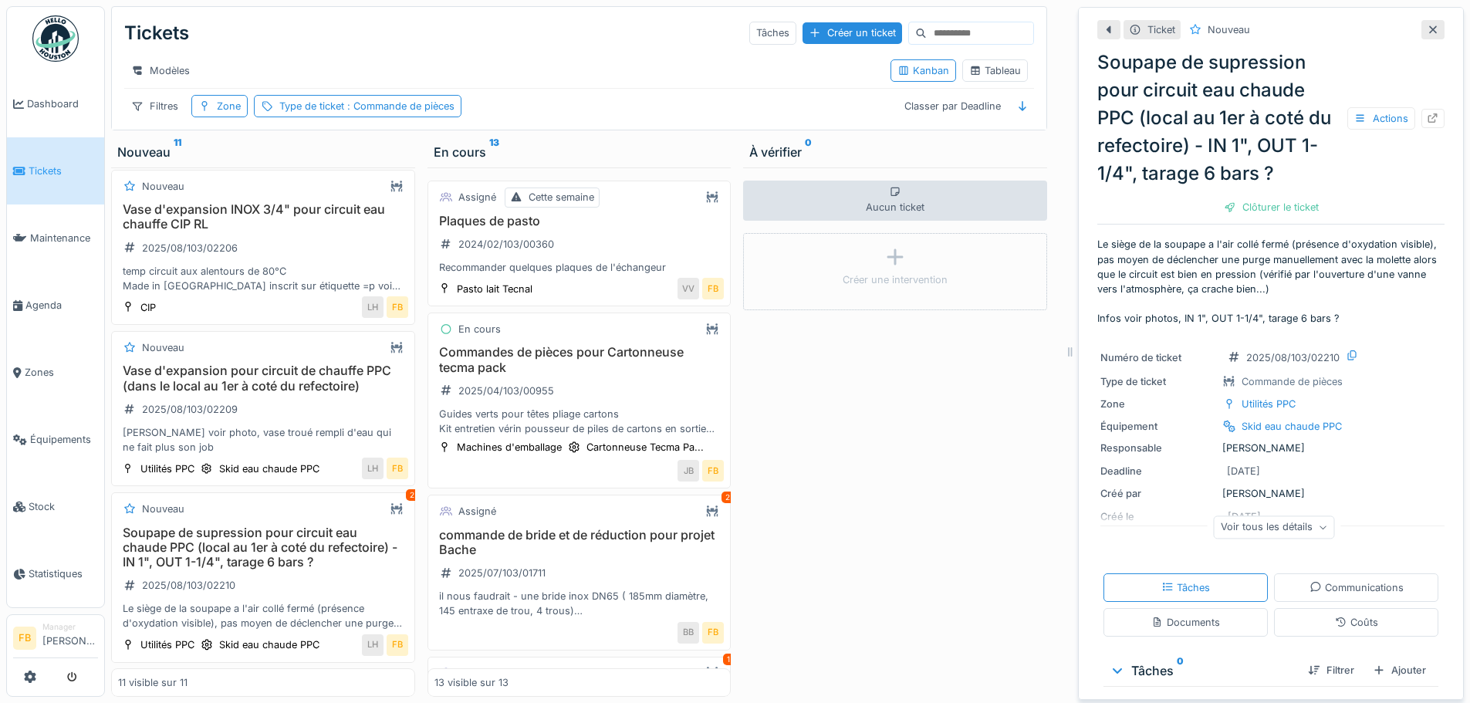
scroll to position [1231, 0]
drag, startPoint x: 262, startPoint y: 330, endPoint x: 240, endPoint y: 321, distance: 23.2
click at [240, 364] on h3 "Vase d'expansion pour circuit de chauffe PPC (dans le local au 1er à coté du re…" at bounding box center [263, 378] width 290 height 29
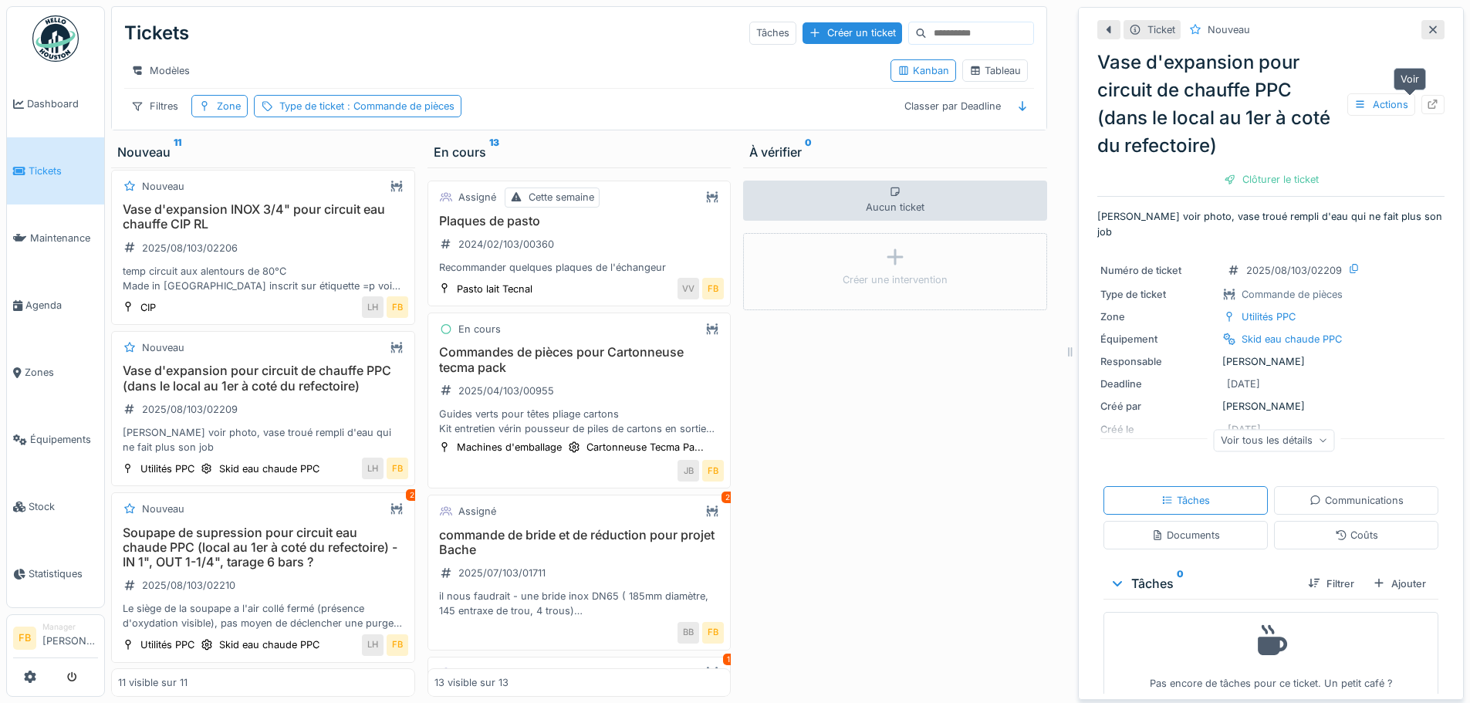
click at [1427, 100] on icon at bounding box center [1433, 105] width 12 height 10
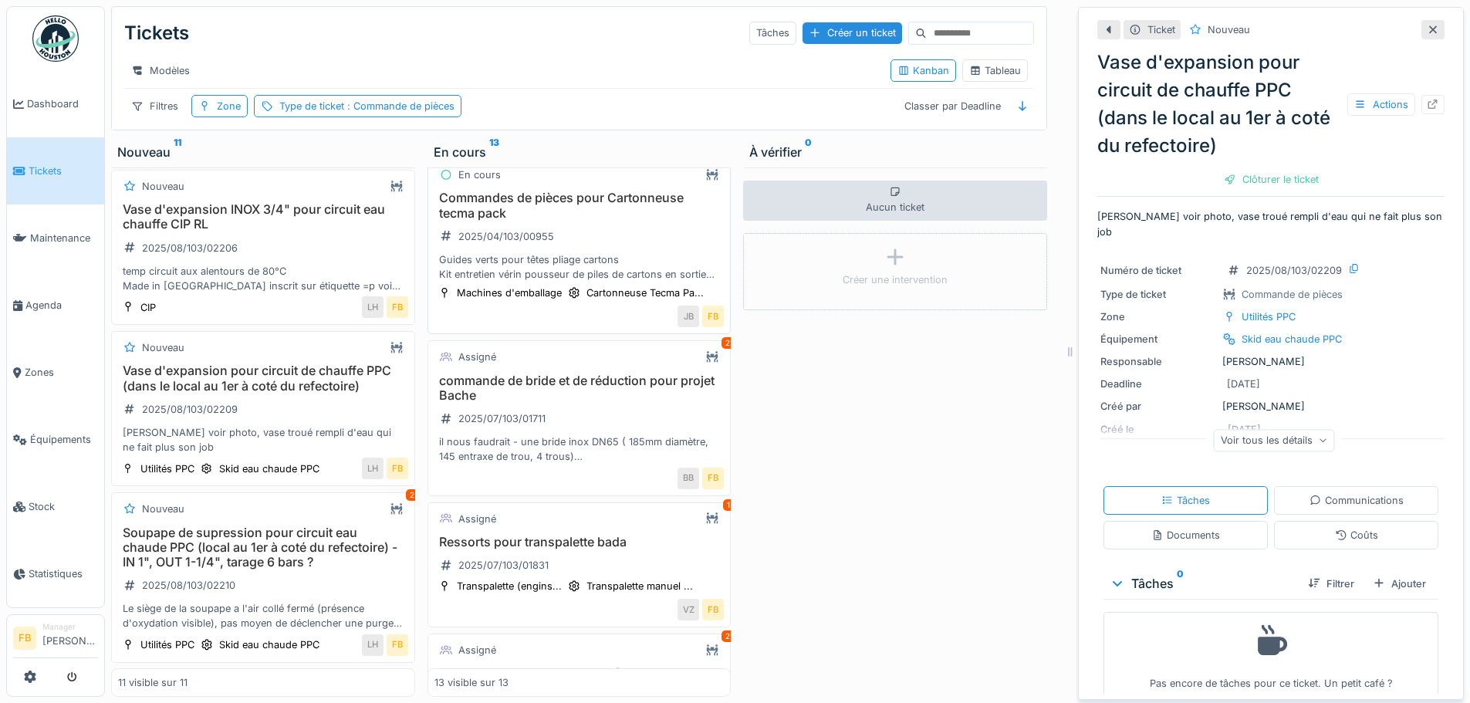
scroll to position [232, 0]
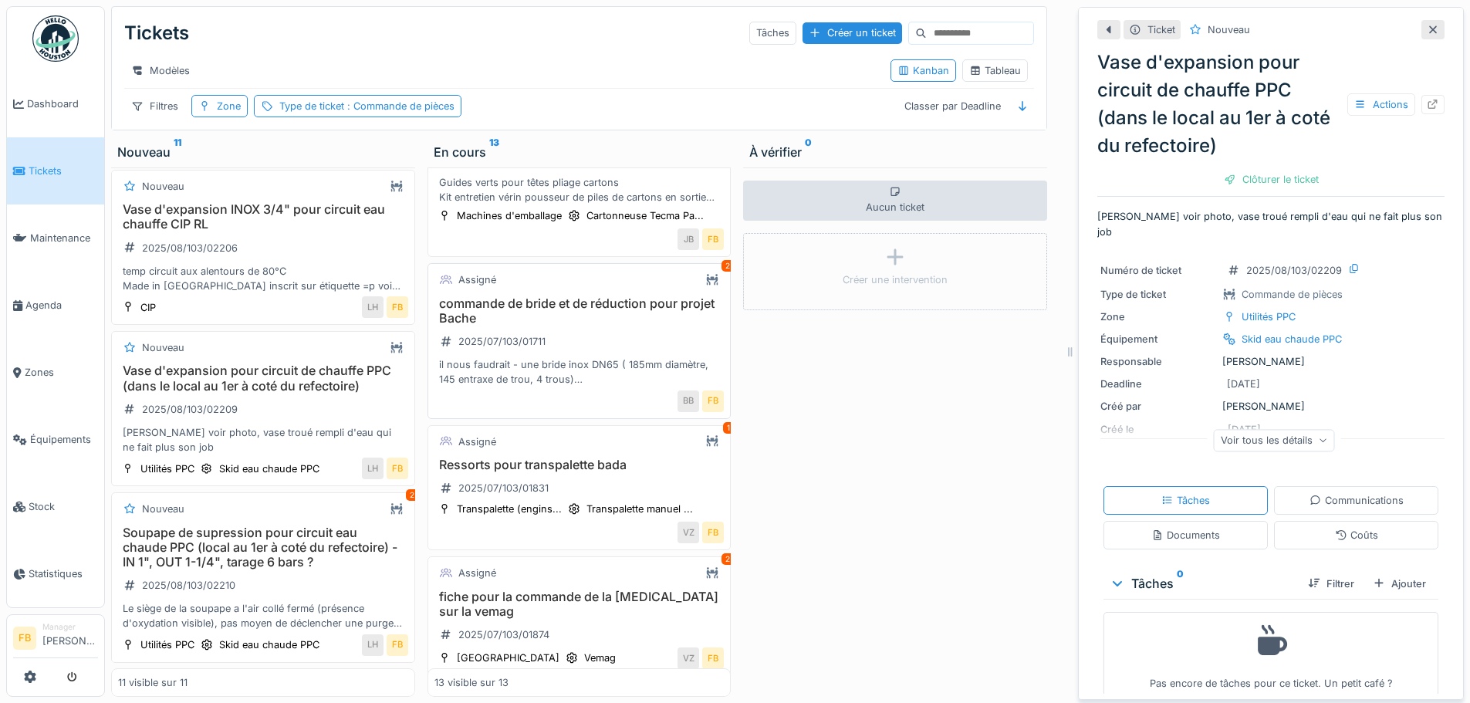
click at [598, 297] on h3 "commande de bride et de réduction pour projet Bache" at bounding box center [580, 310] width 290 height 29
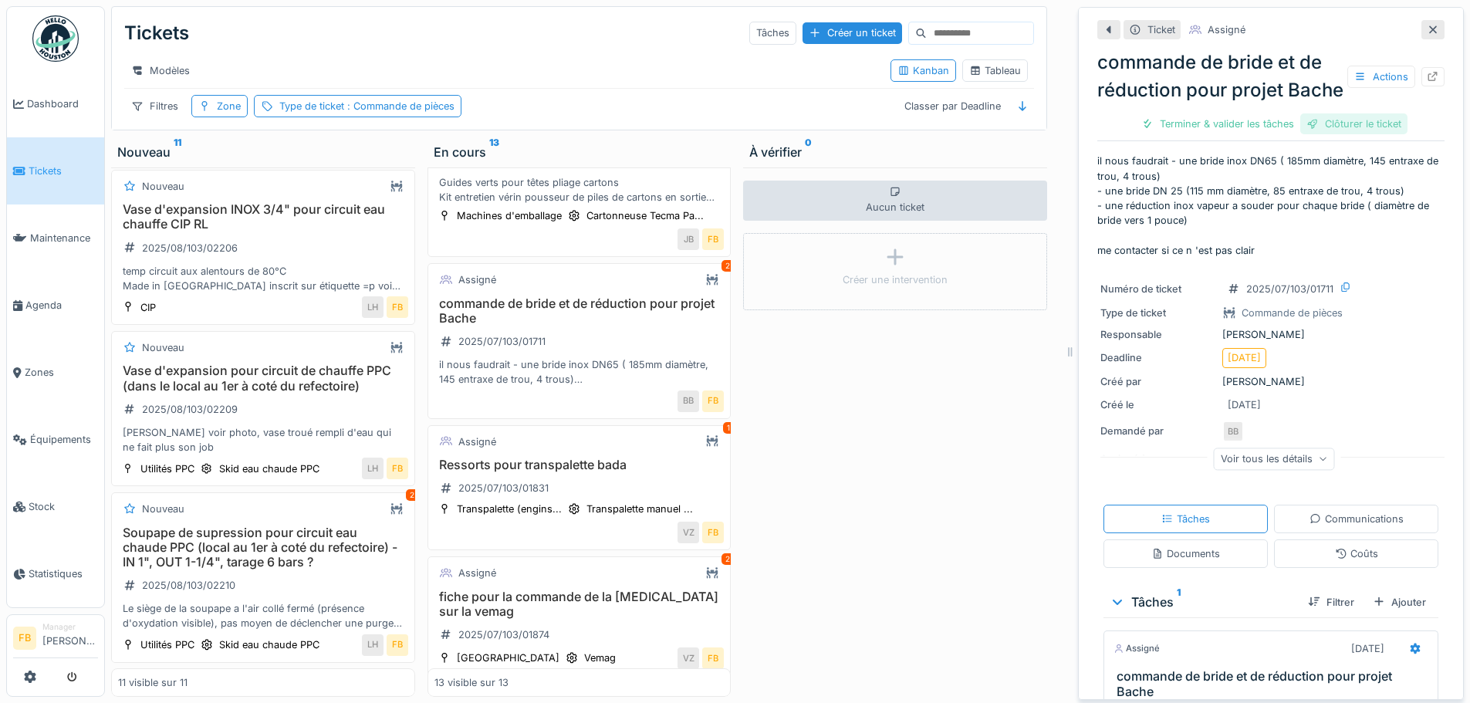
click at [1329, 134] on div "Clôturer le ticket" at bounding box center [1354, 123] width 107 height 21
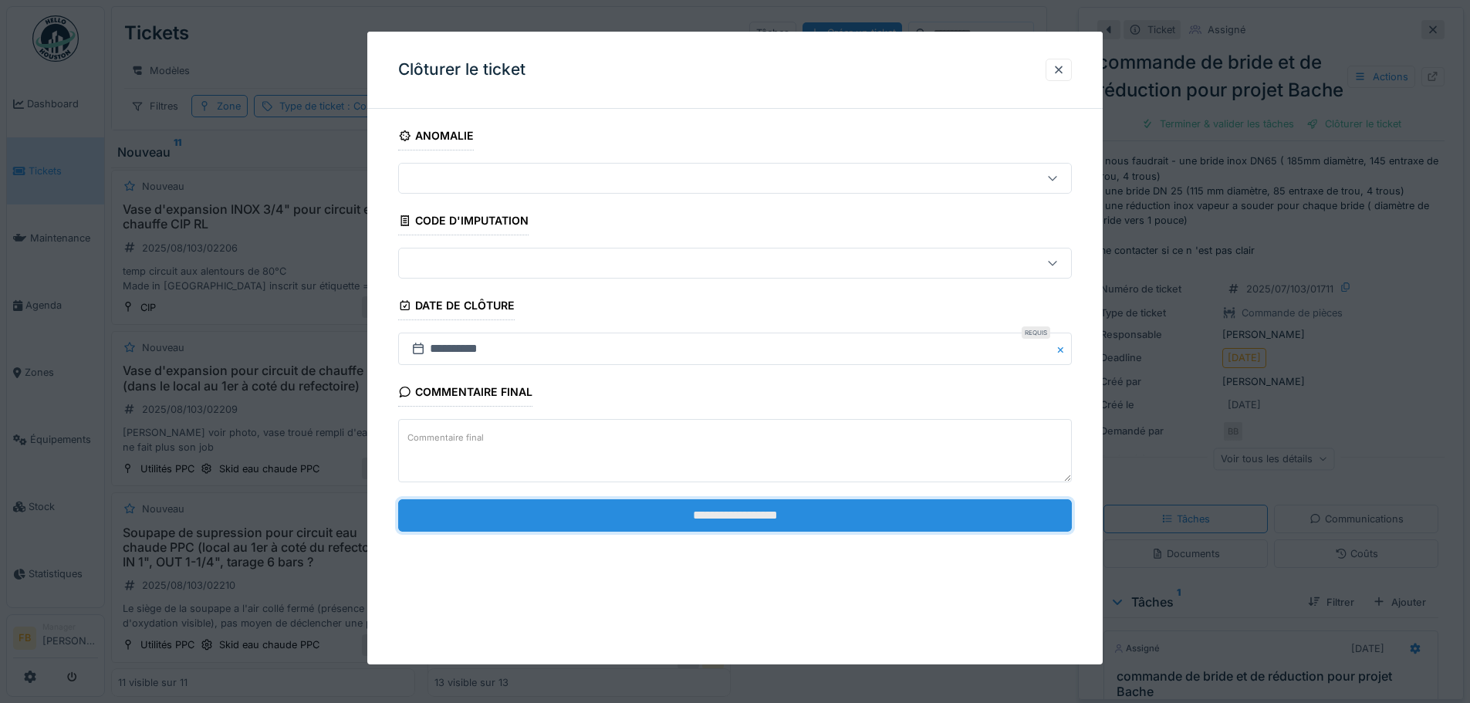
click at [747, 516] on input "**********" at bounding box center [735, 515] width 674 height 32
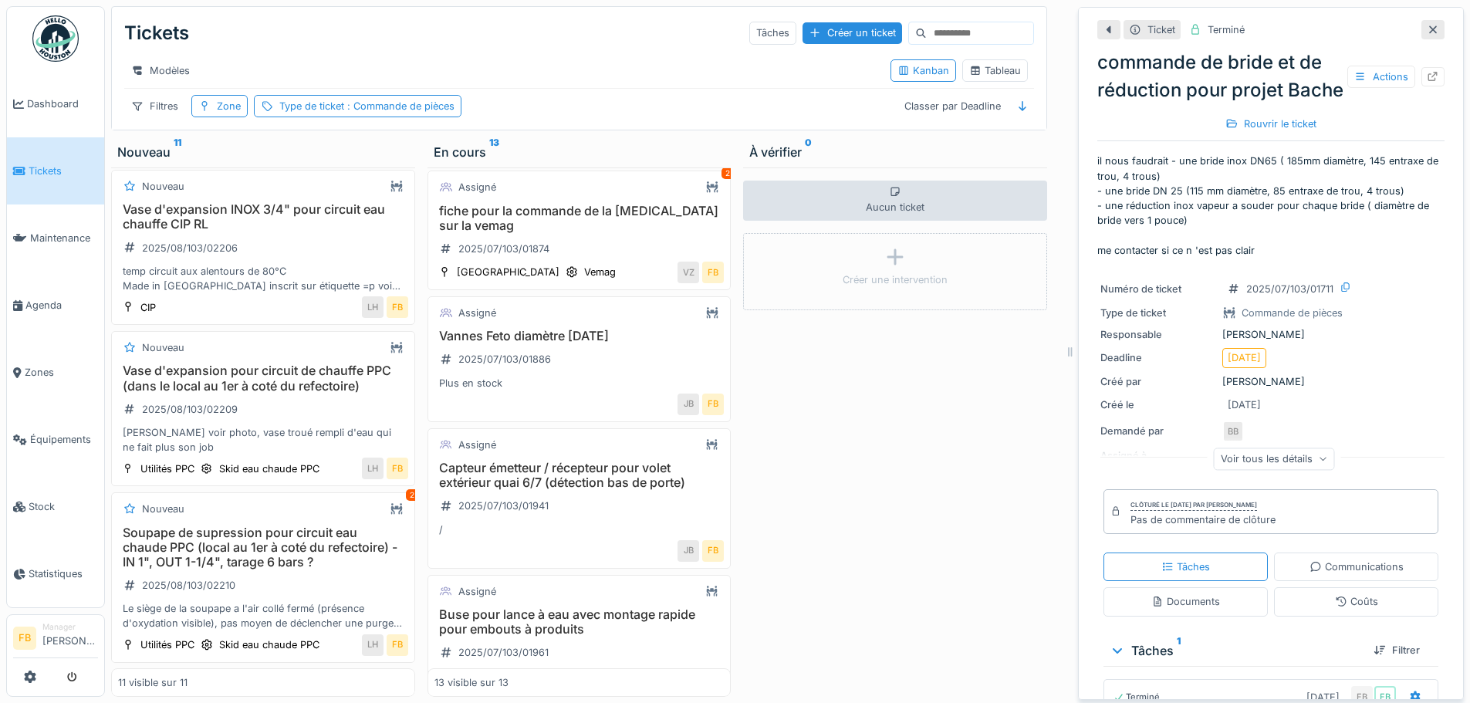
scroll to position [695, 0]
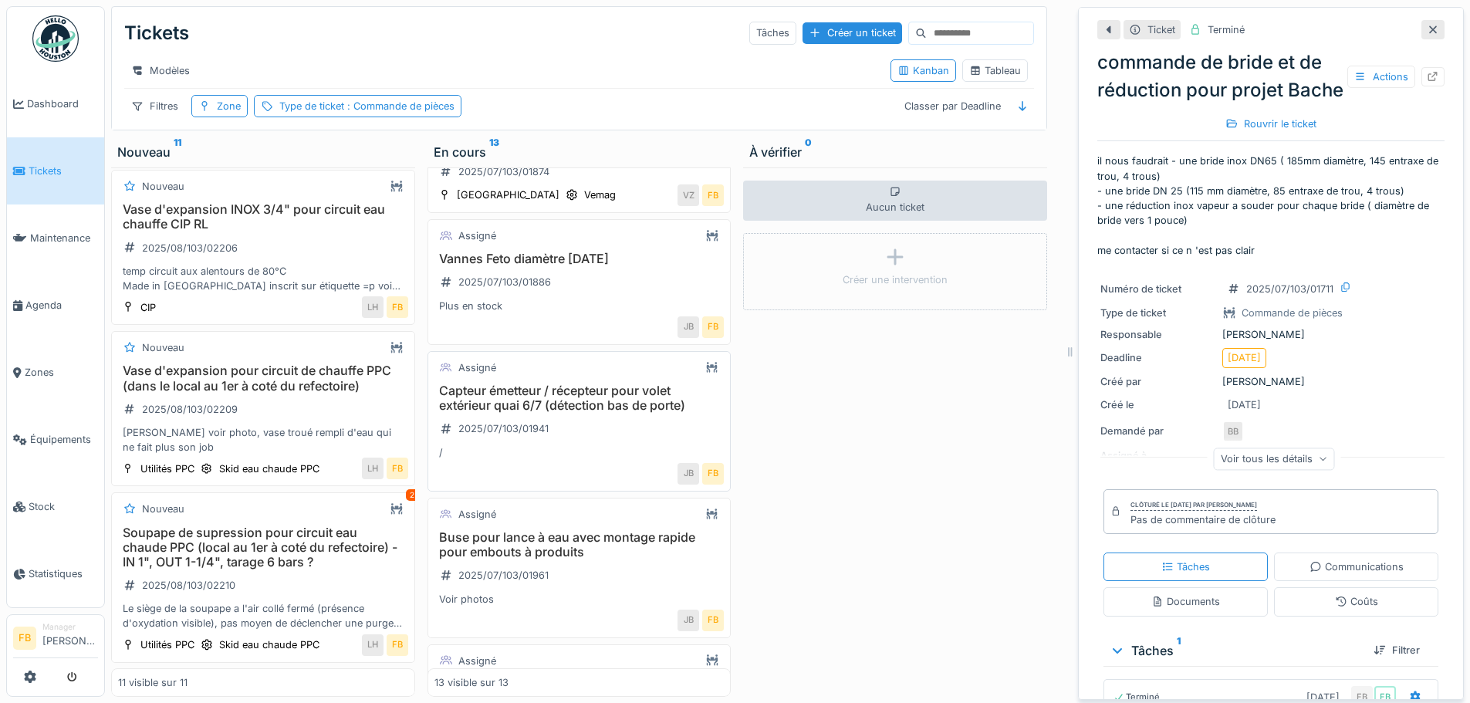
click at [590, 403] on h3 "Capteur émetteur / récepteur pour volet extérieur quai 6/7 (détection bas de po…" at bounding box center [580, 398] width 290 height 29
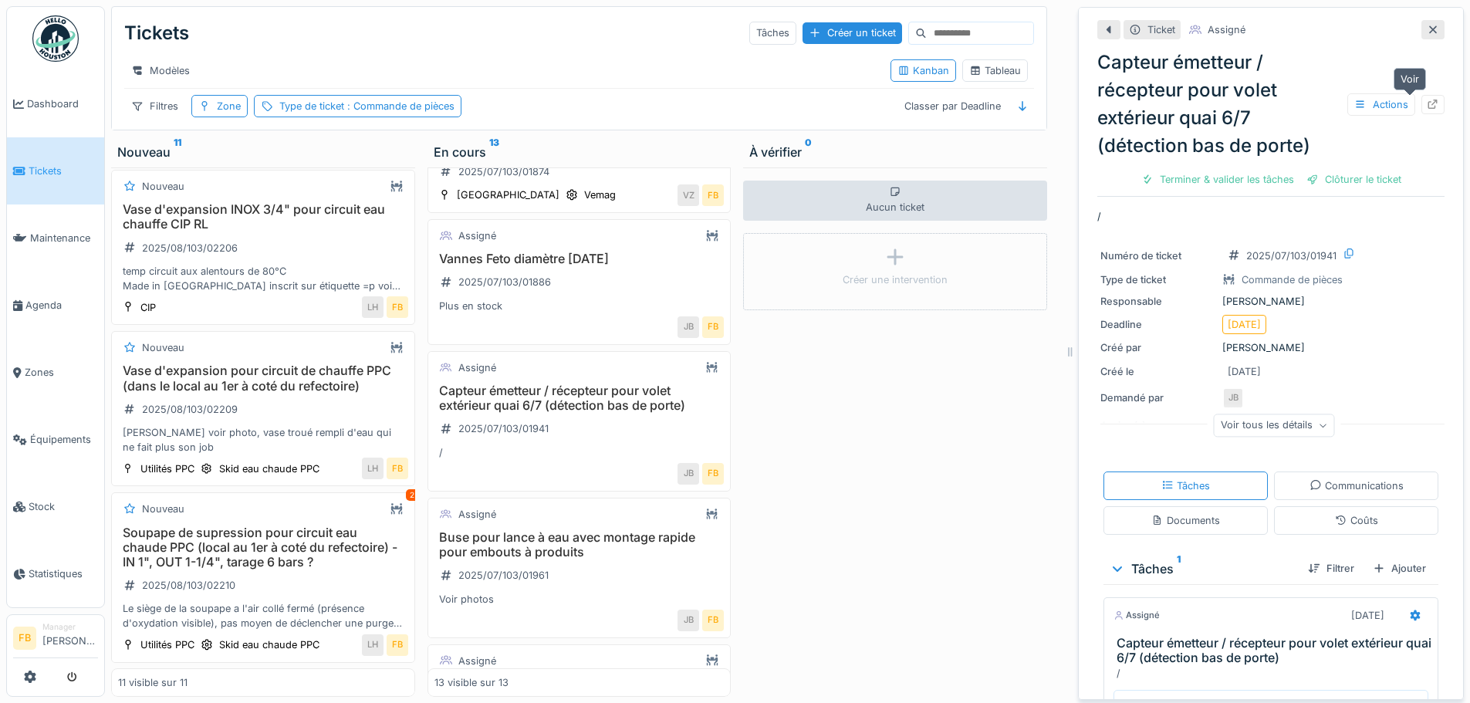
click at [1427, 100] on icon at bounding box center [1433, 105] width 12 height 10
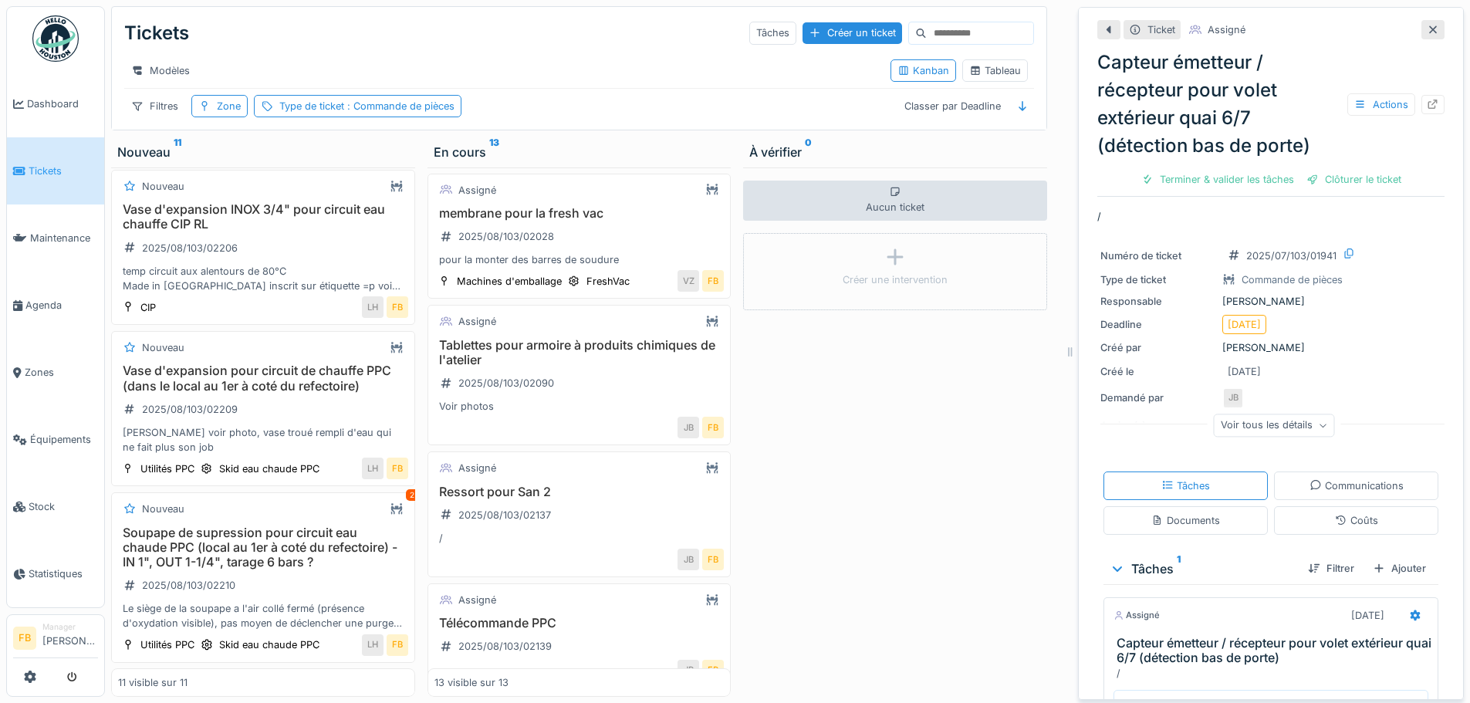
scroll to position [1361, 0]
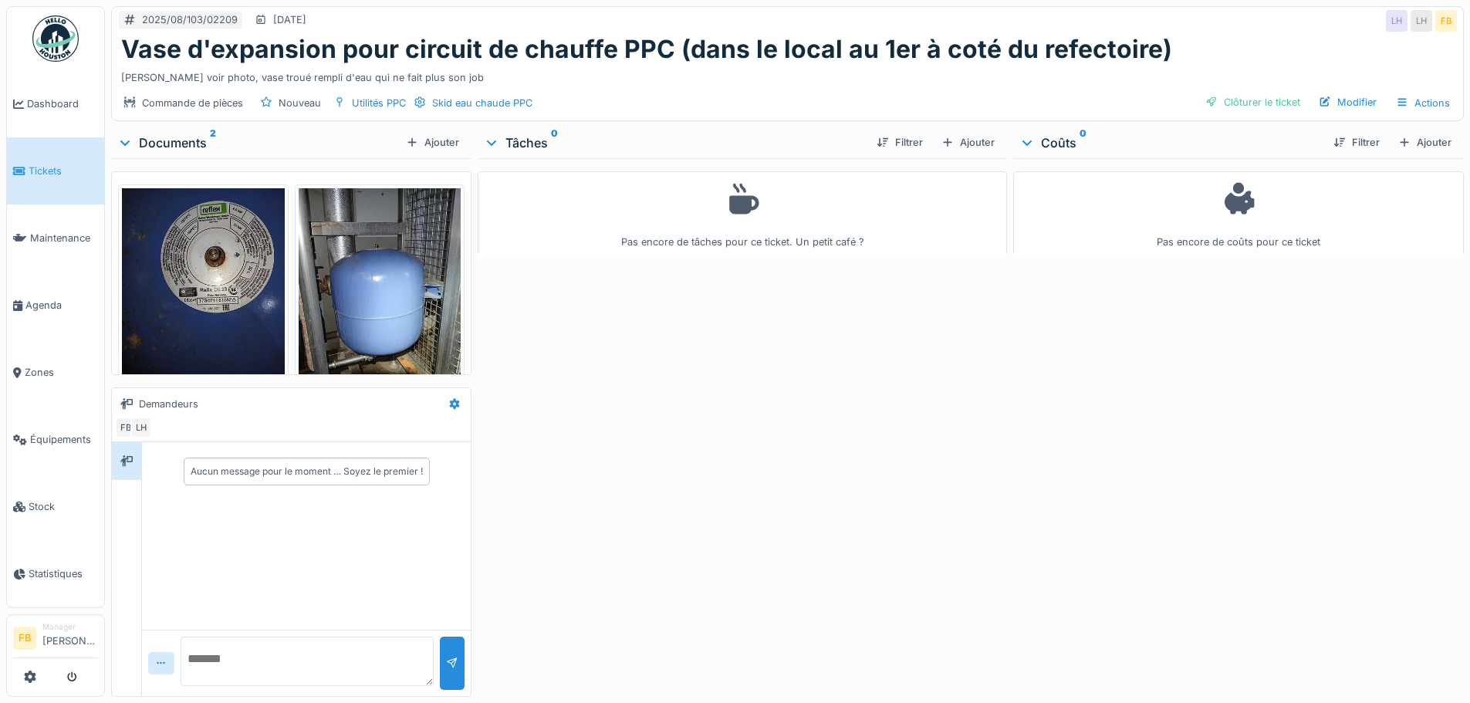
click at [259, 232] on img at bounding box center [203, 296] width 163 height 217
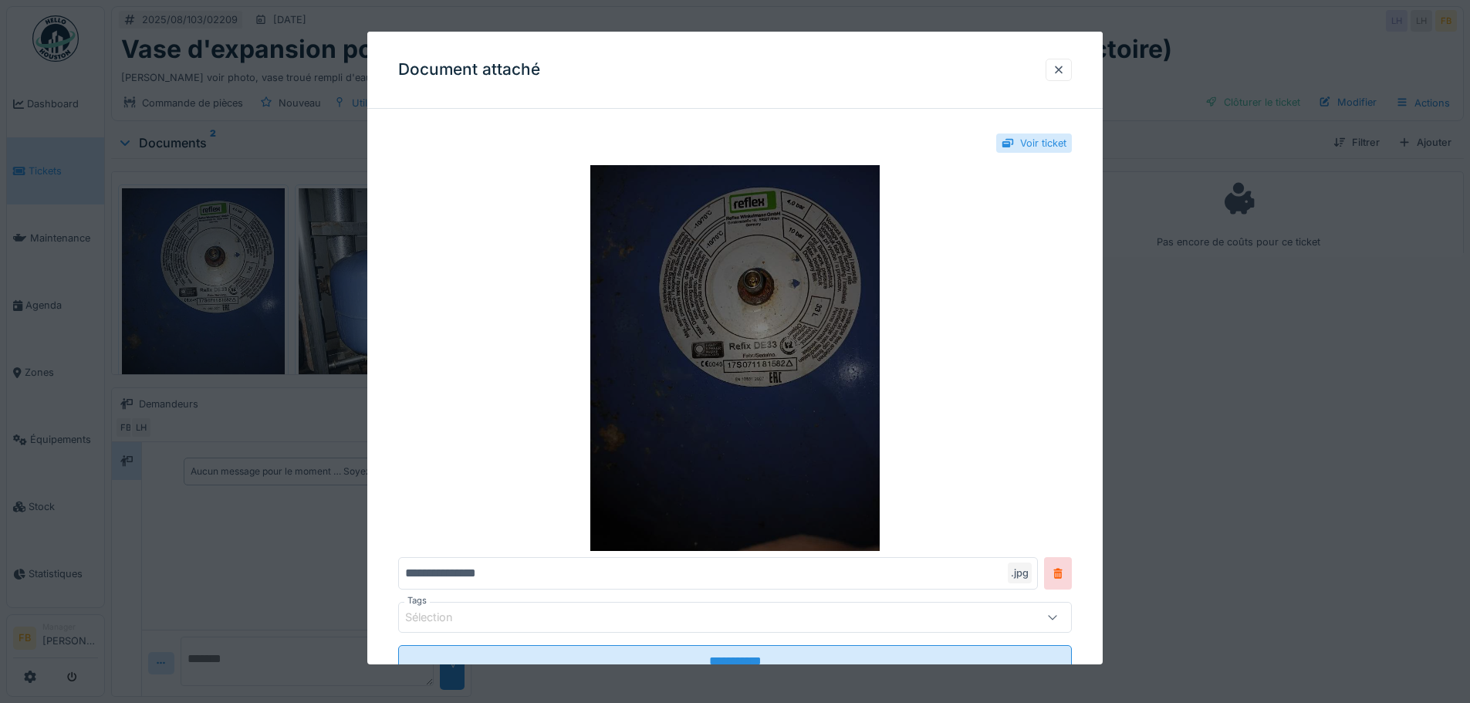
click at [861, 299] on img at bounding box center [735, 358] width 674 height 386
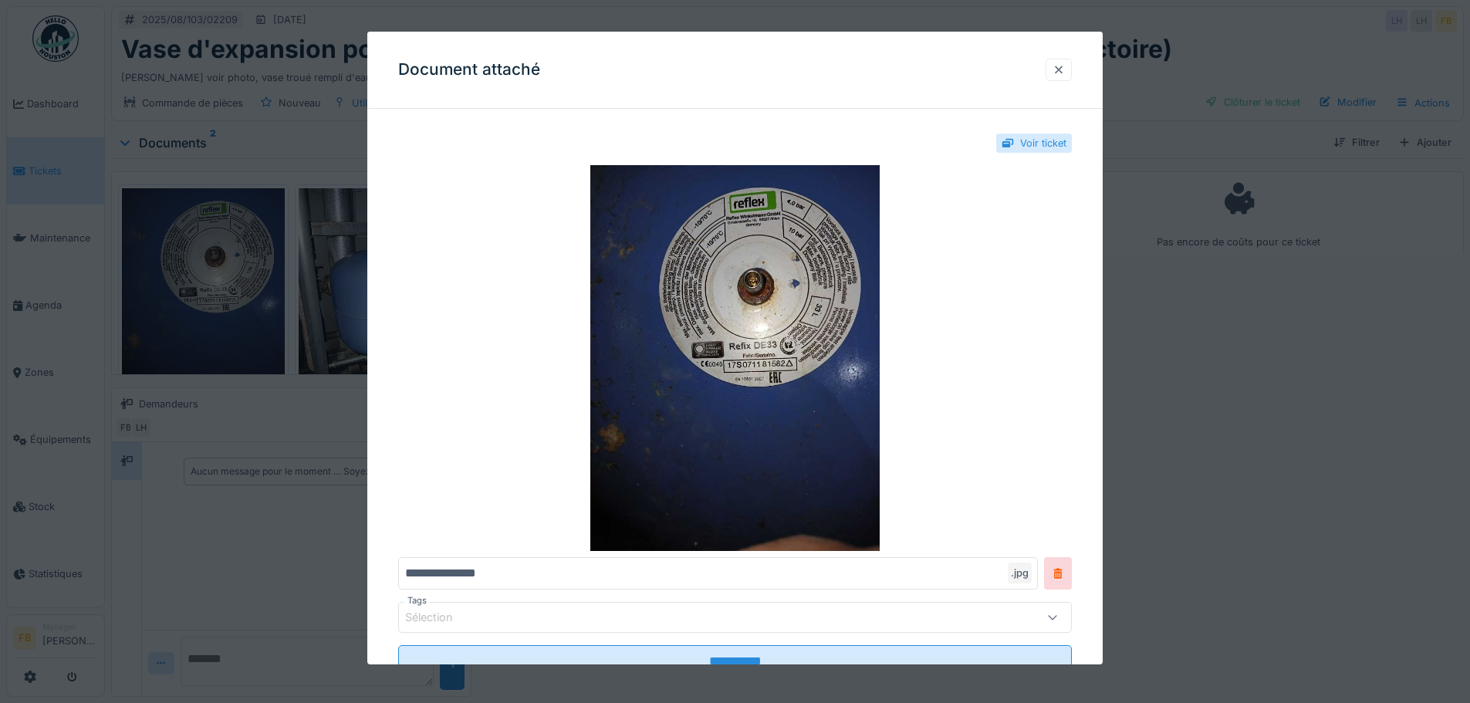
click at [1064, 67] on div at bounding box center [1059, 70] width 12 height 15
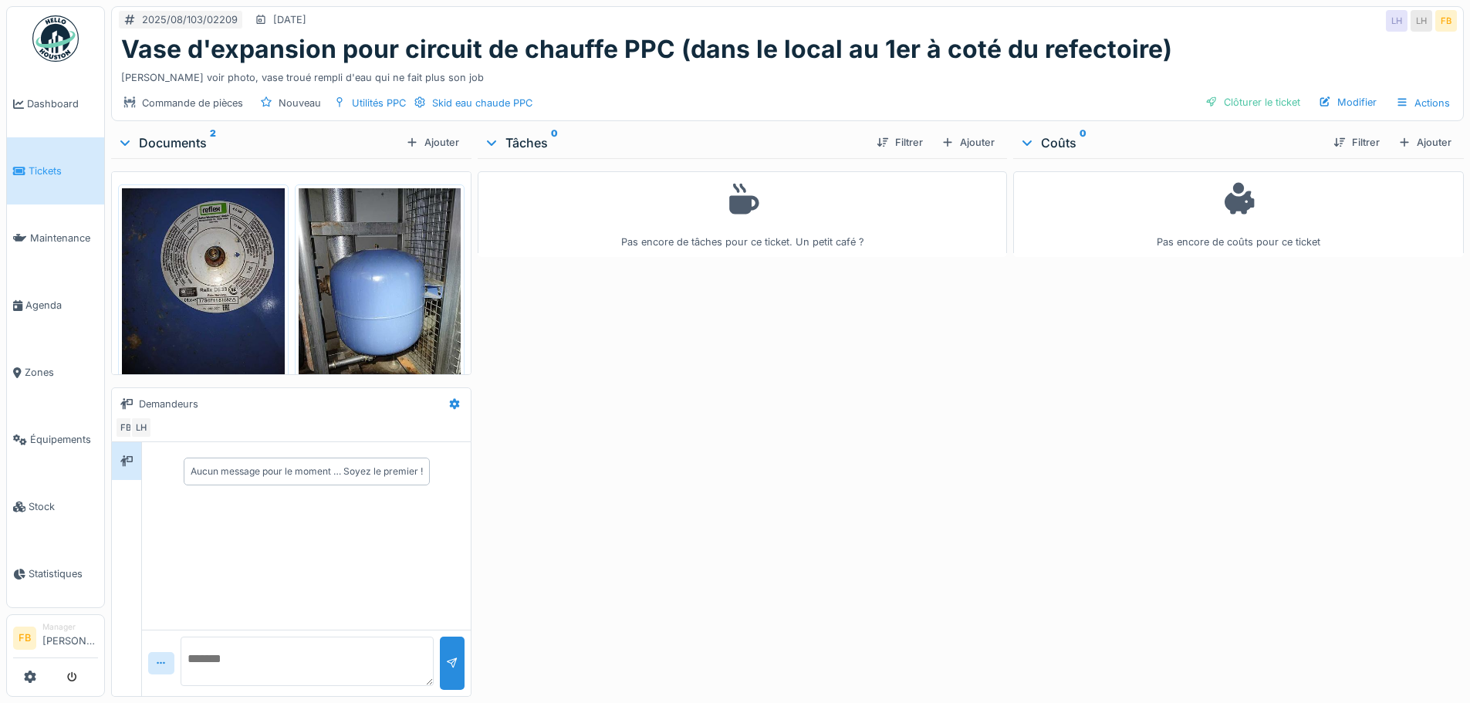
click at [400, 279] on img at bounding box center [380, 296] width 163 height 217
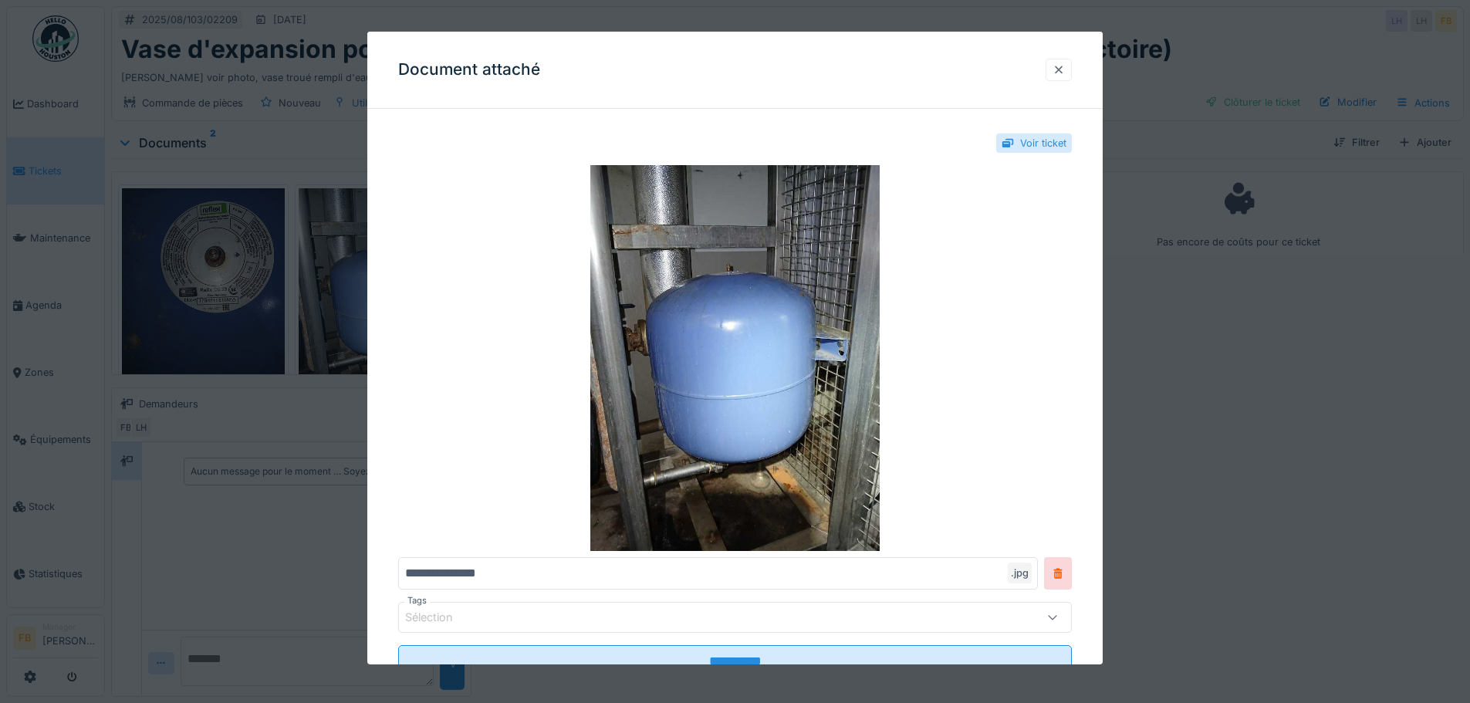
click at [1059, 66] on div at bounding box center [1059, 70] width 12 height 15
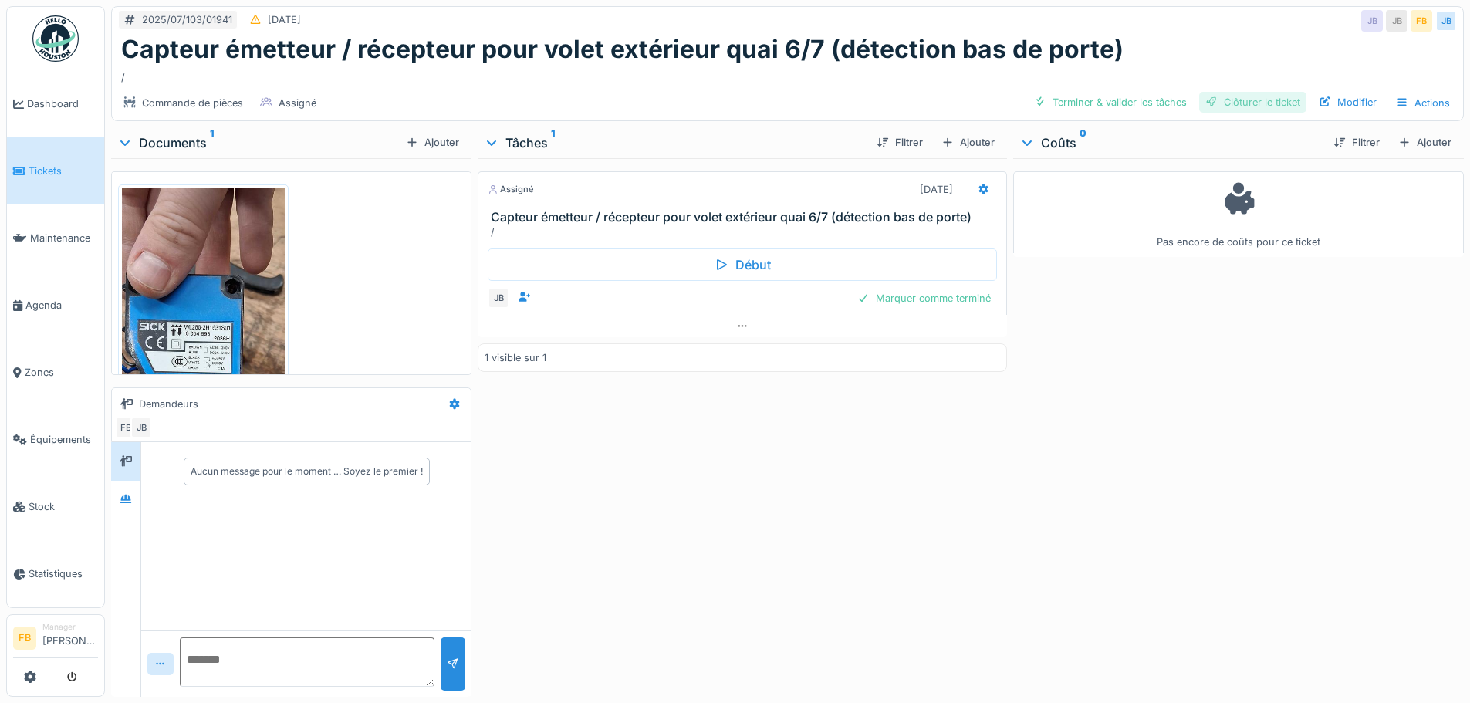
click at [1245, 100] on div "Clôturer le ticket" at bounding box center [1253, 102] width 107 height 21
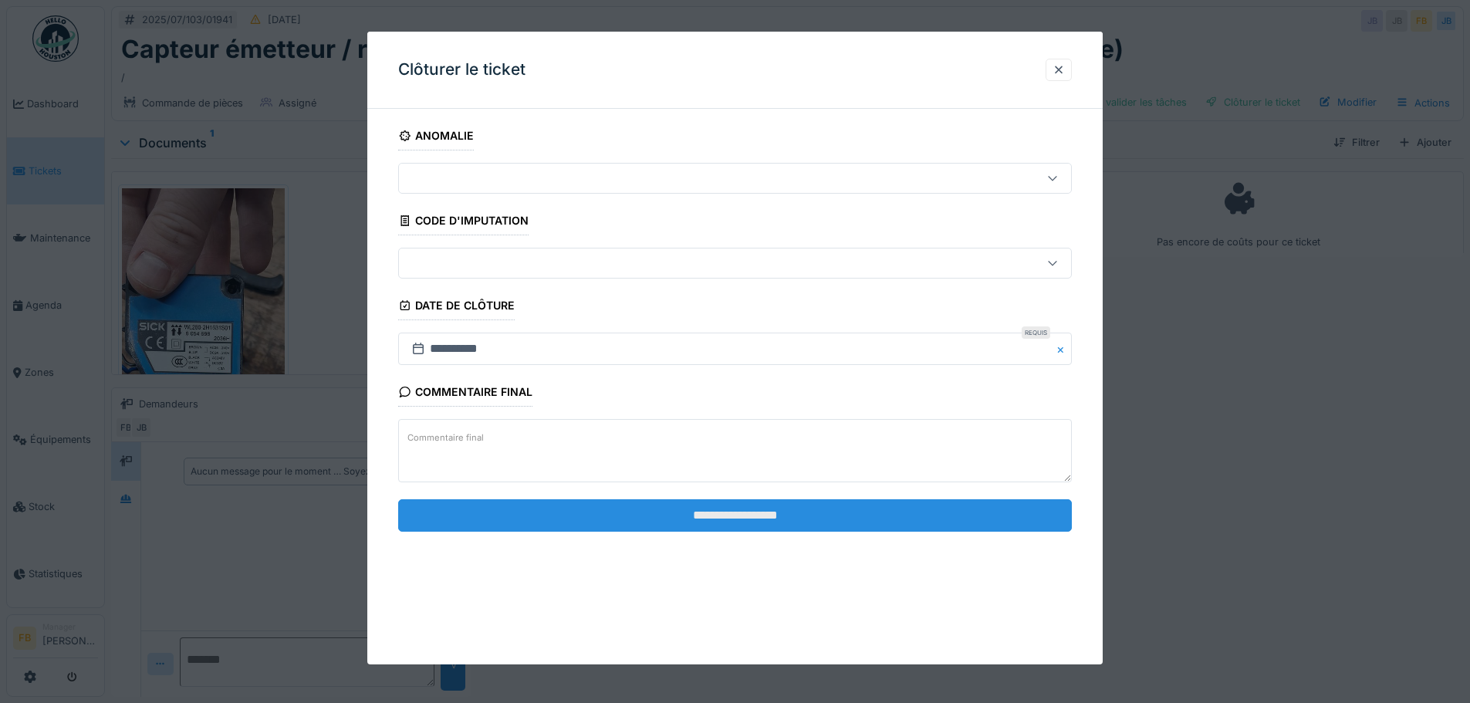
click at [808, 525] on input "**********" at bounding box center [735, 515] width 674 height 32
